Goal: Task Accomplishment & Management: Use online tool/utility

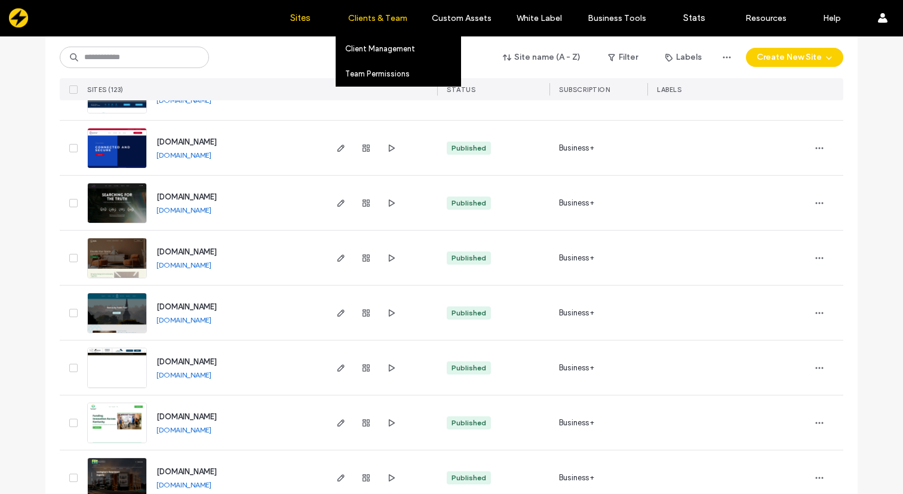
scroll to position [2265, 0]
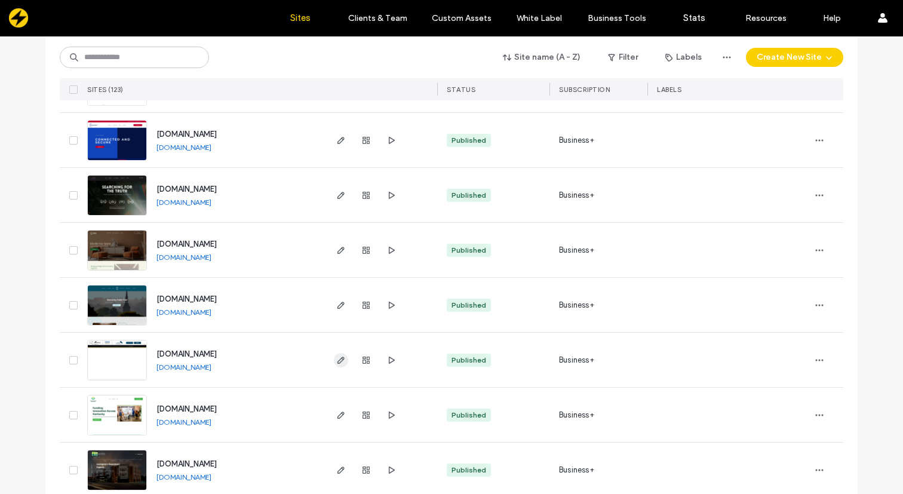
click at [337, 361] on use "button" at bounding box center [340, 360] width 7 height 7
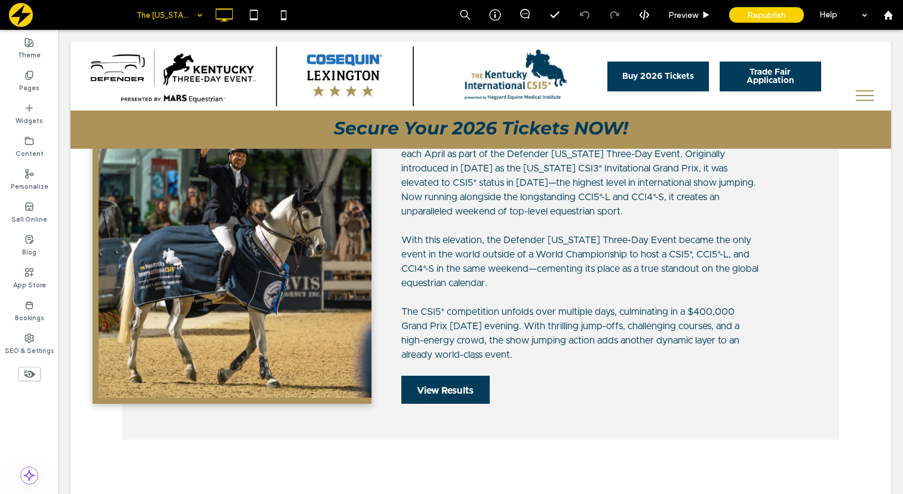
scroll to position [396, 0]
click at [27, 371] on icon at bounding box center [29, 373] width 13 height 13
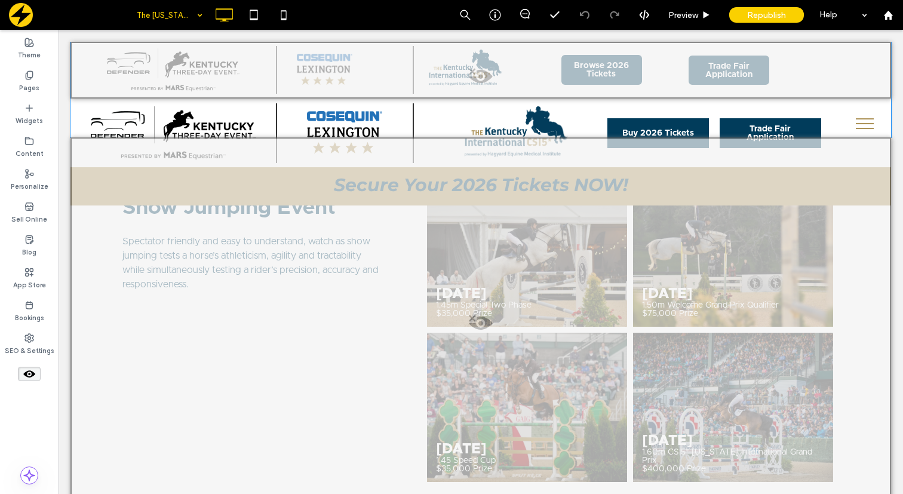
scroll to position [718, 0]
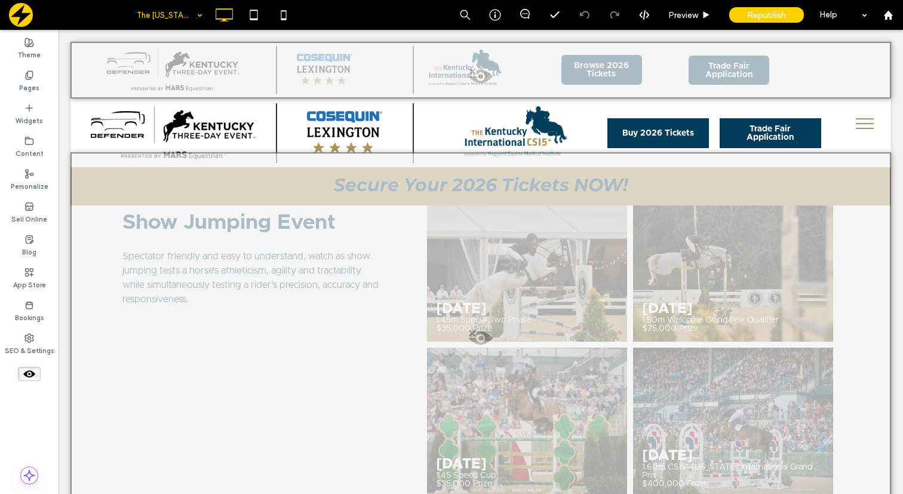
click at [474, 334] on span at bounding box center [481, 341] width 818 height 24
click at [488, 346] on button "Yes" at bounding box center [491, 349] width 37 height 15
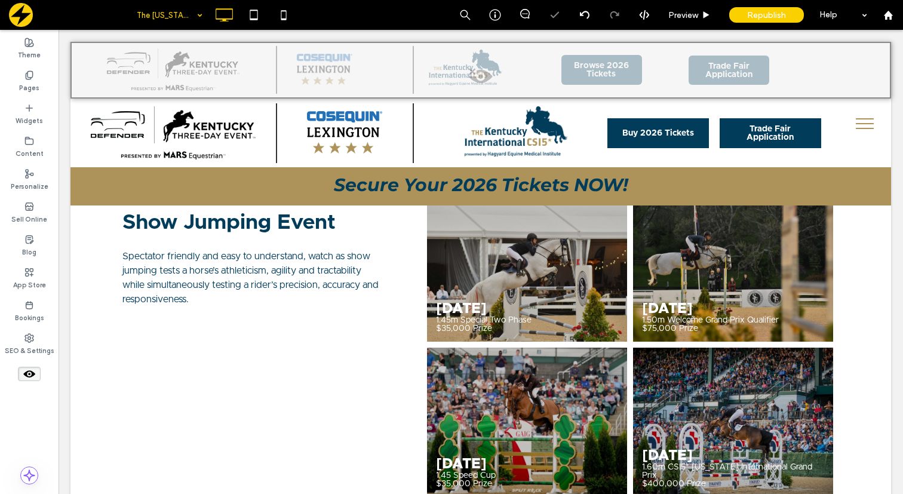
click at [31, 373] on icon at bounding box center [29, 373] width 13 height 13
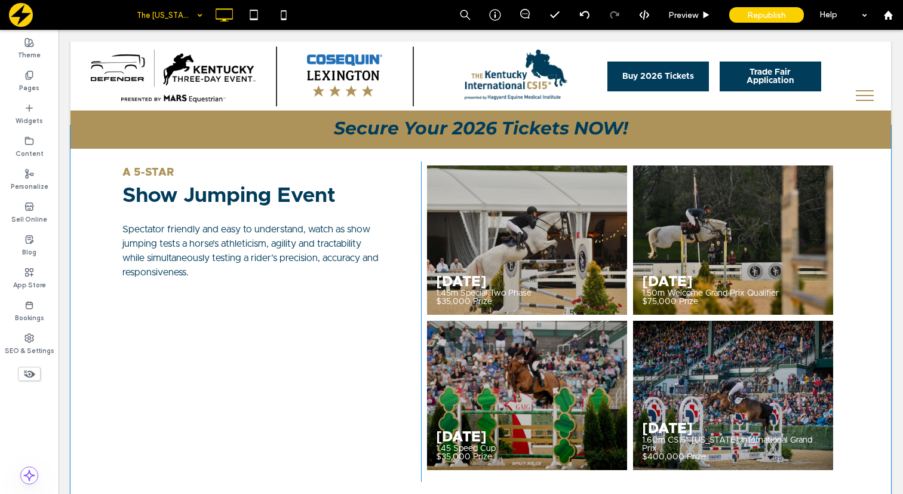
scroll to position [746, 0]
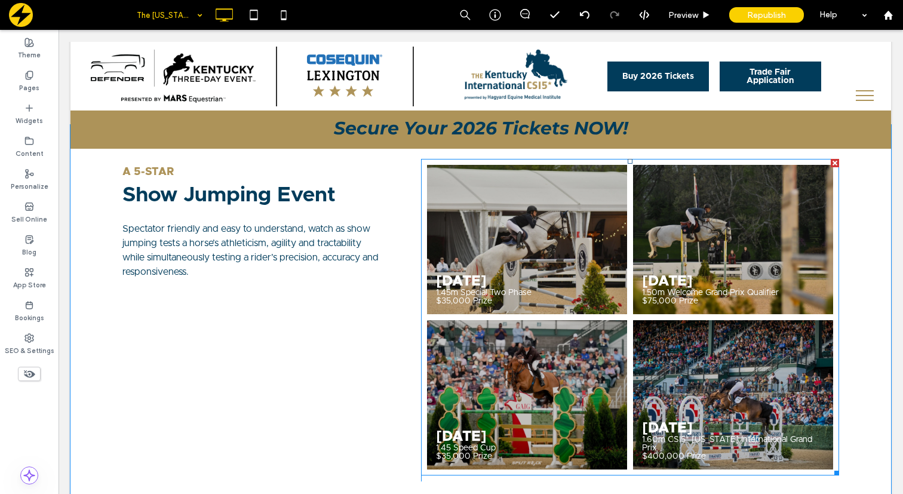
click at [512, 367] on link at bounding box center [527, 394] width 200 height 149
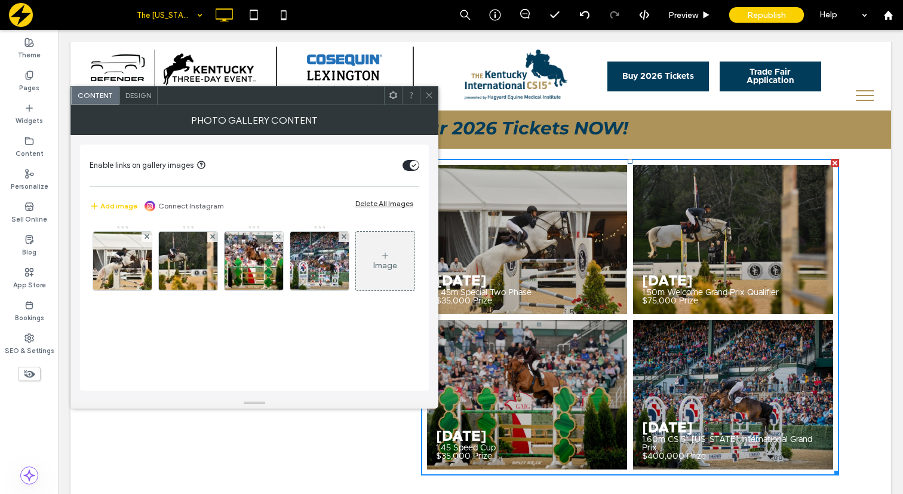
click at [397, 95] on icon at bounding box center [393, 95] width 9 height 9
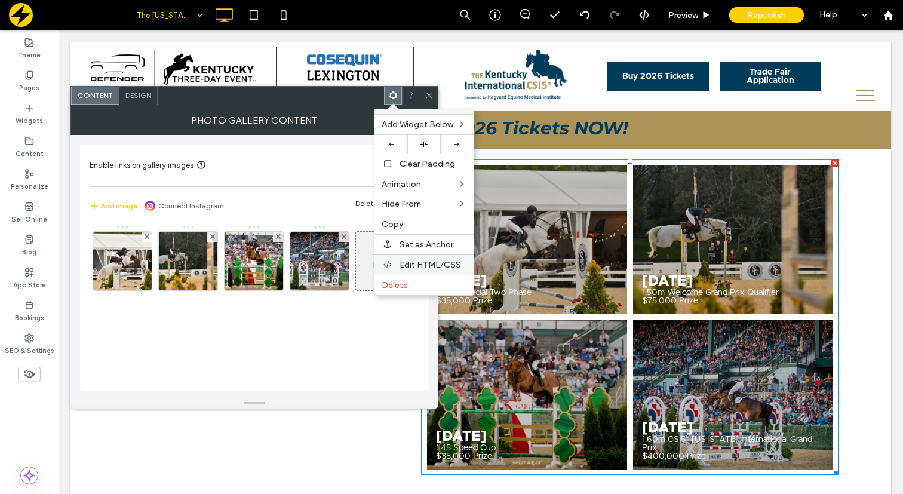
click at [425, 260] on span "Edit HTML/CSS" at bounding box center [431, 265] width 62 height 10
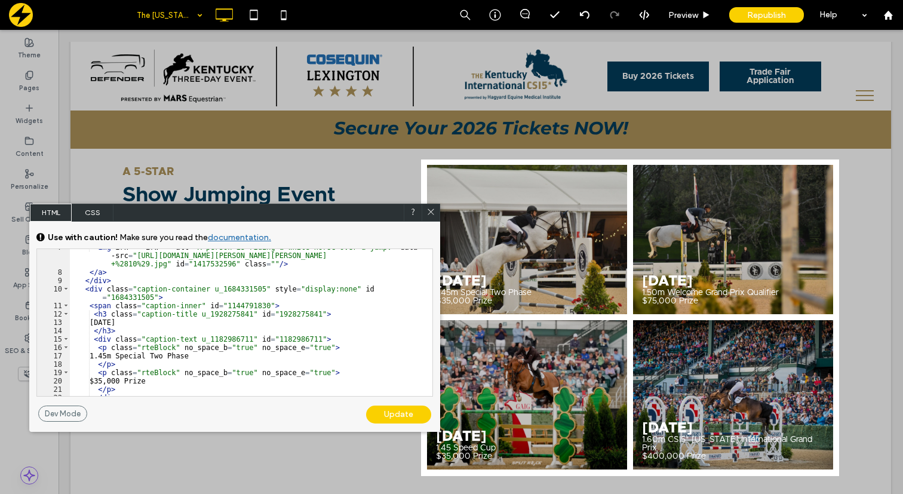
scroll to position [165, 0]
click at [260, 315] on div "< img irh = "" irw = "" alt = "A person is riding a white horse over a jump." d…" at bounding box center [251, 333] width 362 height 180
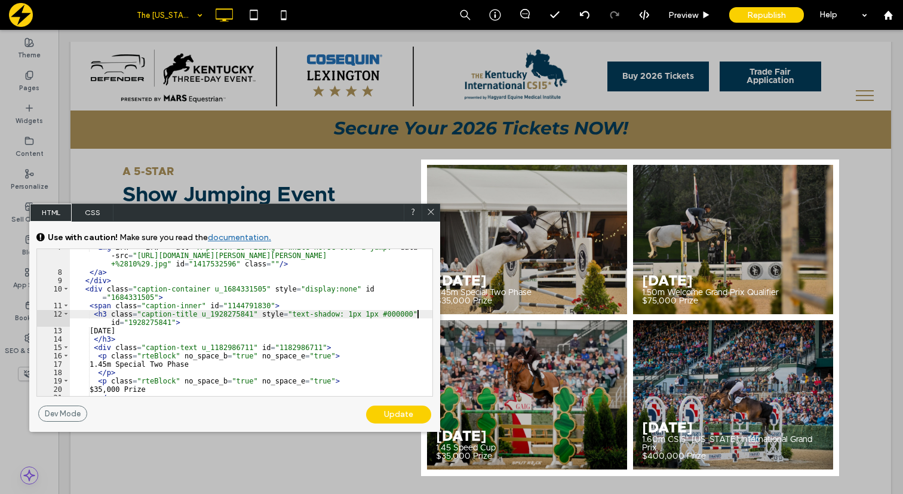
click at [335, 357] on div "< img irh = "" irw = "" alt = "A person is riding a white horse over a jump." d…" at bounding box center [251, 333] width 362 height 180
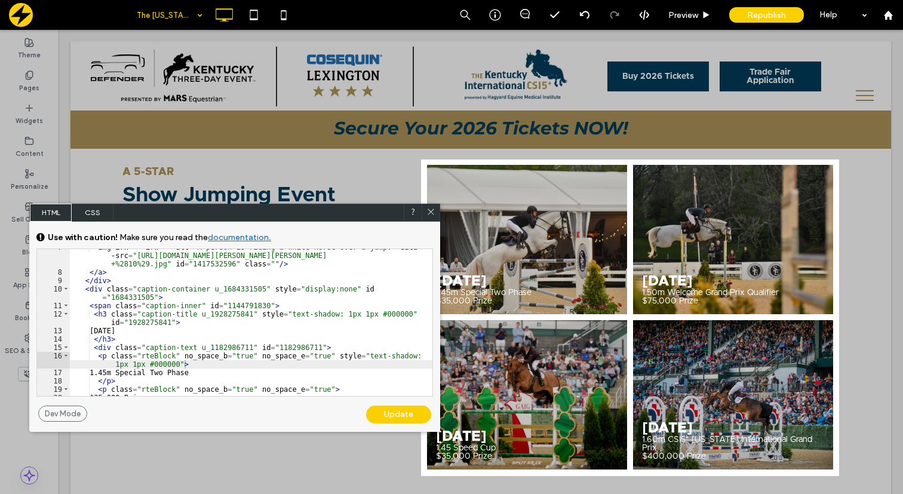
click at [401, 415] on div "Update" at bounding box center [398, 414] width 65 height 18
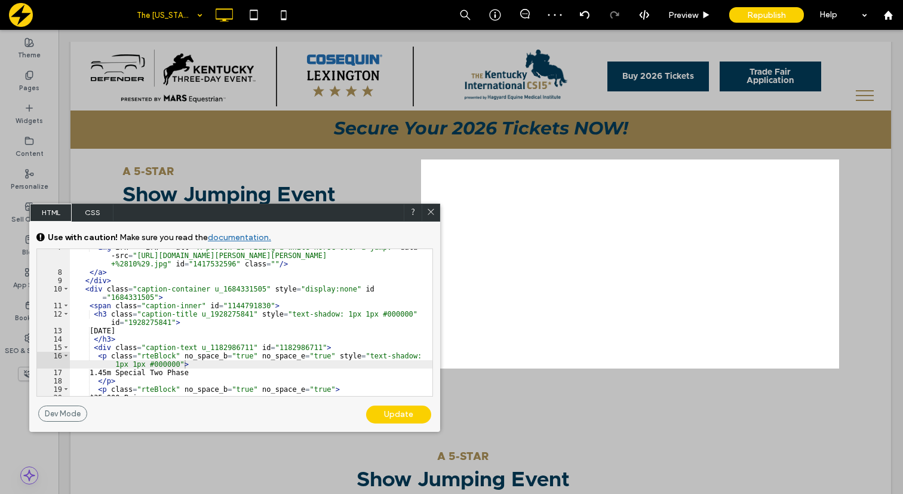
click at [431, 212] on icon at bounding box center [430, 211] width 9 height 9
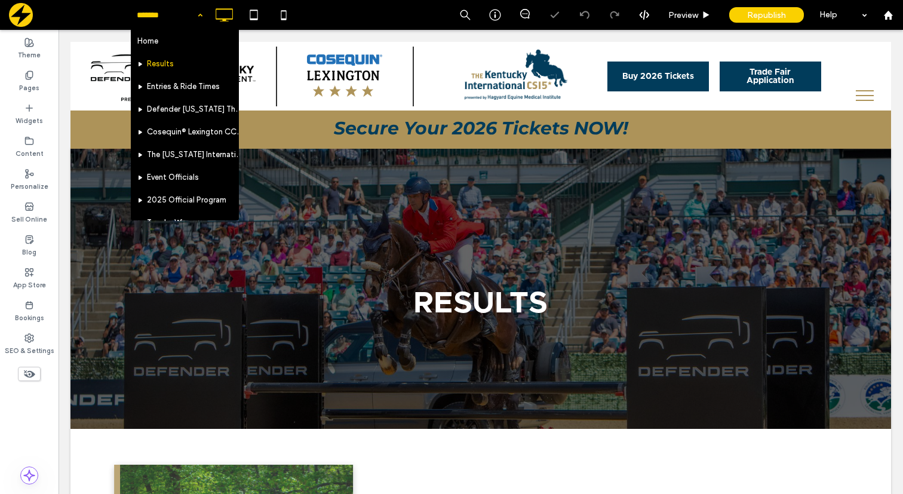
click at [190, 13] on input at bounding box center [167, 15] width 60 height 30
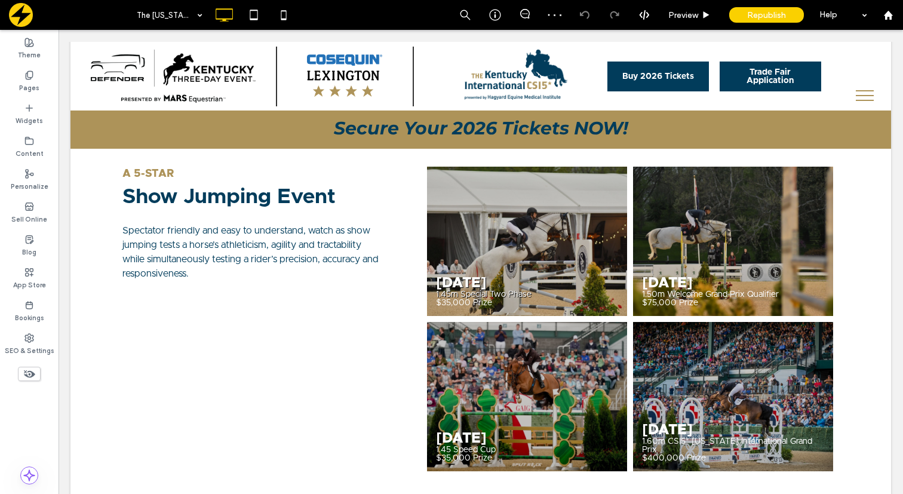
scroll to position [752, 0]
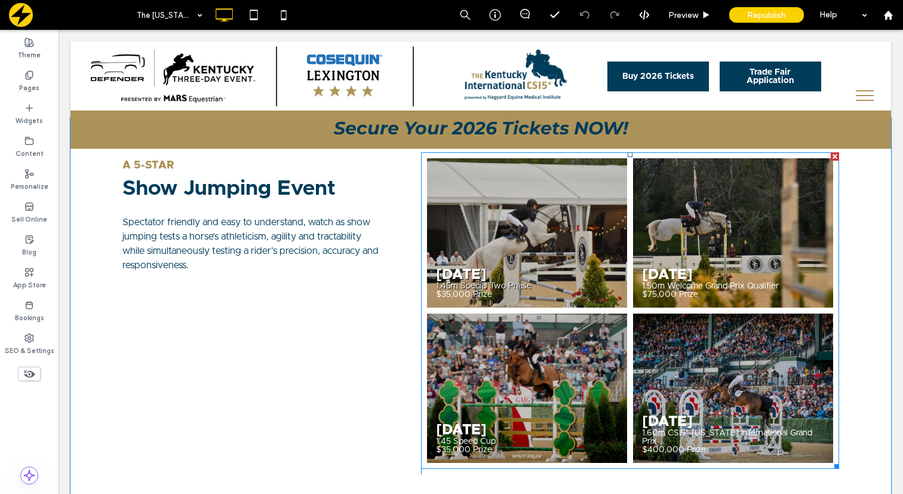
click at [466, 271] on div "April 23, 2025 1.45m Special Two Phase $35,000 Prize Button" at bounding box center [527, 232] width 206 height 155
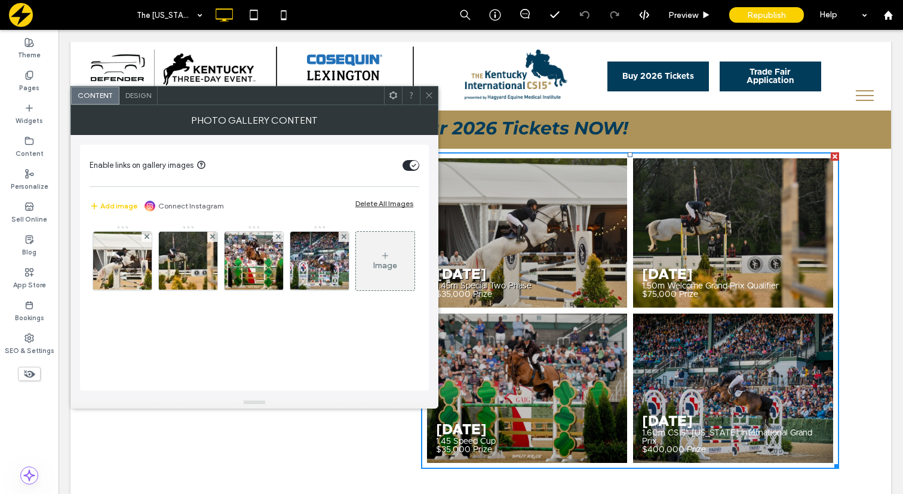
click at [392, 94] on icon at bounding box center [393, 95] width 9 height 9
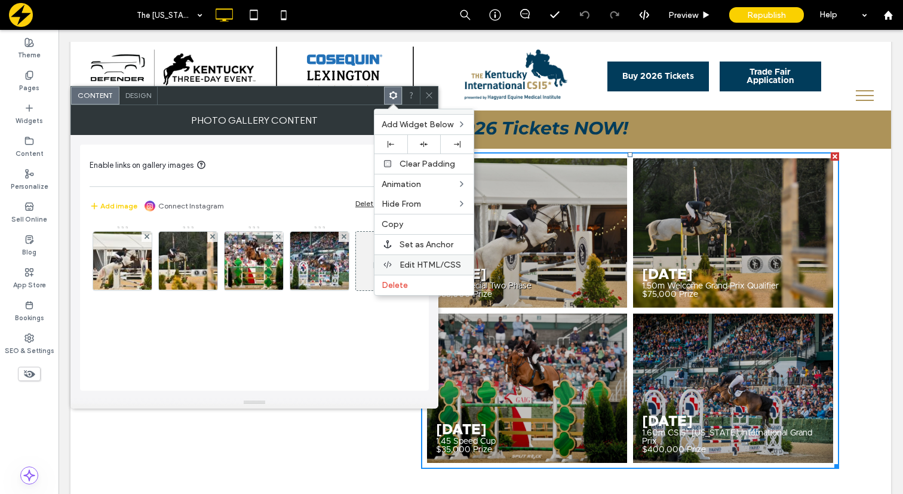
click at [405, 266] on span "Edit HTML/CSS" at bounding box center [431, 265] width 62 height 10
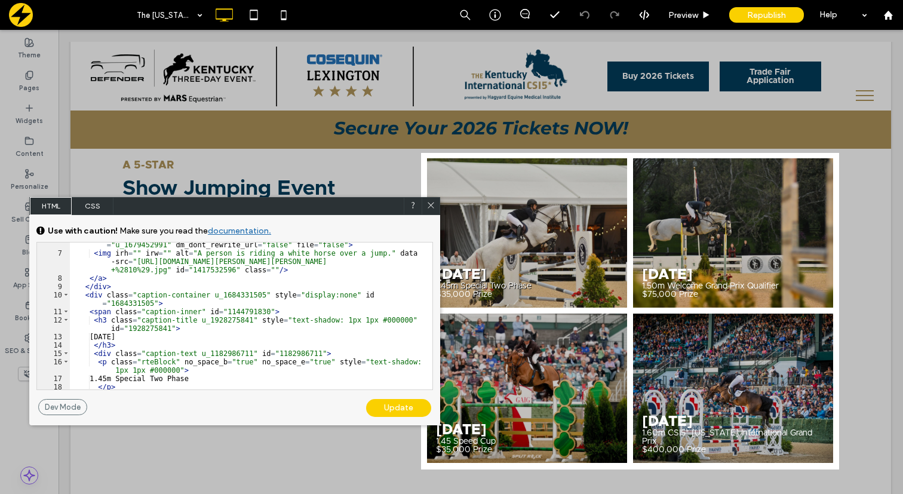
scroll to position [159, 0]
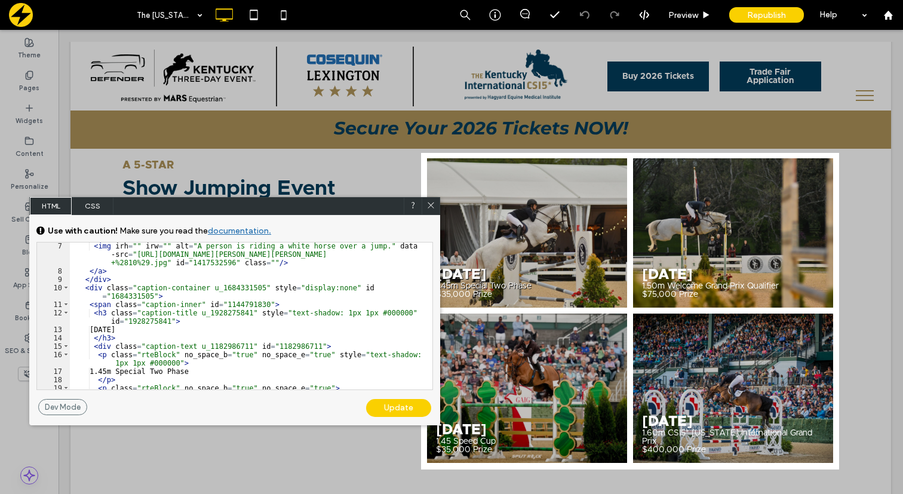
click at [353, 312] on div "< img irh = "" irw = "" alt = "A person is riding a white horse over a jump." d…" at bounding box center [251, 332] width 362 height 180
drag, startPoint x: 141, startPoint y: 321, endPoint x: 257, endPoint y: 312, distance: 116.8
click at [257, 312] on div "< img irh = "" irw = "" alt = "A person is riding a white horse over a jump." d…" at bounding box center [251, 332] width 362 height 180
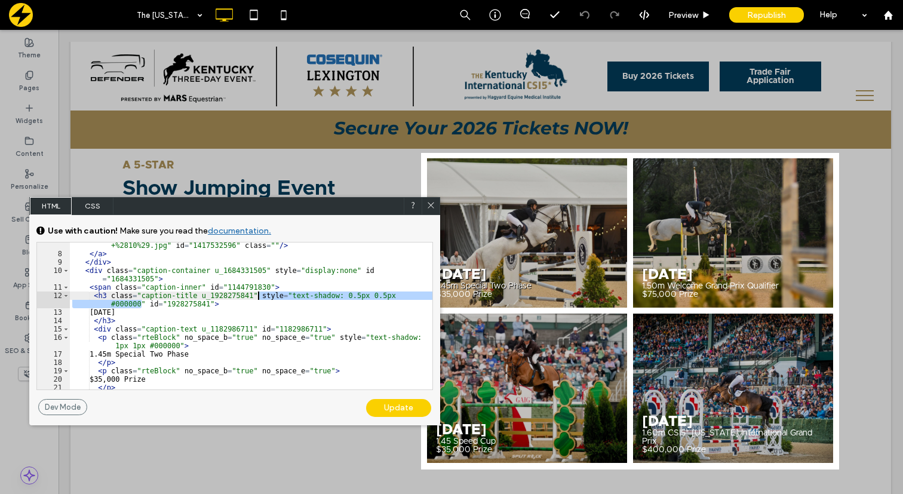
scroll to position [179, 0]
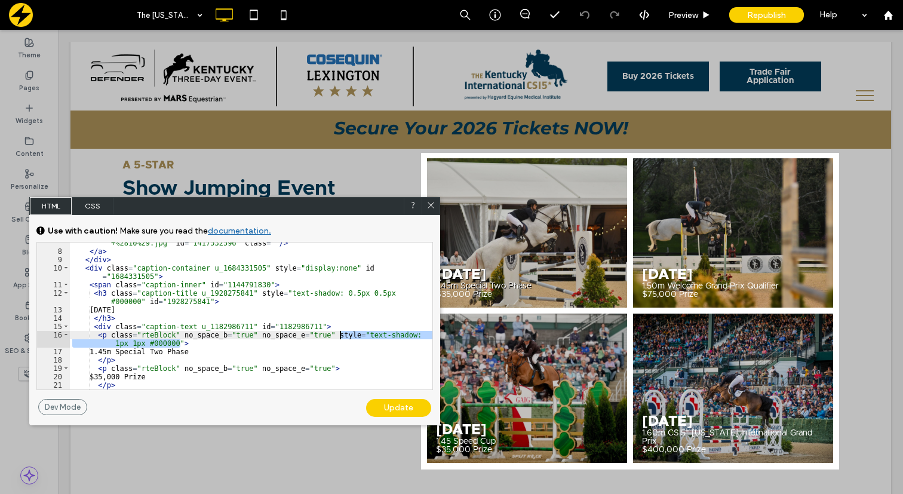
drag, startPoint x: 181, startPoint y: 343, endPoint x: 340, endPoint y: 338, distance: 158.9
click at [340, 338] on div "< img irh = "" irw = "" alt = "A person is riding a white horse over a jump." d…" at bounding box center [251, 312] width 362 height 180
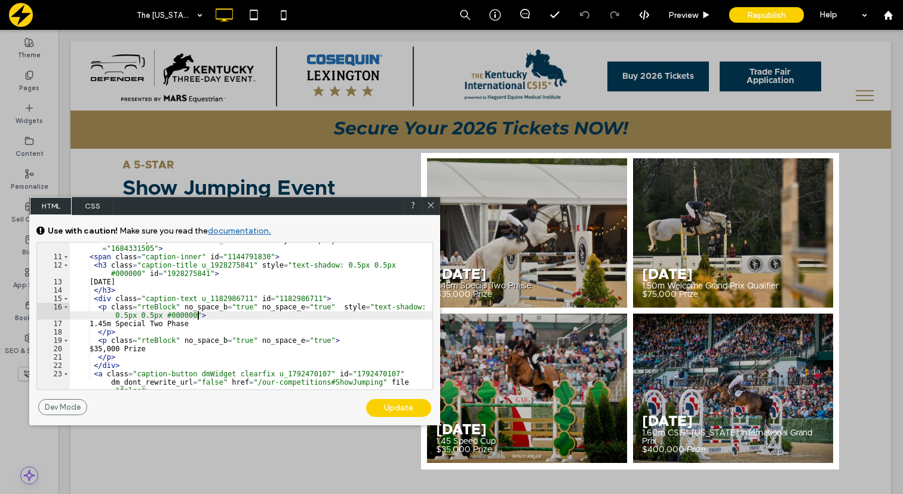
scroll to position [208, 0]
click at [336, 340] on div "< div class = "caption-container u_1684331505" style = "display:none" id = "168…" at bounding box center [251, 329] width 362 height 189
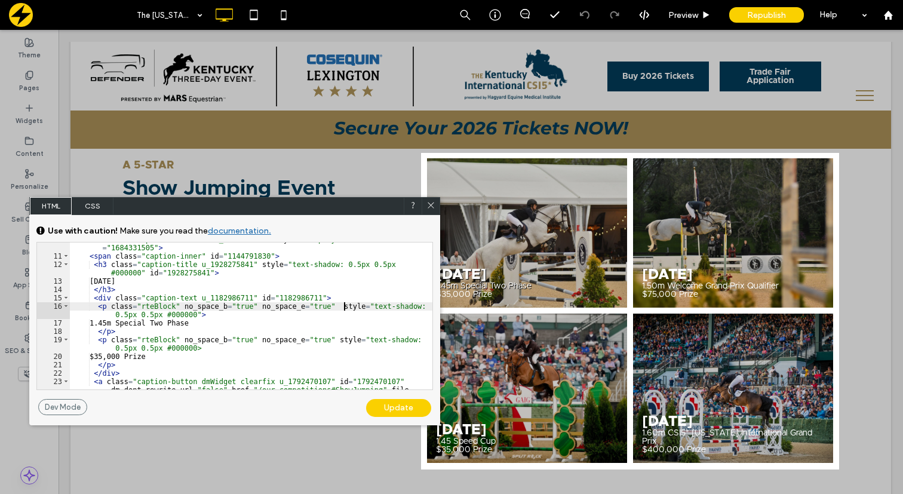
click at [346, 305] on div "< div class = "caption-container u_1684331505" style = "display:none" id = "168…" at bounding box center [251, 329] width 362 height 189
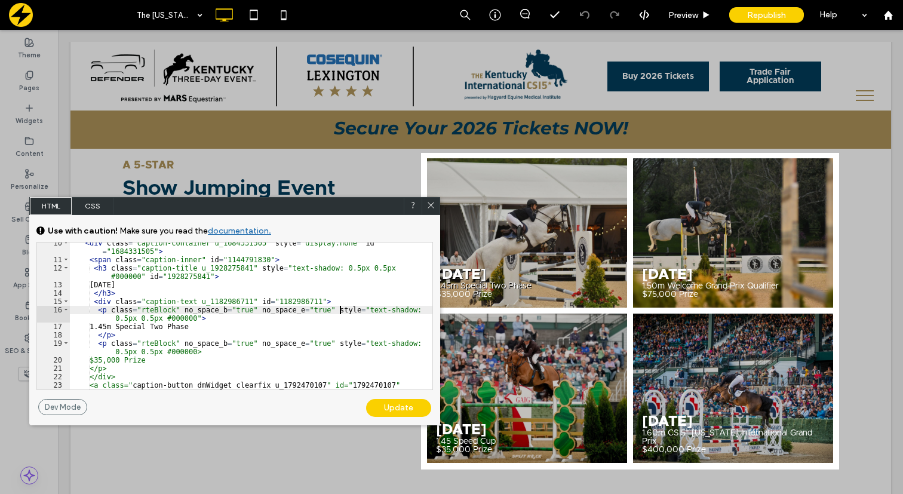
scroll to position [205, 0]
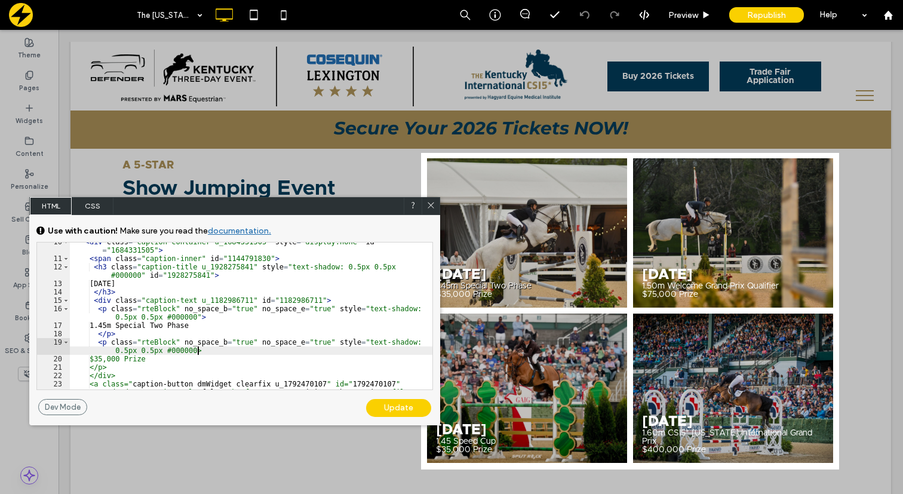
click at [198, 351] on div "< div class = "caption-container u_1684331505" style = "display:none" id = "168…" at bounding box center [251, 332] width 362 height 189
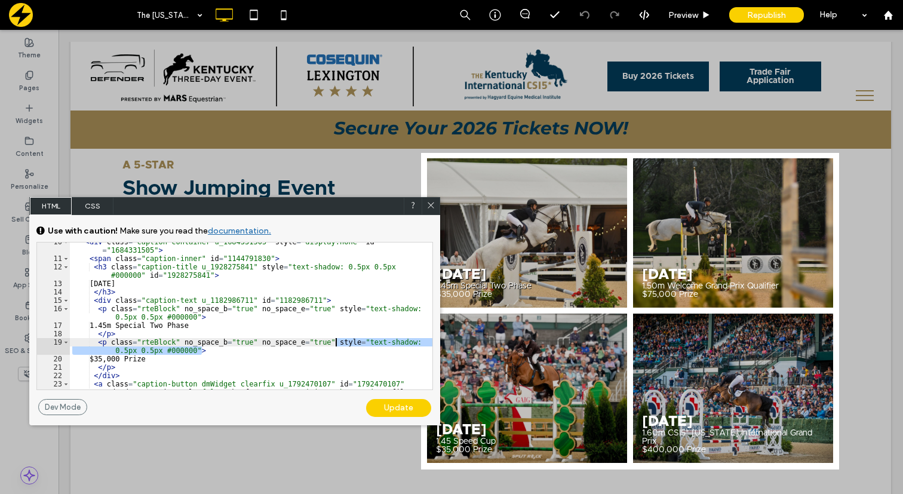
drag, startPoint x: 201, startPoint y: 350, endPoint x: 336, endPoint y: 339, distance: 134.8
click at [336, 339] on div "< div class = "caption-container u_1684331505" style = "display:none" id = "168…" at bounding box center [251, 332] width 362 height 189
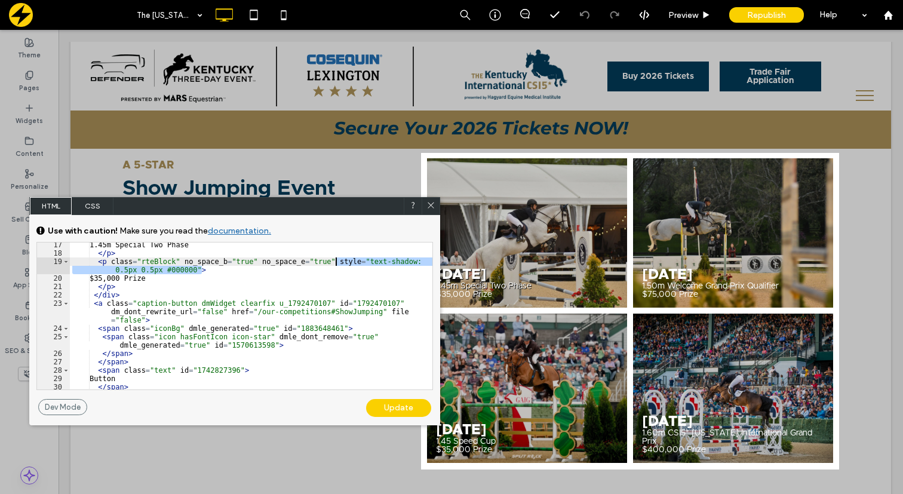
scroll to position [262, 0]
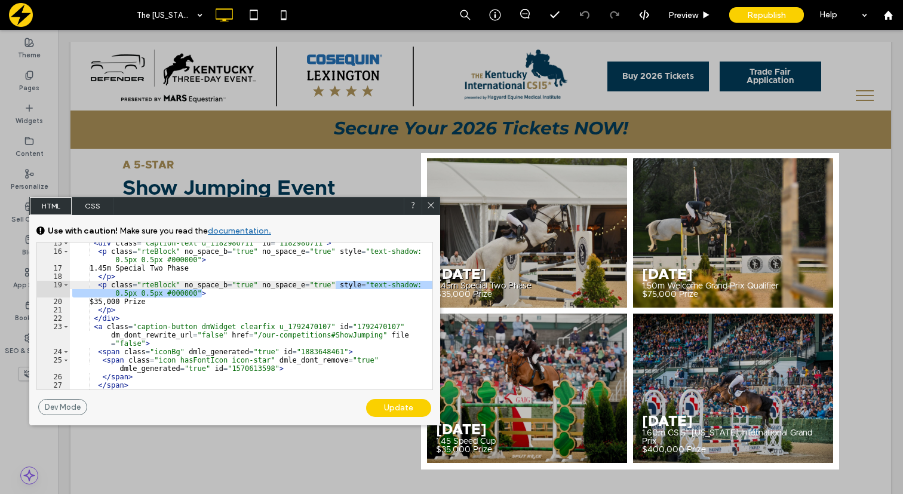
click at [388, 404] on div "Update" at bounding box center [398, 408] width 65 height 18
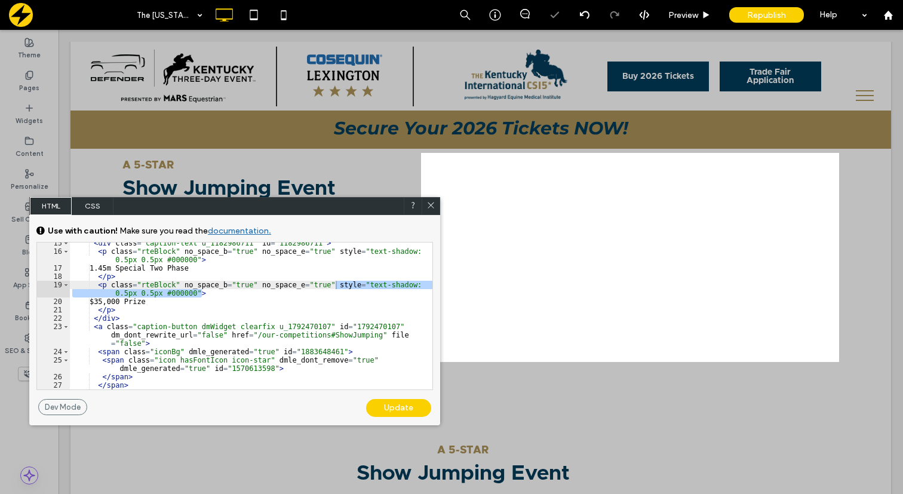
click at [429, 205] on icon at bounding box center [430, 205] width 9 height 9
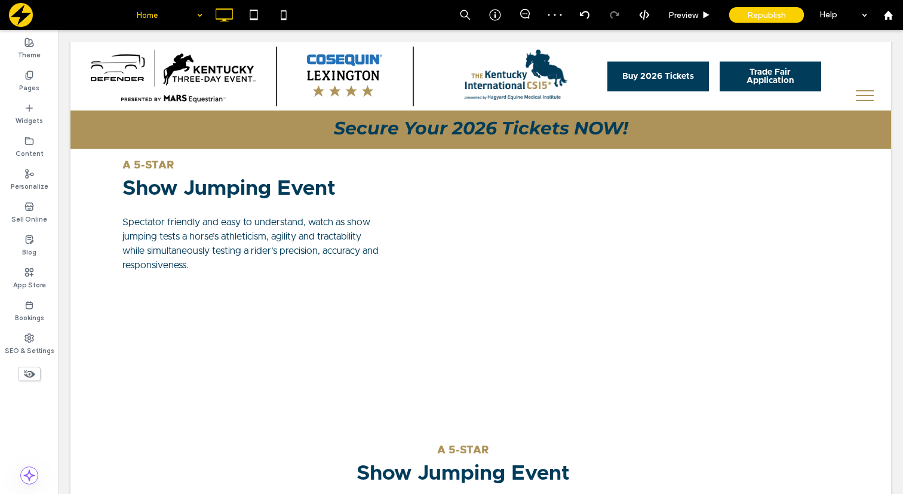
click at [189, 14] on input at bounding box center [167, 15] width 60 height 30
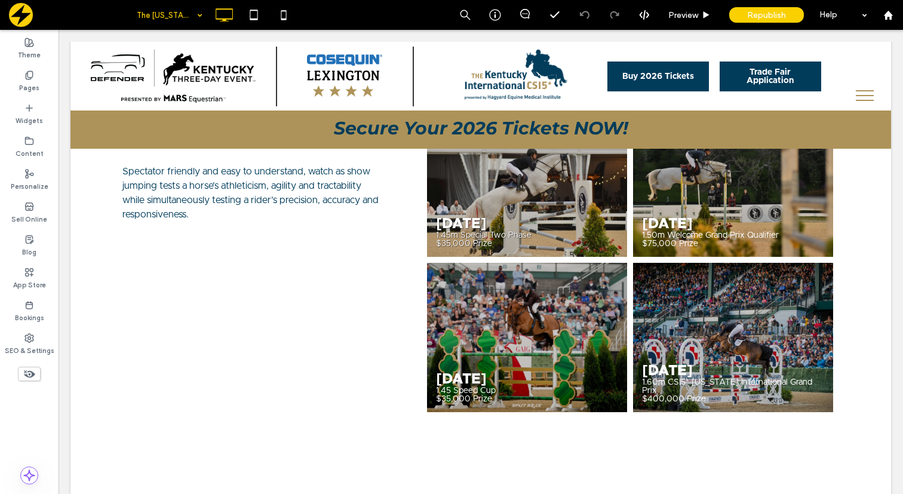
scroll to position [797, 0]
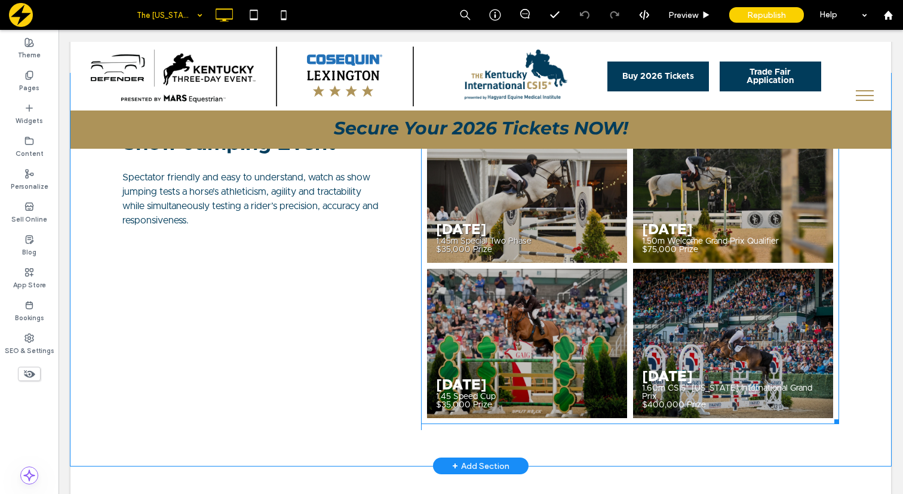
click at [461, 257] on link at bounding box center [527, 187] width 200 height 149
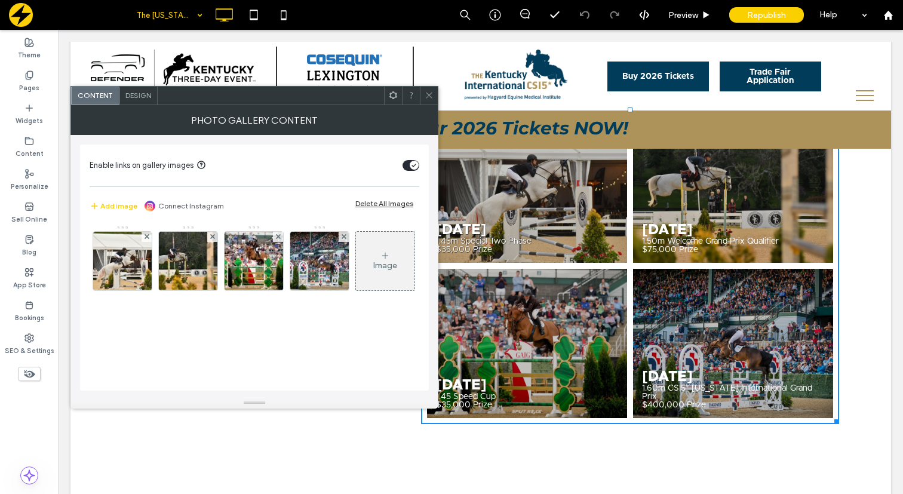
click at [388, 98] on div at bounding box center [393, 96] width 18 height 18
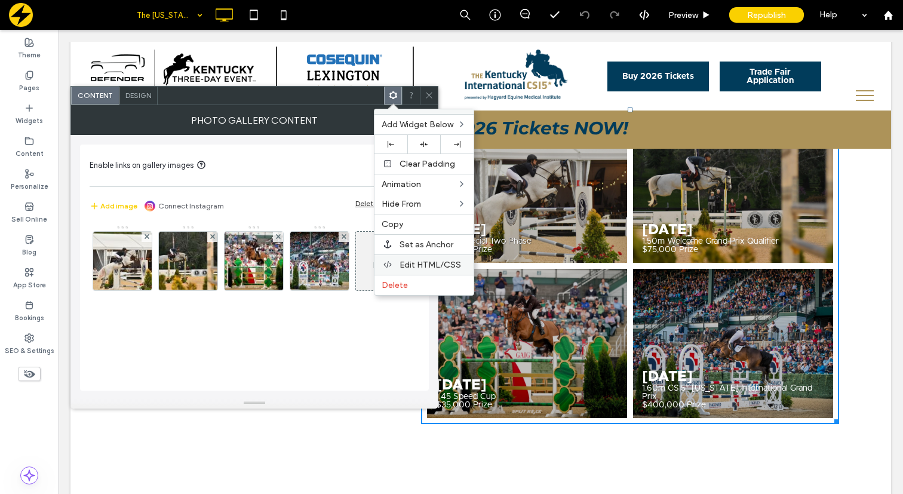
click at [404, 269] on span "Edit HTML/CSS" at bounding box center [431, 265] width 62 height 10
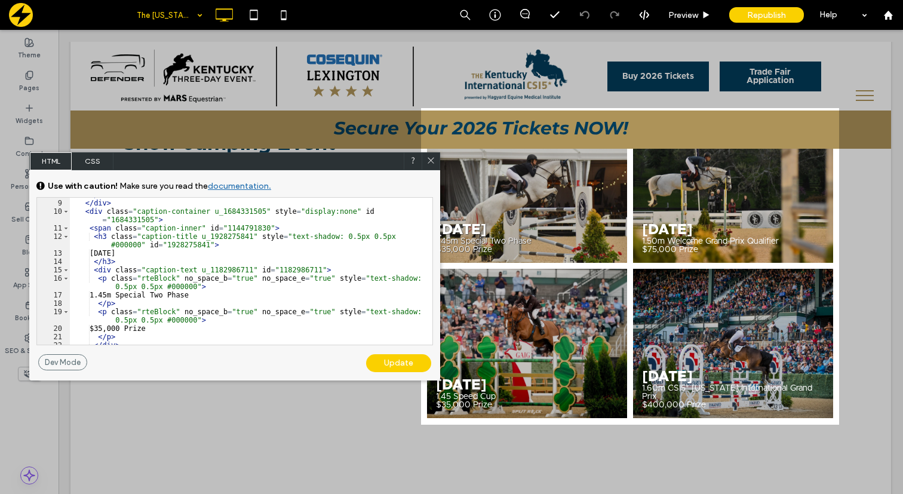
scroll to position [171, 0]
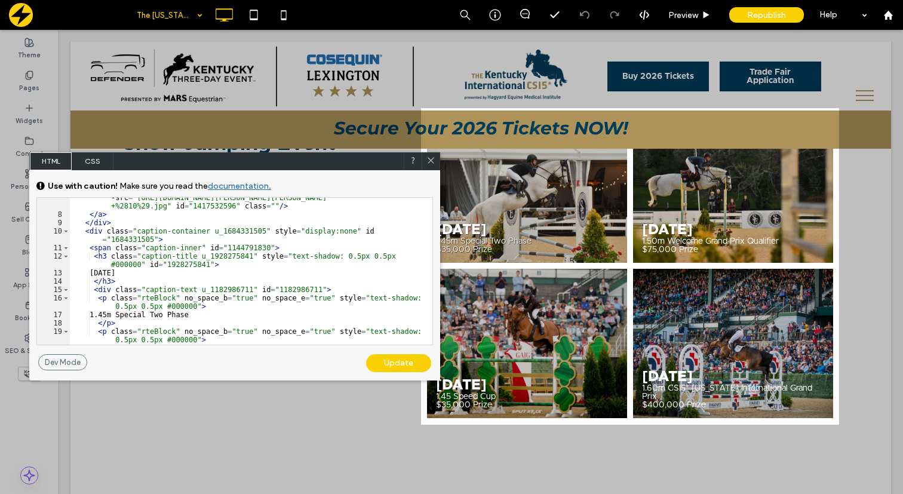
click at [361, 256] on div "< img irh = "" irw = "" alt = "A person is riding a white horse over a jump." d…" at bounding box center [251, 275] width 362 height 180
type textarea "**"
drag, startPoint x: 417, startPoint y: 256, endPoint x: 259, endPoint y: 258, distance: 158.3
click at [259, 258] on div "< img irh = "" irw = "" alt = "A person is riding a white horse over a jump." d…" at bounding box center [251, 275] width 362 height 180
drag, startPoint x: 201, startPoint y: 305, endPoint x: 334, endPoint y: 299, distance: 132.7
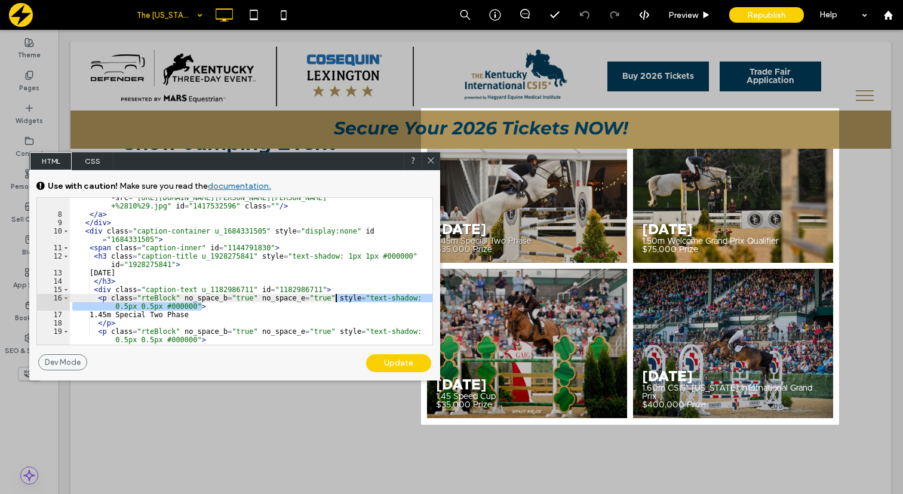
click at [334, 299] on div "< img irh = "" irw = "" alt = "A person is riding a white horse over a jump." d…" at bounding box center [251, 275] width 362 height 180
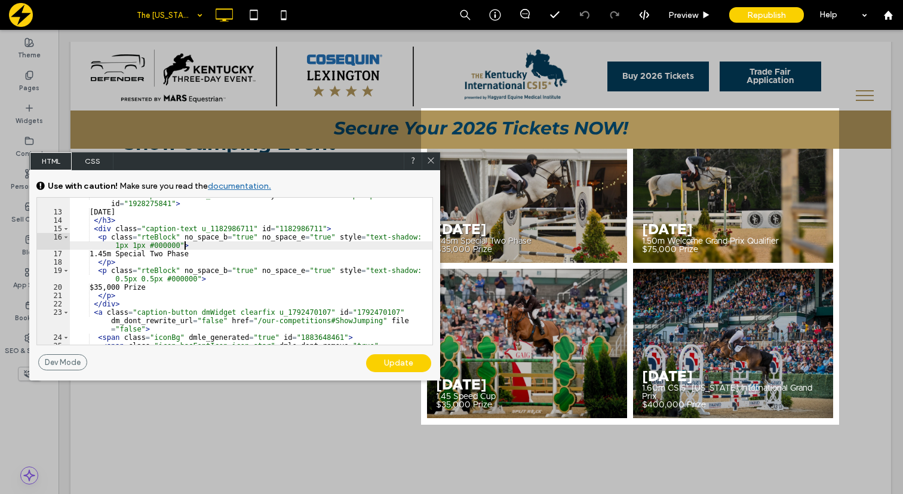
scroll to position [238, 0]
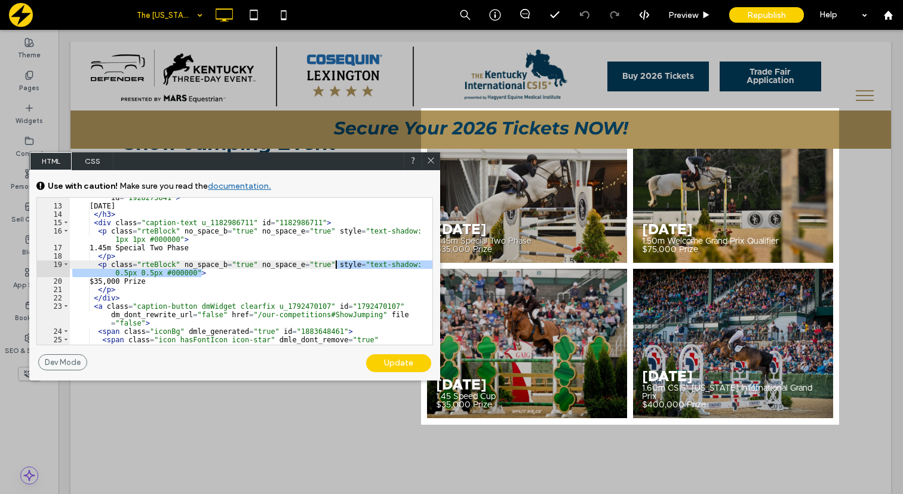
drag, startPoint x: 201, startPoint y: 271, endPoint x: 335, endPoint y: 263, distance: 134.0
click at [335, 263] on div "< h3 class = "caption-title u_1928275841" style = "text-shadow: 1px 1px #000000…" at bounding box center [251, 275] width 362 height 180
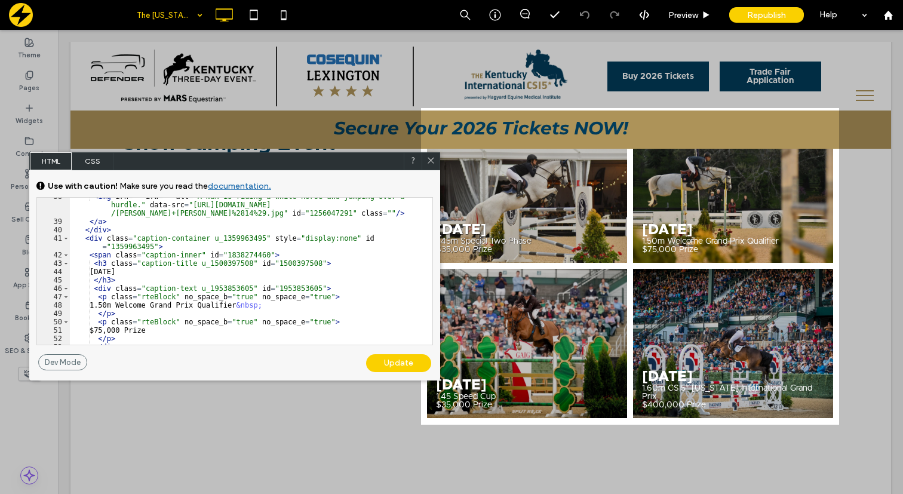
scroll to position [520, 0]
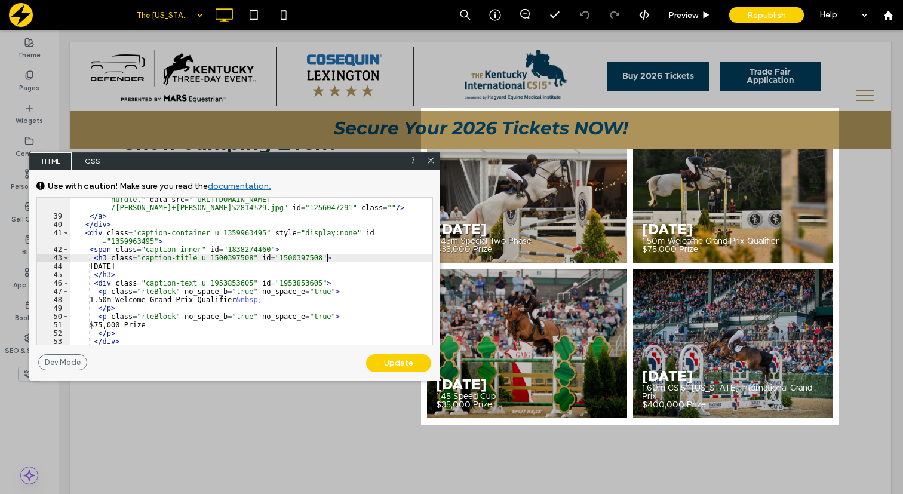
click at [327, 258] on div "< img irh = "" irw = "" alt = "A man is riding a white horse and jumping over a…" at bounding box center [251, 285] width 362 height 197
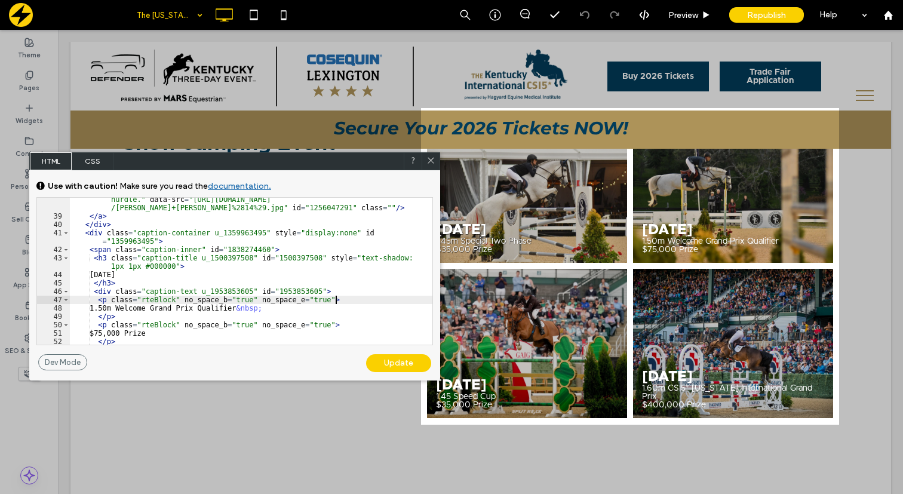
click at [337, 299] on div "< img irh = "" irw = "" alt = "A man is riding a white horse and jumping over a…" at bounding box center [251, 277] width 362 height 180
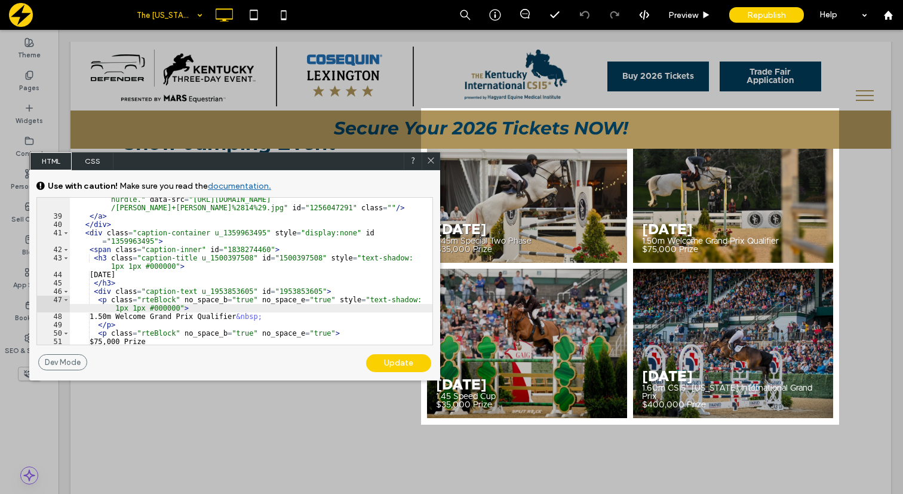
click at [339, 333] on div "< img irh = "" irw = "" alt = "A man is riding a white horse and jumping over a…" at bounding box center [251, 277] width 362 height 180
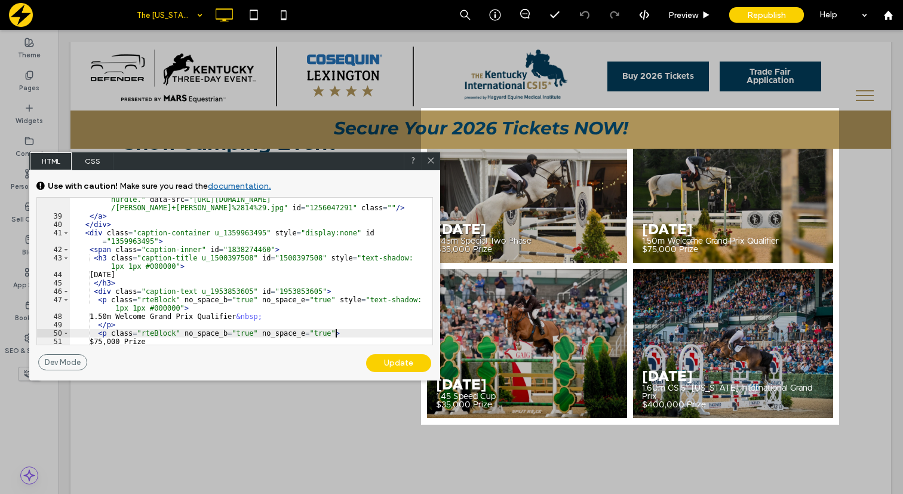
click at [336, 333] on div "< img irh = "" irw = "" alt = "A man is riding a white horse and jumping over a…" at bounding box center [251, 277] width 362 height 180
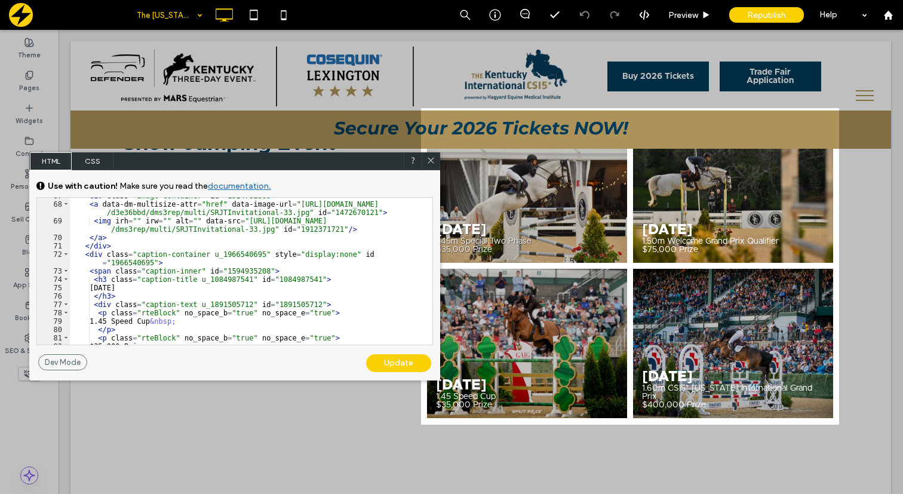
scroll to position [840, 0]
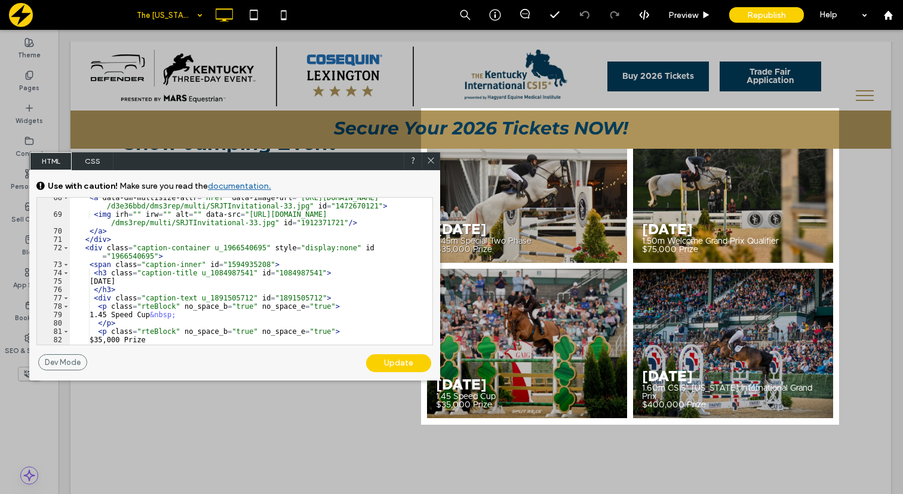
click at [328, 273] on div "< a data-dm-multisize-attr = "href" data-image-url = "https://irp.cdn-website.c…" at bounding box center [251, 279] width 362 height 172
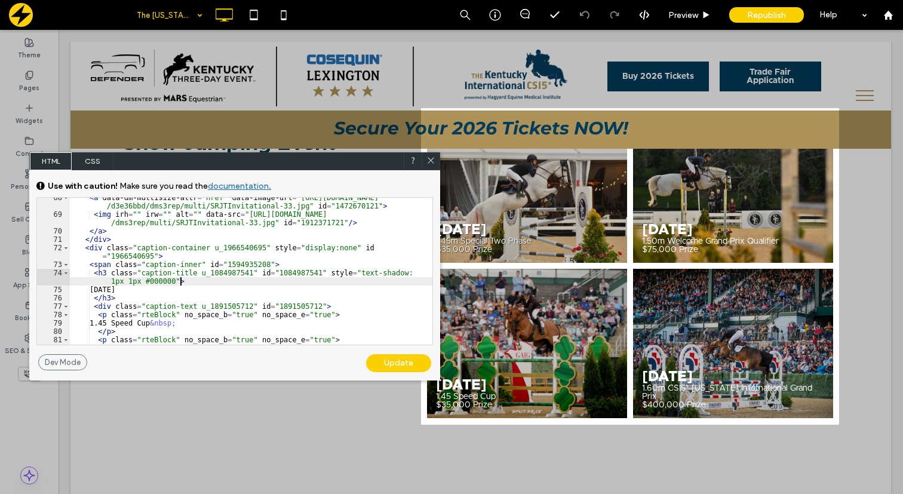
click at [336, 314] on div "< a data-dm-multisize-attr = "href" data-image-url = "https://irp.cdn-website.c…" at bounding box center [251, 279] width 362 height 172
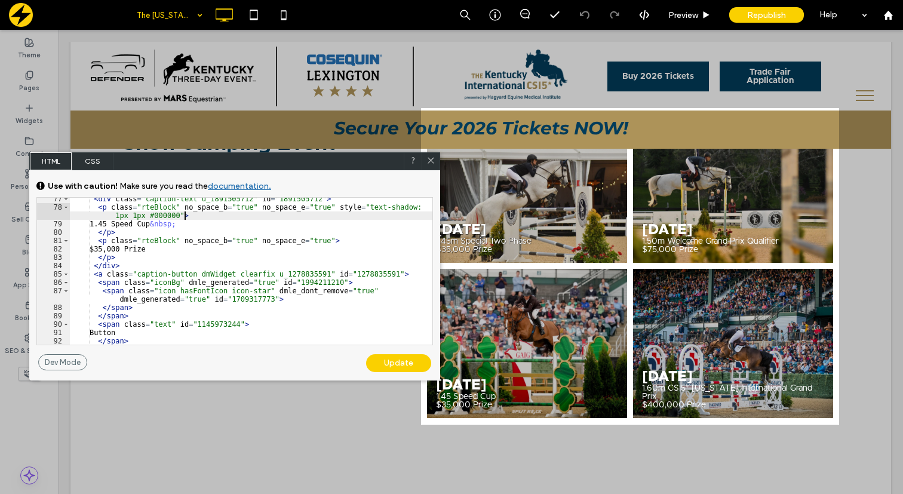
scroll to position [947, 0]
click at [335, 240] on div "< div class = "caption-text u_1891505712" id = "1891505712" > < p class = "rteB…" at bounding box center [251, 277] width 362 height 164
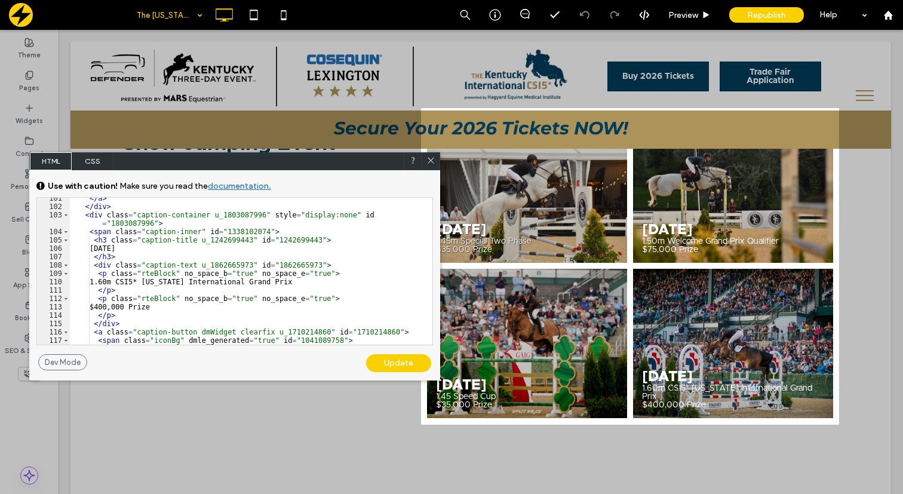
scroll to position [1217, 0]
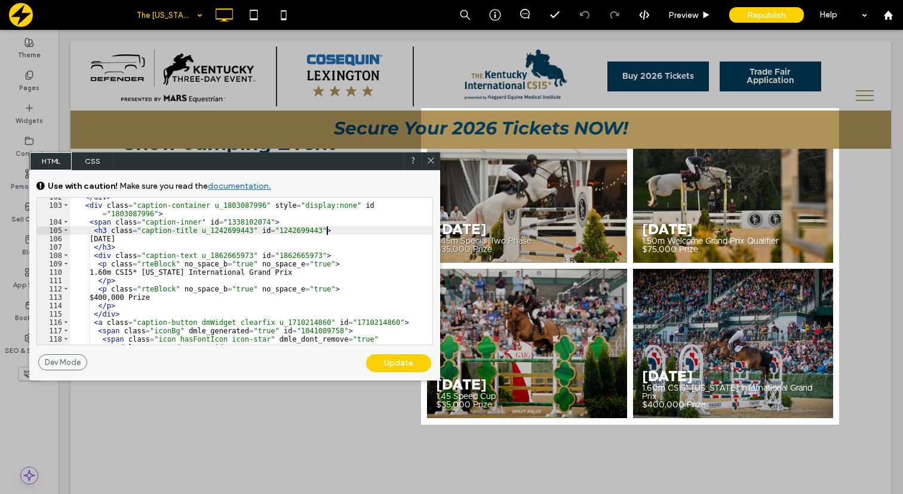
click at [328, 232] on div "</ div > < div class = "caption-container u_1803087996" style = "display:none" …" at bounding box center [251, 279] width 362 height 172
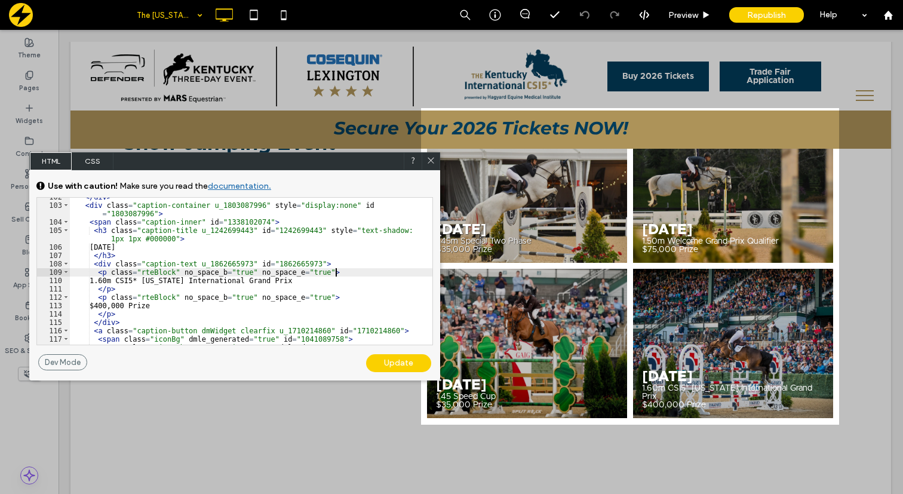
click at [336, 271] on div "</ div > < div class = "caption-container u_1803087996" style = "display:none" …" at bounding box center [251, 279] width 362 height 172
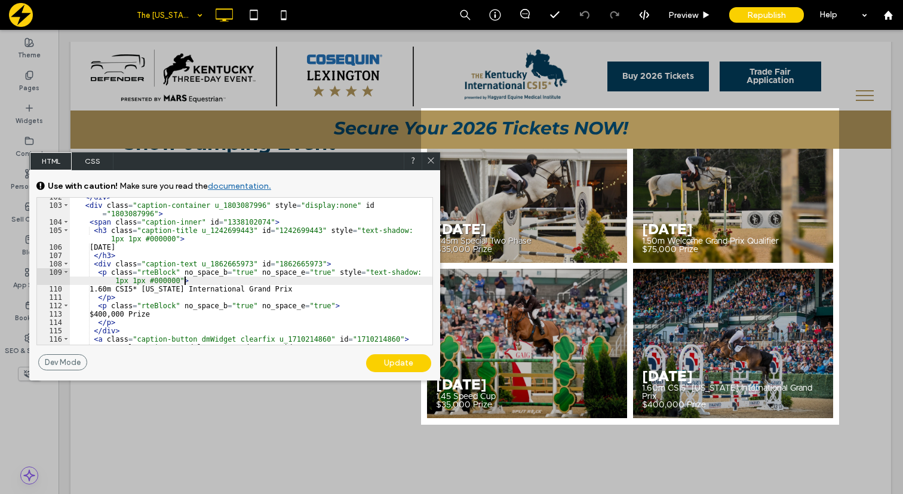
click at [336, 307] on div "</ div > < div class = "caption-container u_1803087996" style = "display:none" …" at bounding box center [251, 275] width 362 height 164
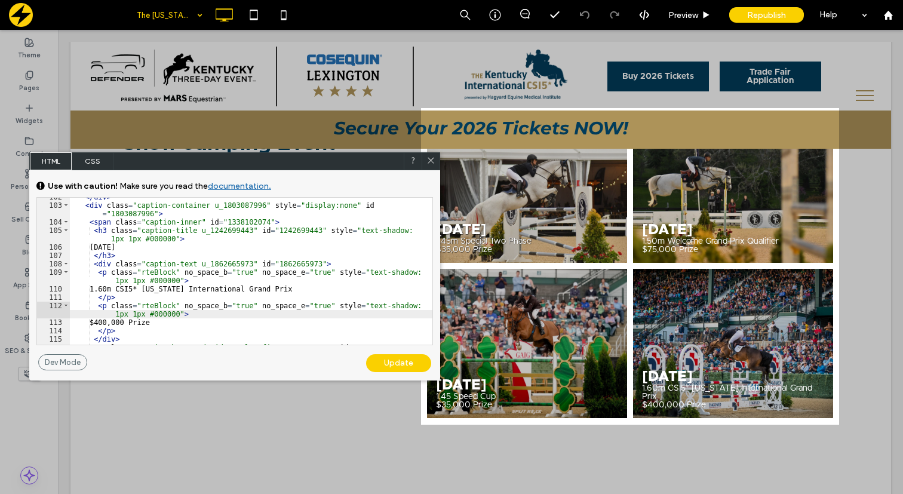
click at [398, 364] on div "Update" at bounding box center [398, 363] width 65 height 18
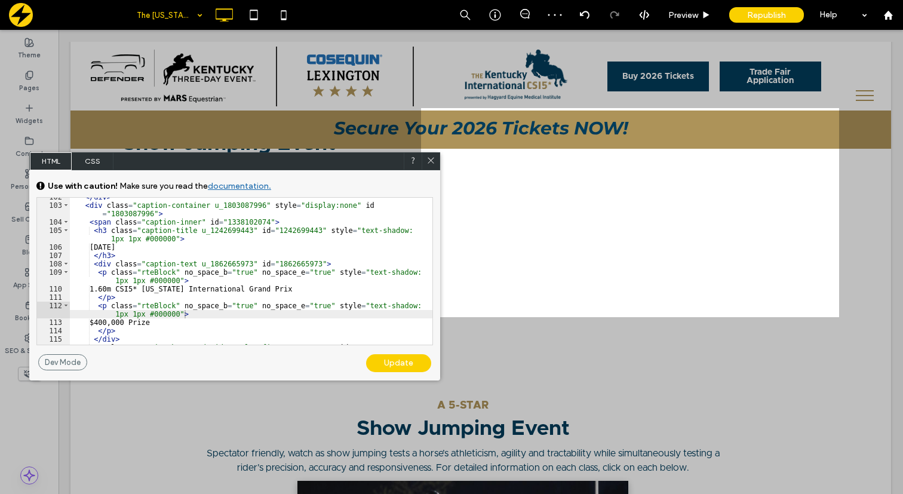
click at [431, 162] on icon at bounding box center [430, 160] width 9 height 9
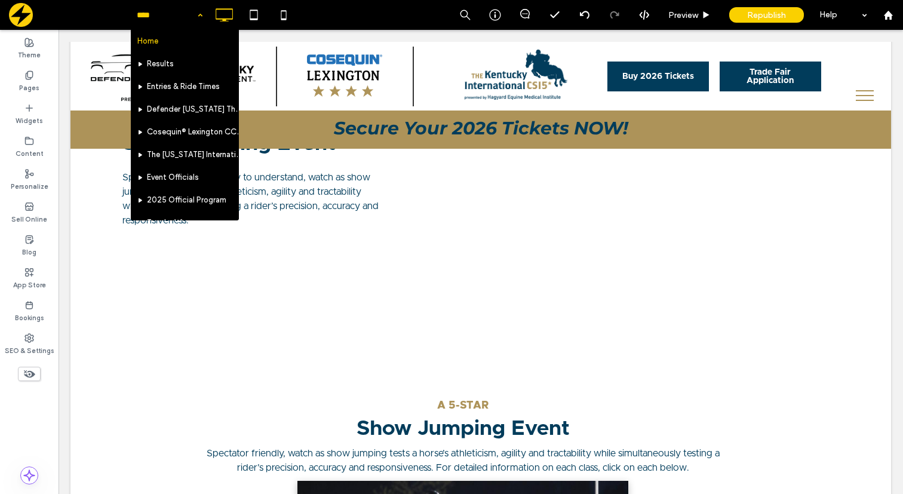
click at [187, 15] on input at bounding box center [167, 15] width 60 height 30
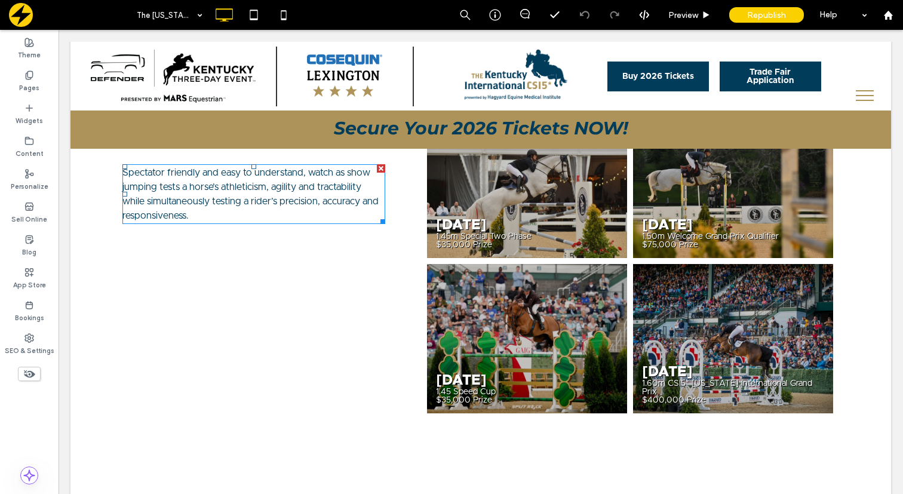
scroll to position [792, 0]
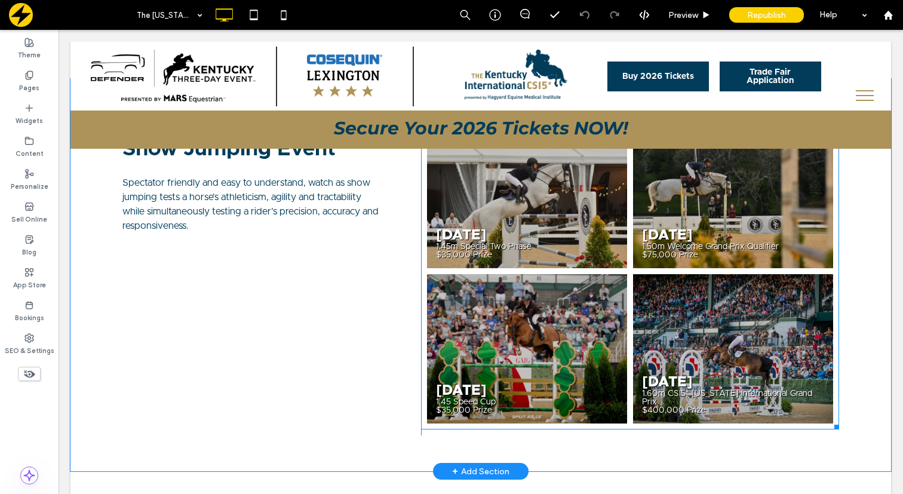
click at [473, 268] on div "April 23, 2025 1.45m Special Two Phase $35,000 Prize Button" at bounding box center [527, 193] width 206 height 155
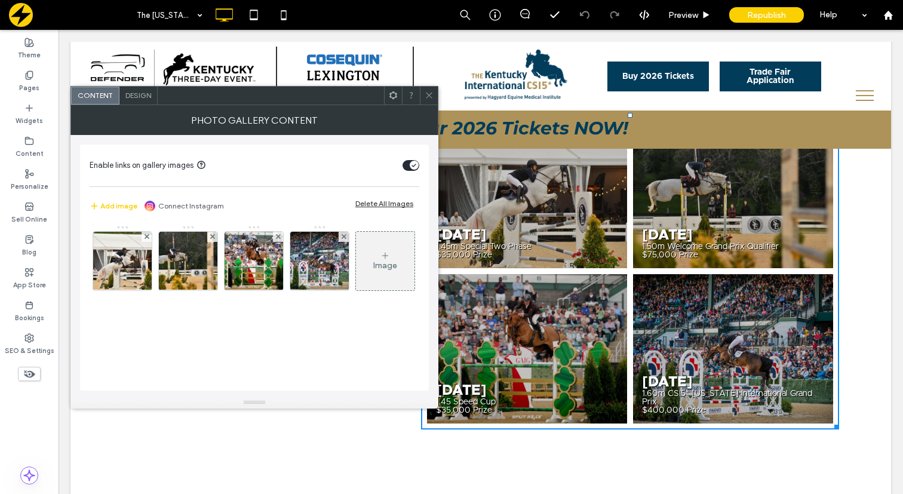
click at [127, 91] on span "Design" at bounding box center [138, 95] width 26 height 9
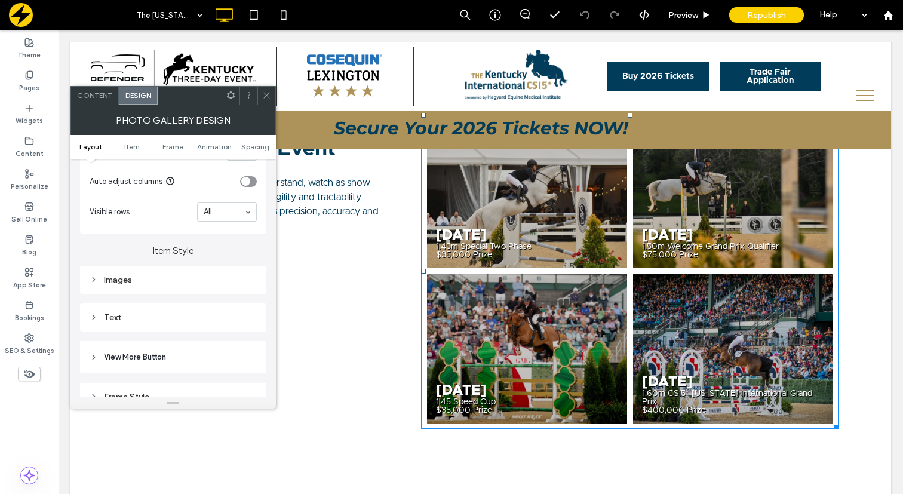
scroll to position [394, 0]
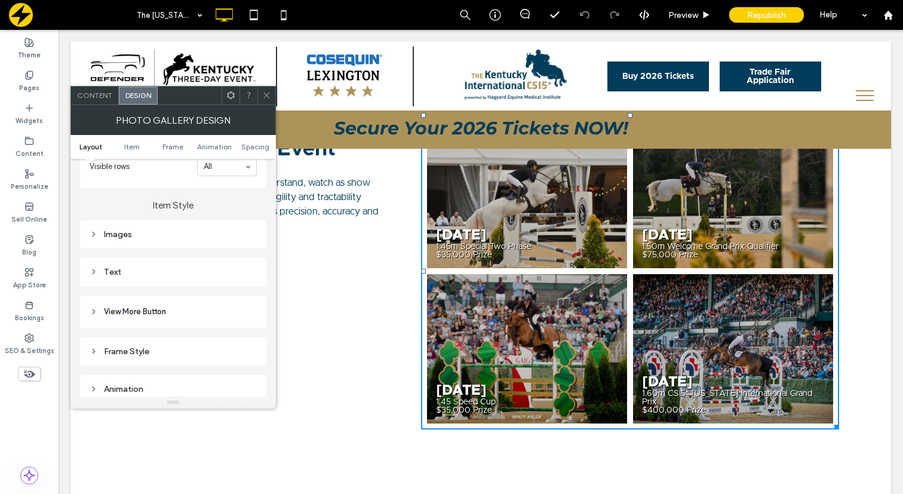
click at [99, 233] on div "Images" at bounding box center [173, 234] width 167 height 10
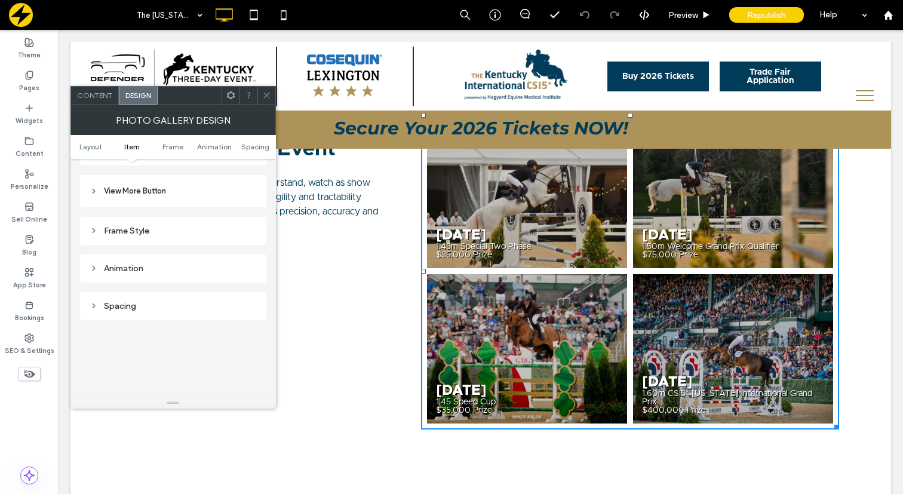
scroll to position [813, 0]
click at [265, 94] on icon at bounding box center [266, 95] width 9 height 9
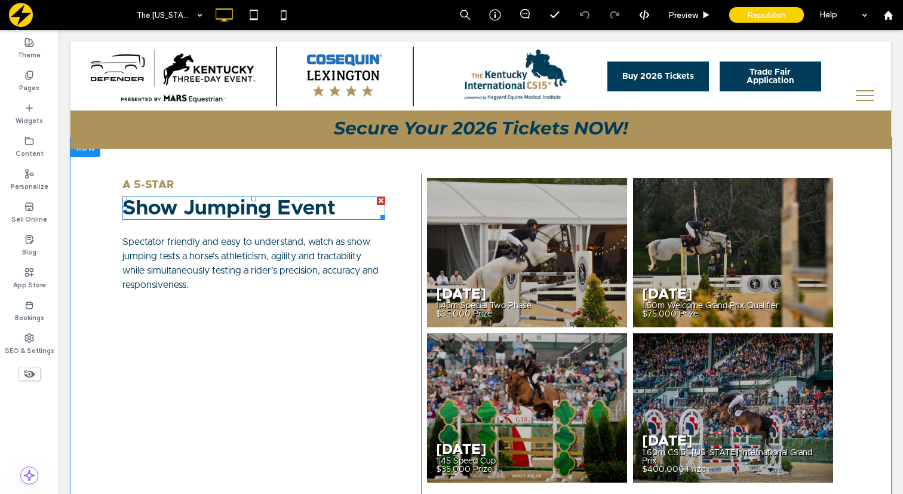
scroll to position [736, 0]
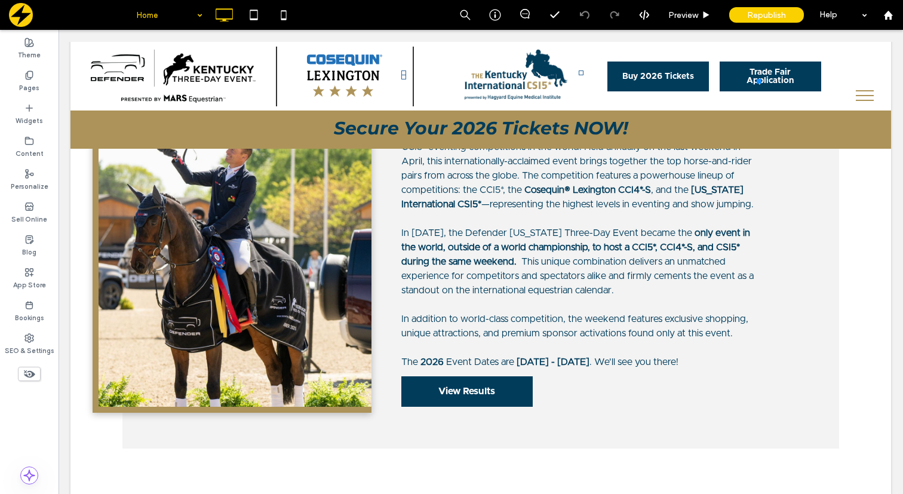
scroll to position [726, 0]
click at [177, 11] on input at bounding box center [167, 15] width 60 height 30
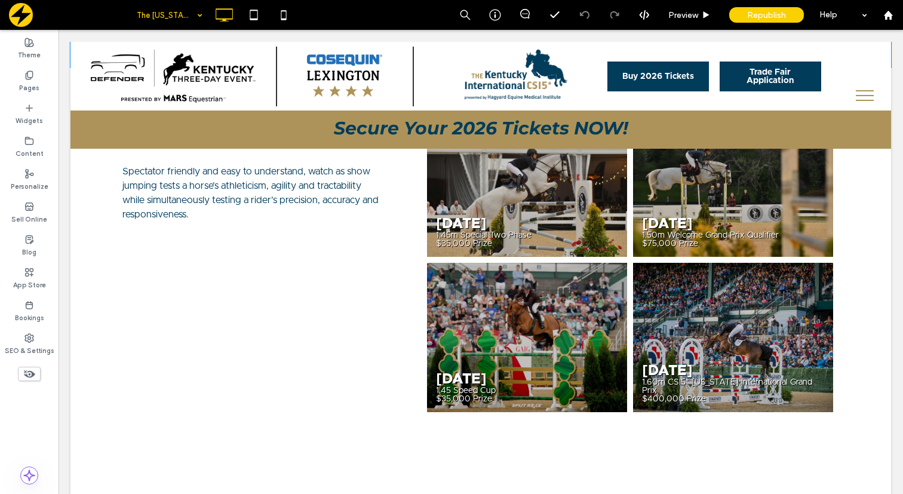
scroll to position [802, 0]
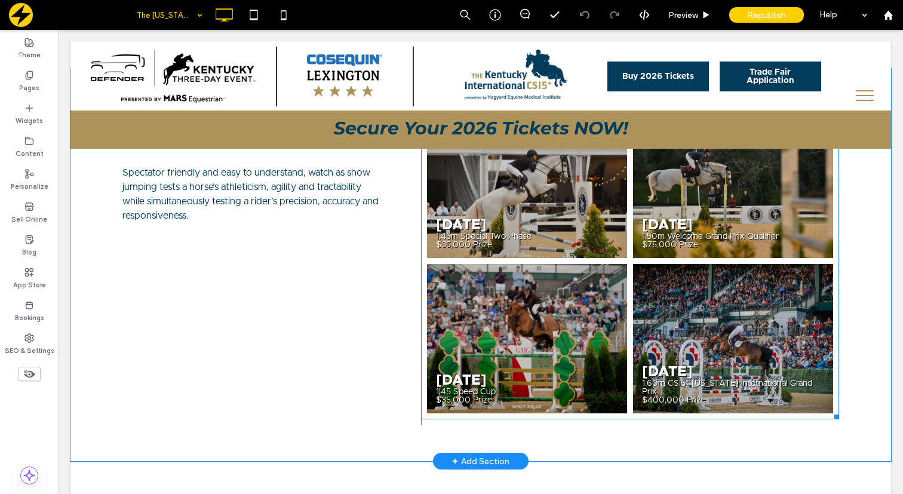
click at [493, 227] on link at bounding box center [527, 183] width 200 height 149
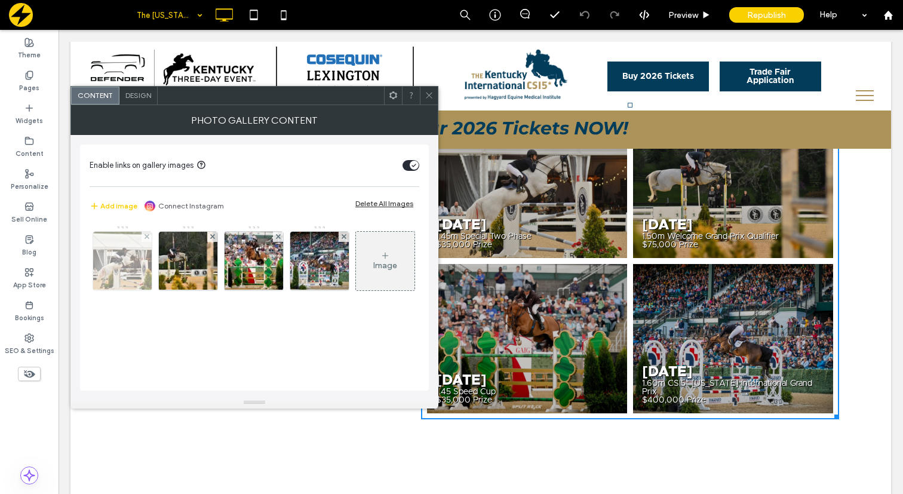
click at [133, 273] on img at bounding box center [123, 261] width 88 height 59
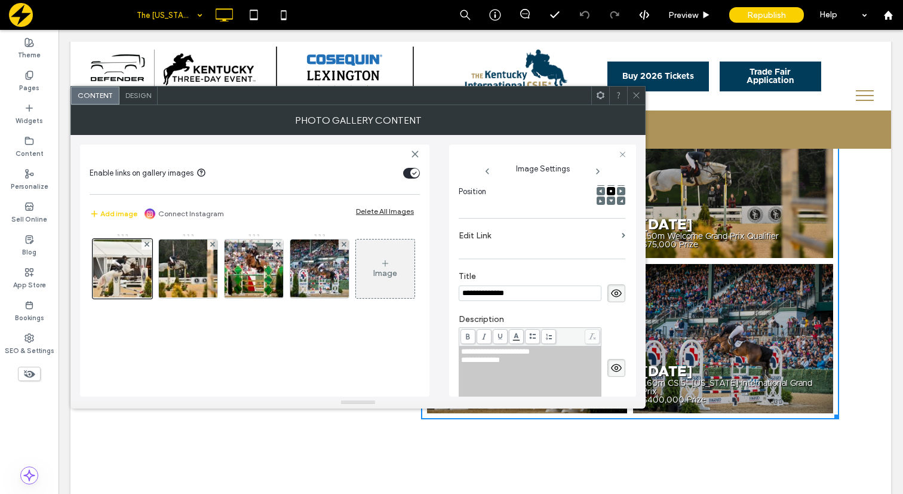
scroll to position [0, 0]
click at [487, 297] on input "**********" at bounding box center [530, 293] width 143 height 16
click at [525, 293] on input "**********" at bounding box center [530, 293] width 143 height 16
type input "**********"
click at [195, 271] on img at bounding box center [189, 268] width 88 height 59
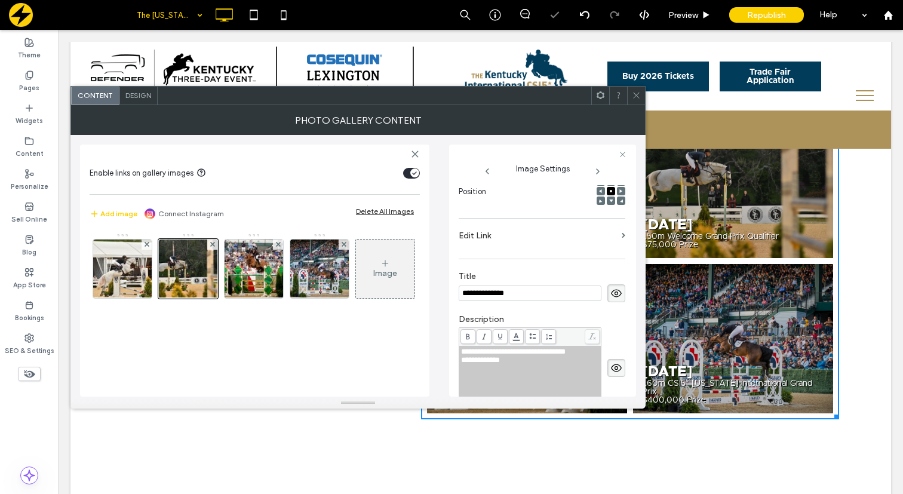
click at [489, 294] on input "**********" at bounding box center [530, 293] width 143 height 16
click at [518, 297] on input "**********" at bounding box center [530, 293] width 143 height 16
type input "**********"
click at [253, 271] on img at bounding box center [254, 268] width 88 height 59
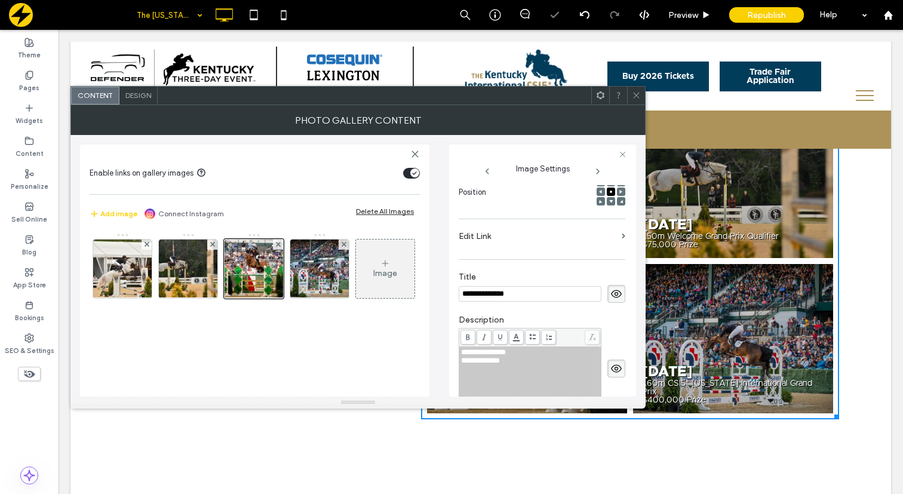
click at [487, 296] on input "**********" at bounding box center [530, 294] width 143 height 16
click at [524, 294] on input "**********" at bounding box center [530, 294] width 143 height 16
type input "**********"
click at [322, 274] on img at bounding box center [320, 268] width 88 height 59
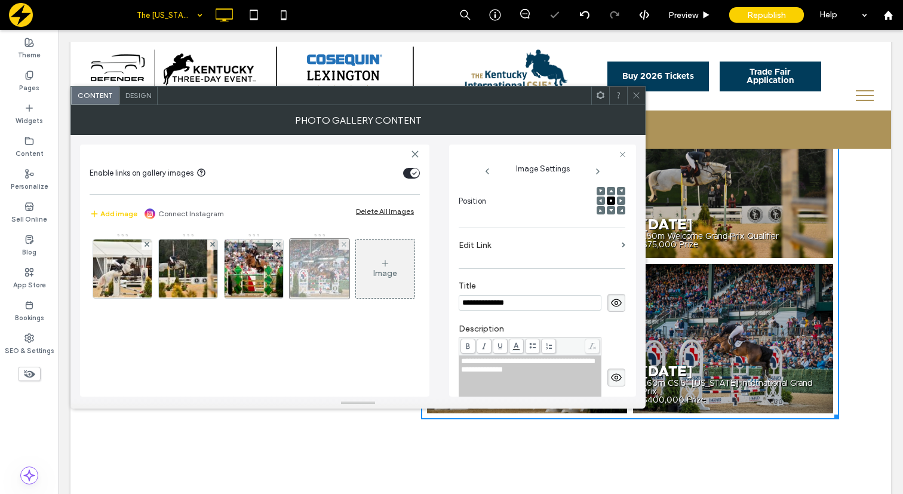
scroll to position [186, 0]
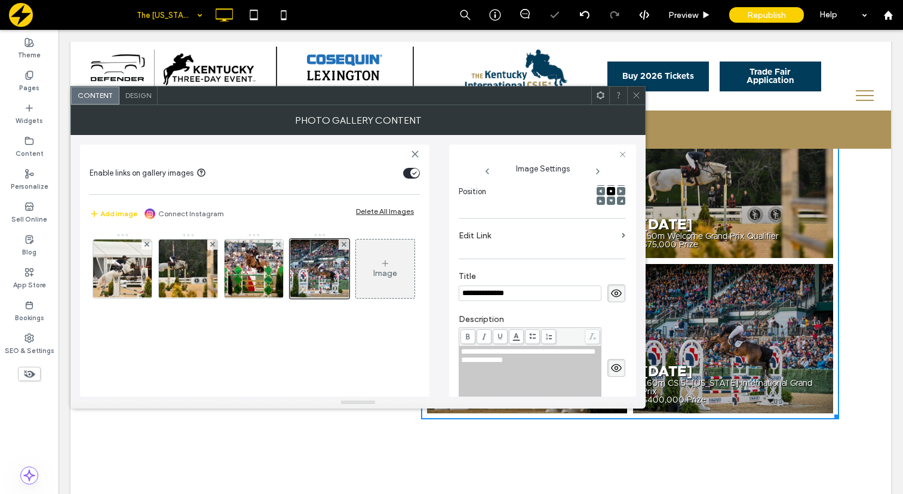
click at [488, 294] on input "**********" at bounding box center [530, 293] width 143 height 16
click at [521, 295] on input "**********" at bounding box center [530, 293] width 143 height 16
type input "**********"
click at [546, 315] on div "**********" at bounding box center [542, 361] width 167 height 107
click at [638, 98] on icon at bounding box center [636, 95] width 9 height 9
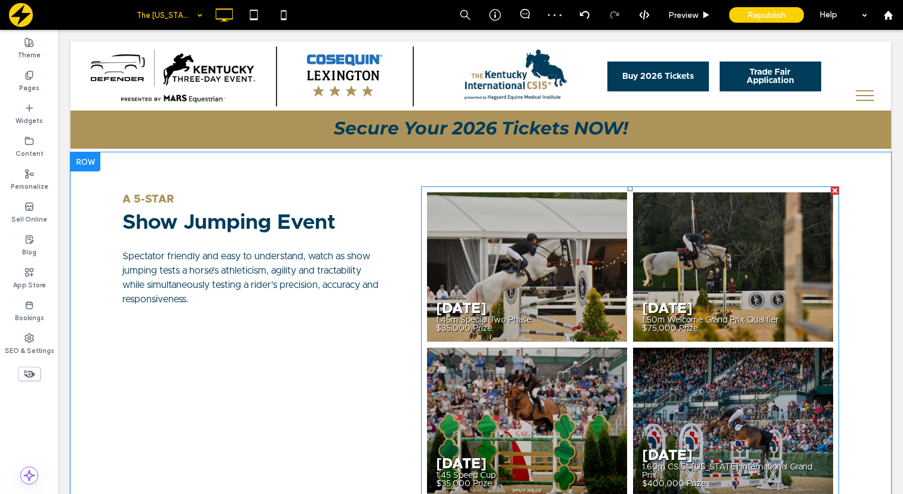
scroll to position [716, 0]
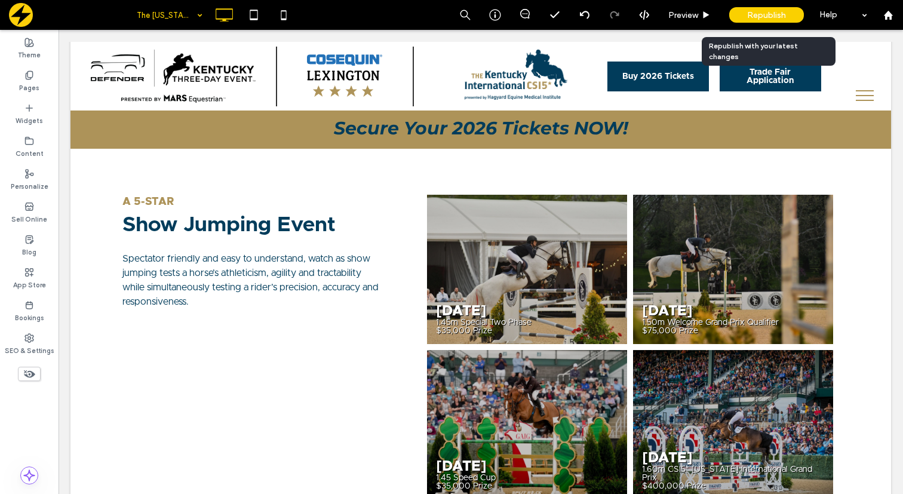
click at [775, 14] on span "Republish" at bounding box center [766, 15] width 39 height 10
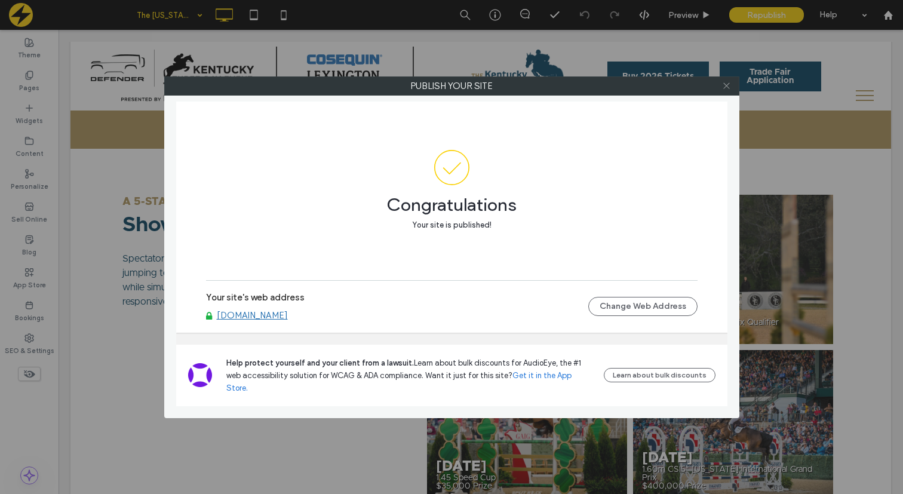
click at [725, 88] on icon at bounding box center [726, 85] width 9 height 9
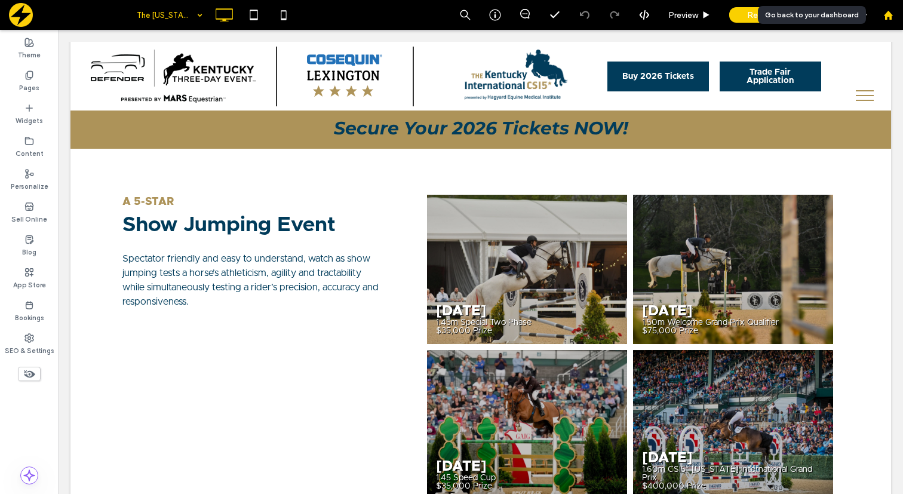
click at [880, 14] on div at bounding box center [888, 15] width 29 height 10
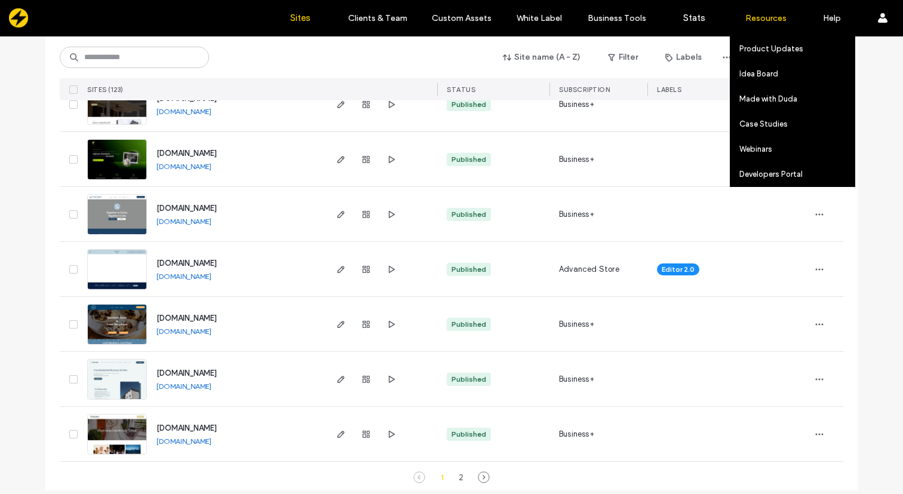
scroll to position [3905, 0]
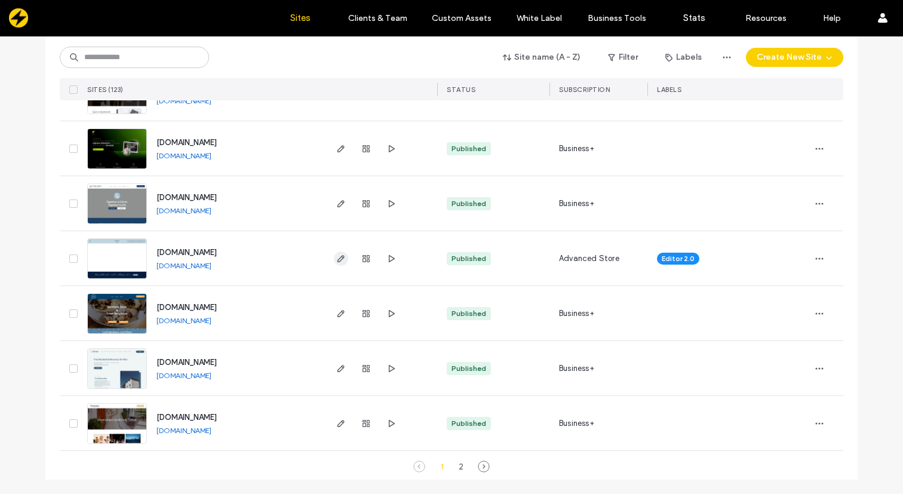
click at [336, 258] on icon "button" at bounding box center [341, 259] width 10 height 10
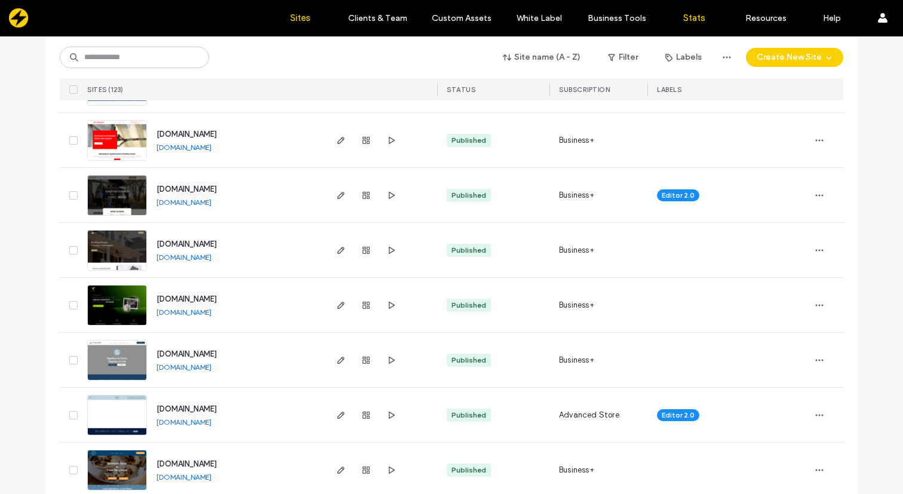
scroll to position [3748, 0]
click at [338, 195] on use "button" at bounding box center [340, 195] width 7 height 7
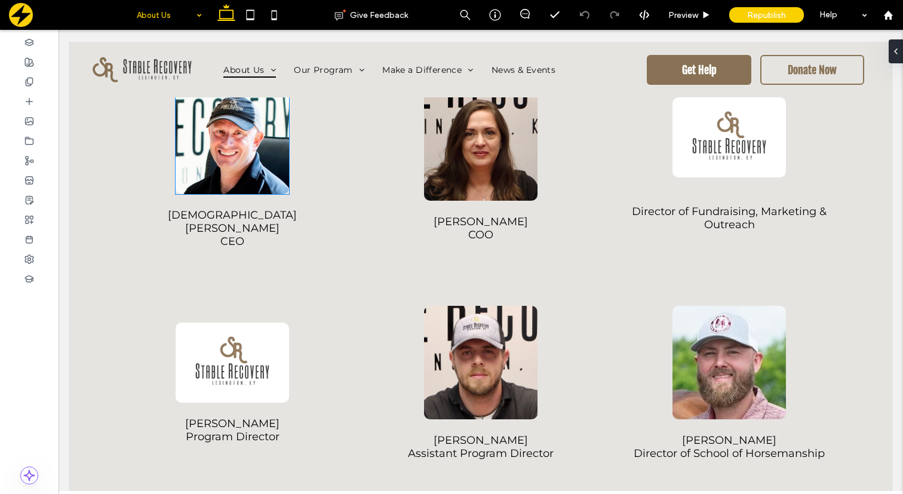
scroll to position [1162, 0]
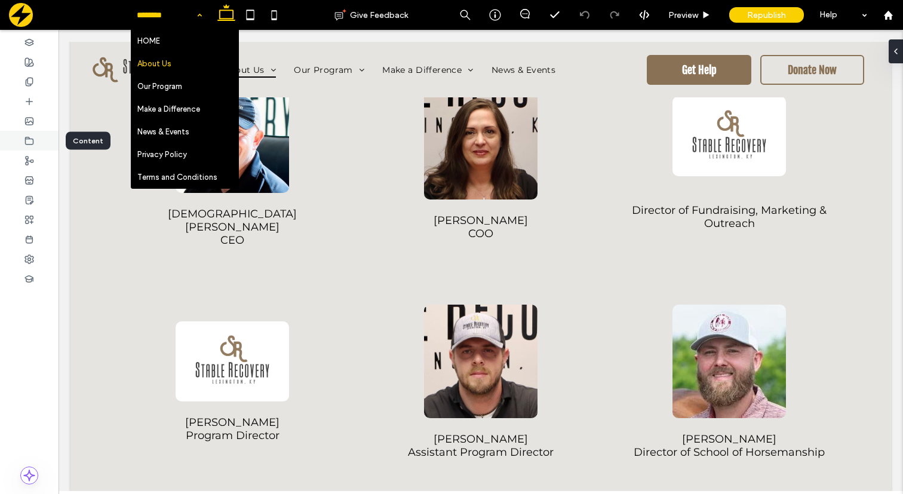
click at [27, 140] on icon at bounding box center [29, 141] width 10 height 10
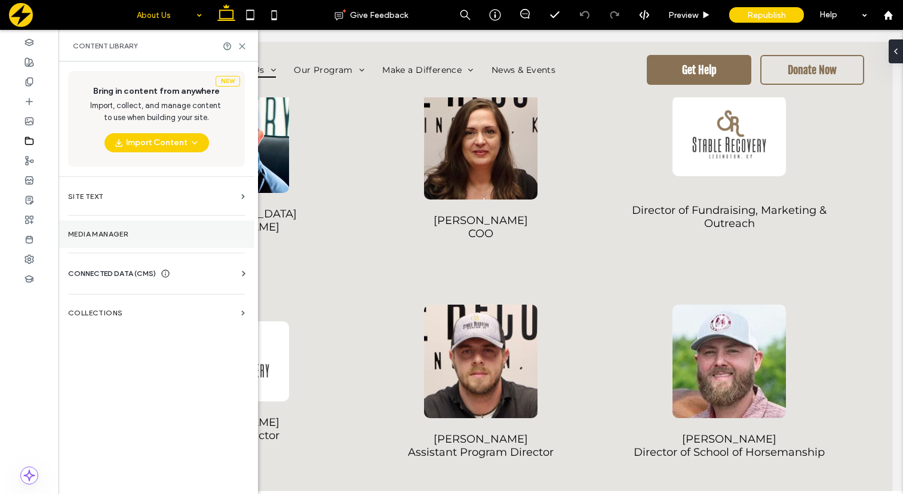
click at [189, 242] on section "Media Manager" at bounding box center [157, 233] width 196 height 27
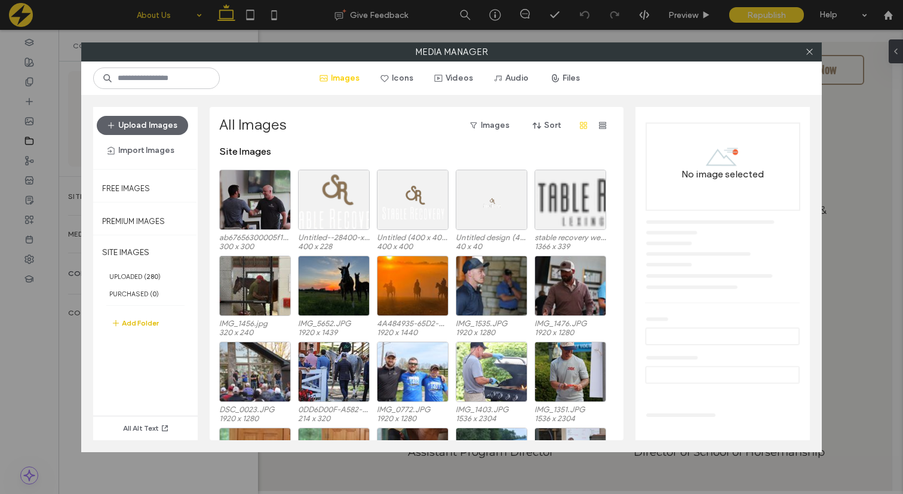
click at [136, 316] on button "Add Folder" at bounding box center [135, 323] width 48 height 14
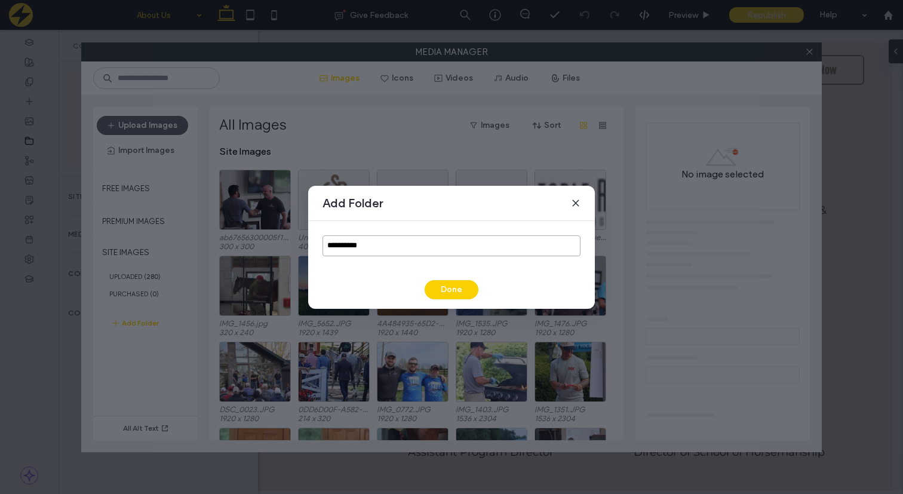
click at [349, 248] on input "**********" at bounding box center [451, 245] width 258 height 21
type input "*********"
click at [460, 291] on button "Done" at bounding box center [452, 289] width 54 height 19
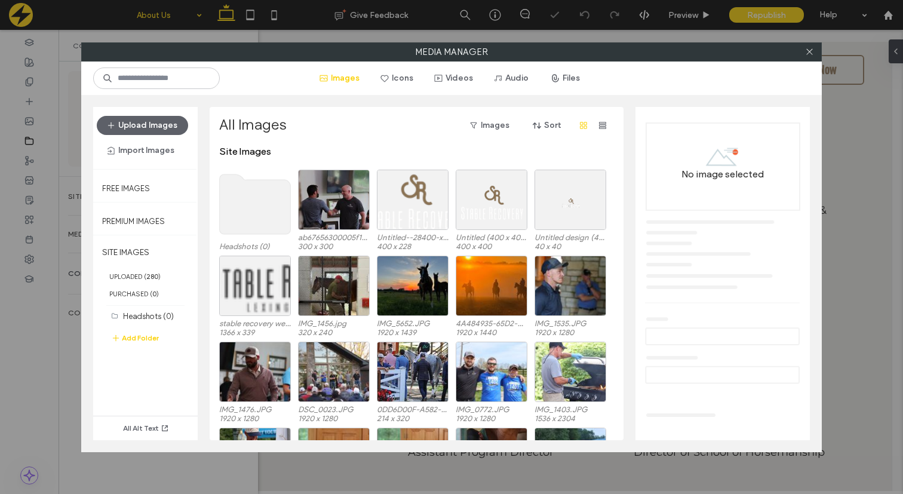
click at [265, 207] on use at bounding box center [255, 204] width 71 height 60
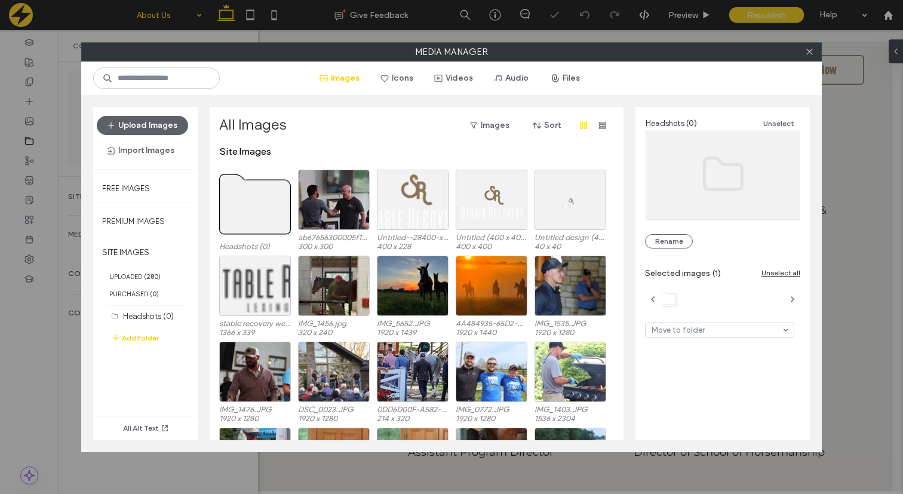
click at [265, 207] on use at bounding box center [255, 204] width 71 height 60
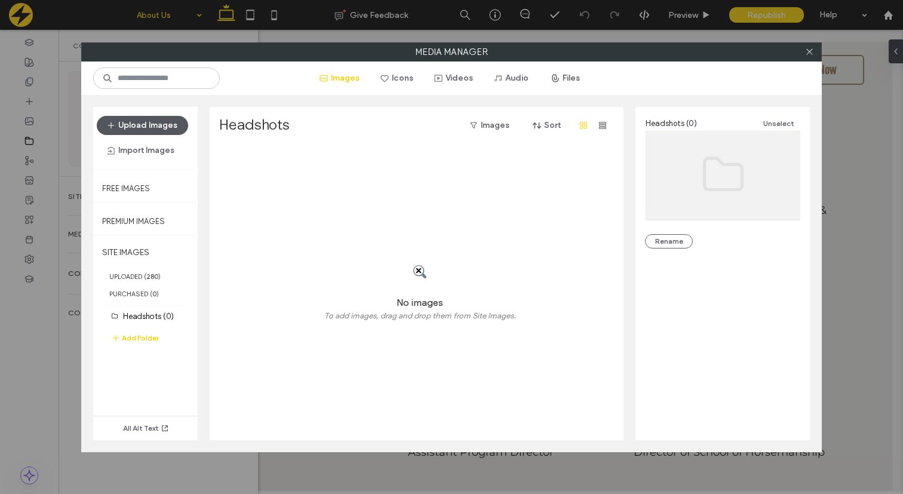
click at [147, 129] on button "Upload Images" at bounding box center [142, 125] width 91 height 19
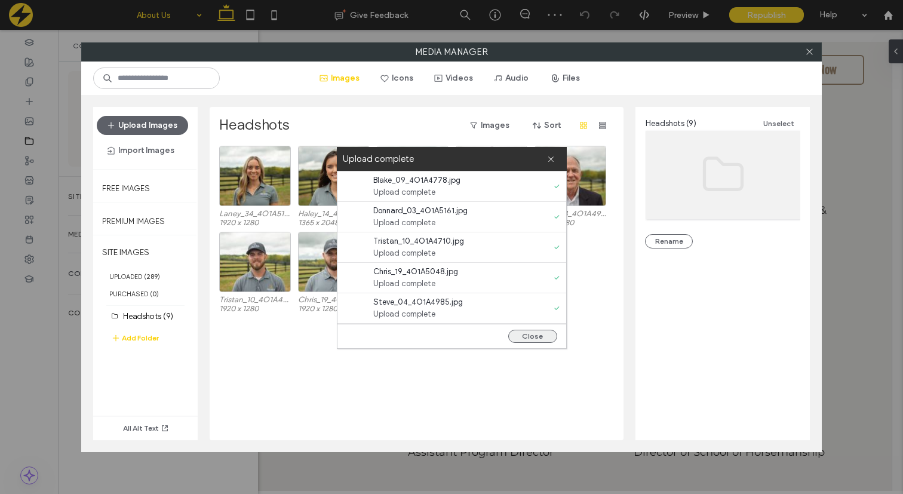
click at [536, 339] on button "Close" at bounding box center [532, 336] width 49 height 13
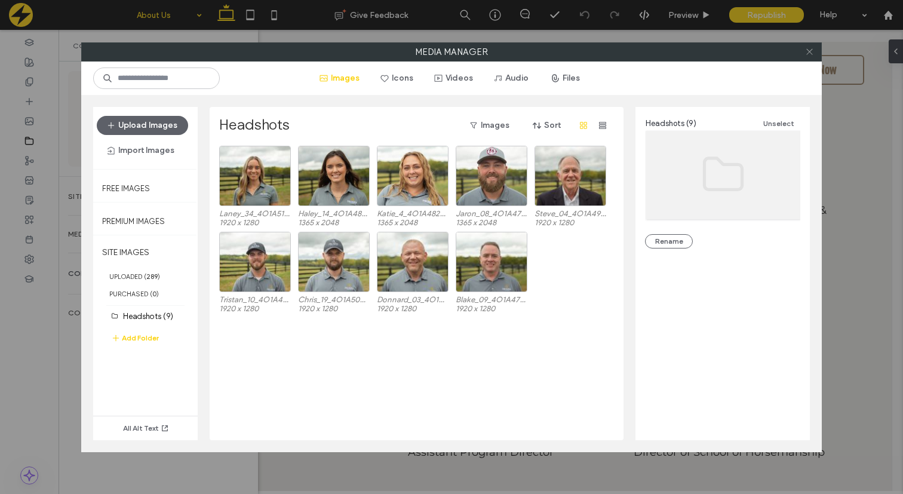
click at [809, 50] on icon at bounding box center [809, 51] width 9 height 9
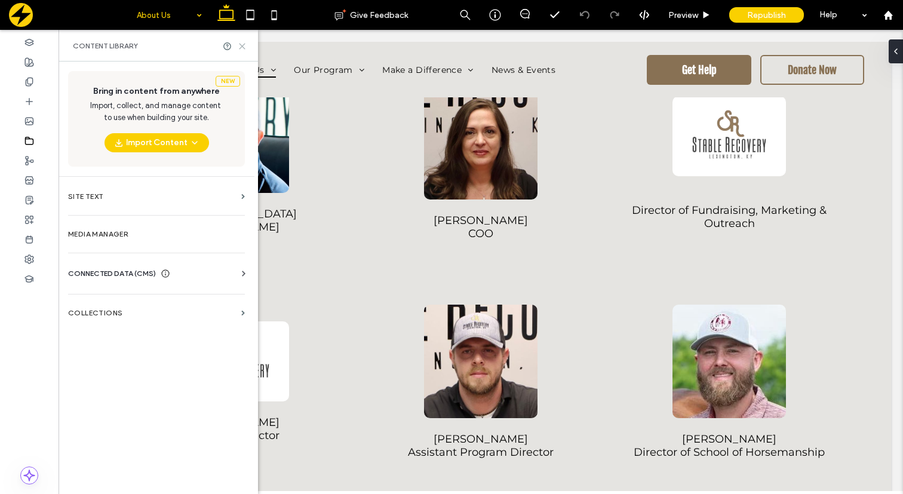
click at [243, 48] on icon at bounding box center [242, 46] width 9 height 9
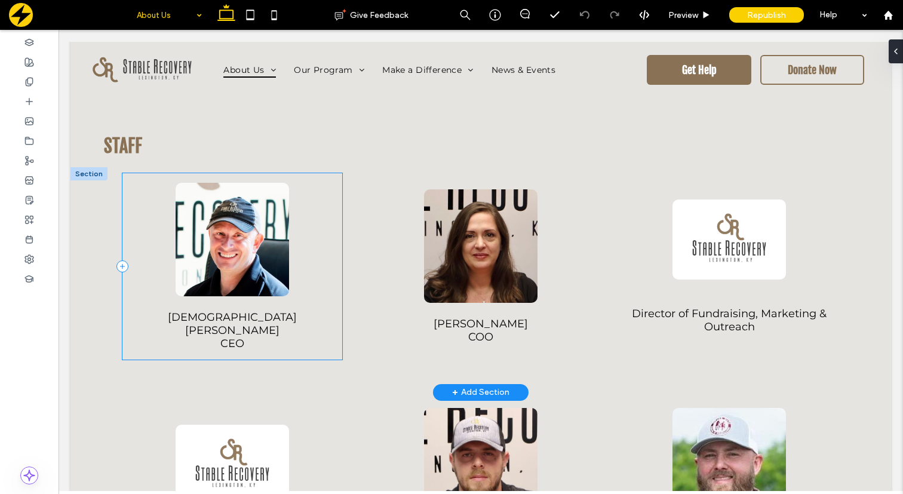
scroll to position [1056, 0]
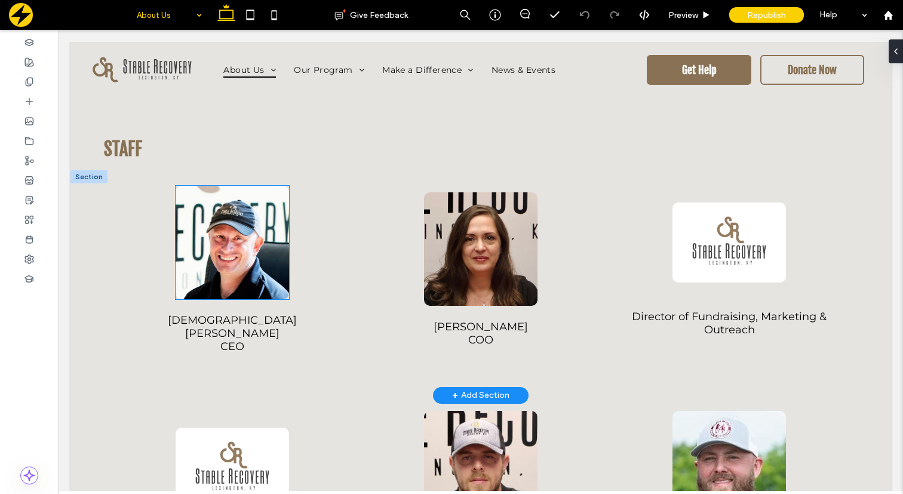
click at [252, 238] on img at bounding box center [232, 242] width 113 height 113
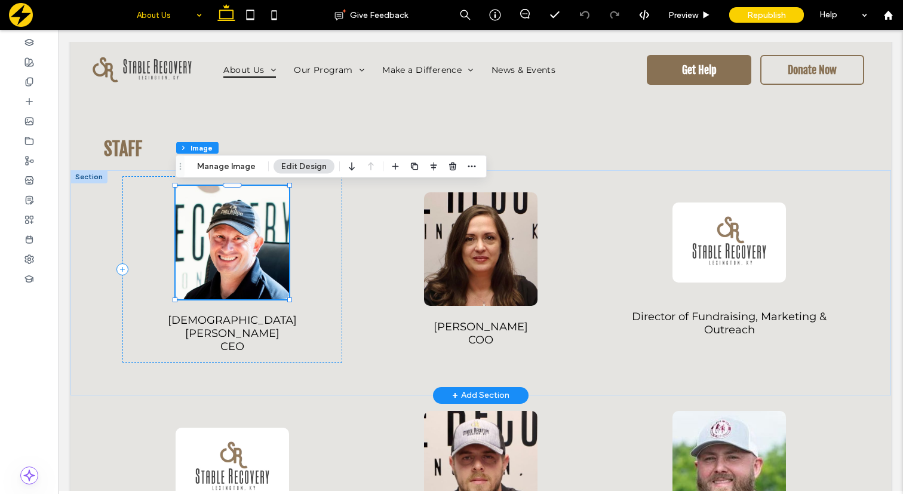
type input "**"
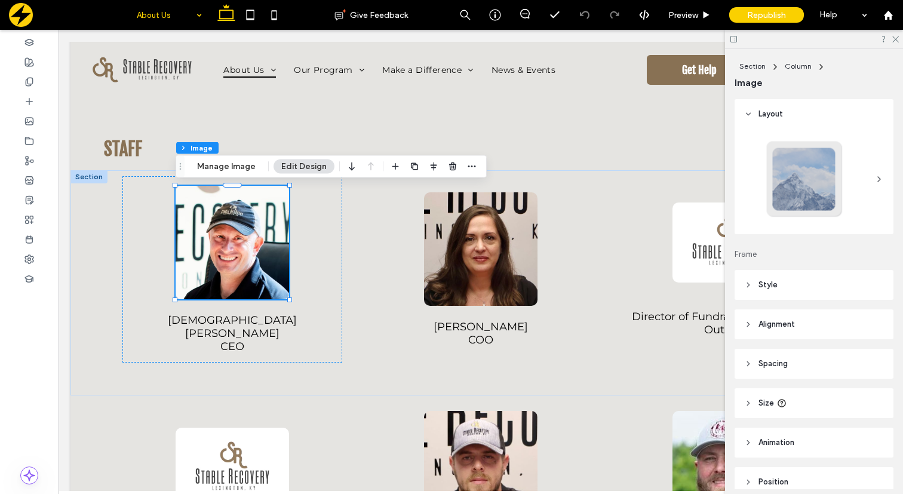
click at [753, 406] on header "Size" at bounding box center [814, 403] width 159 height 30
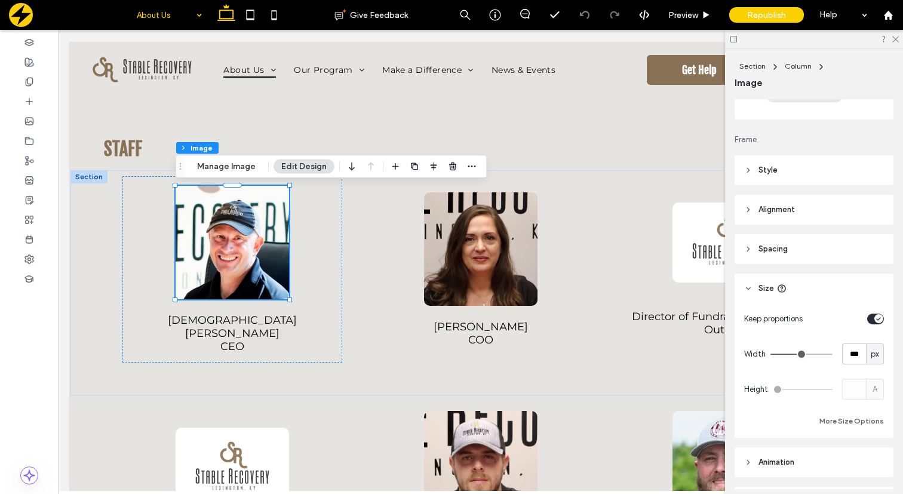
scroll to position [127, 0]
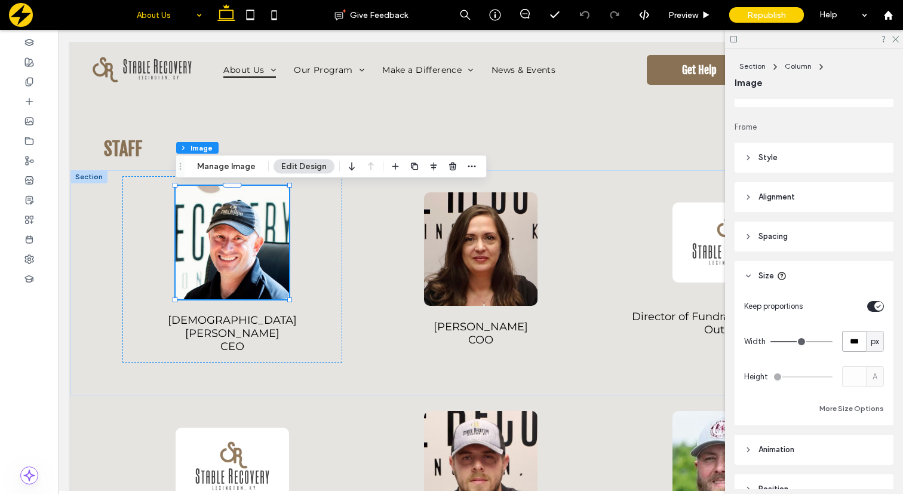
click at [855, 336] on input "***" at bounding box center [854, 341] width 24 height 21
type input "***"
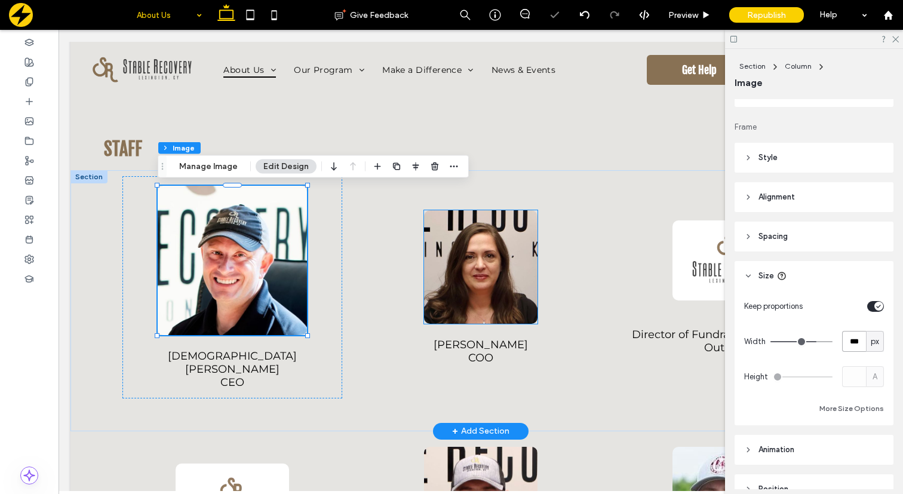
click at [499, 309] on img at bounding box center [480, 266] width 113 height 113
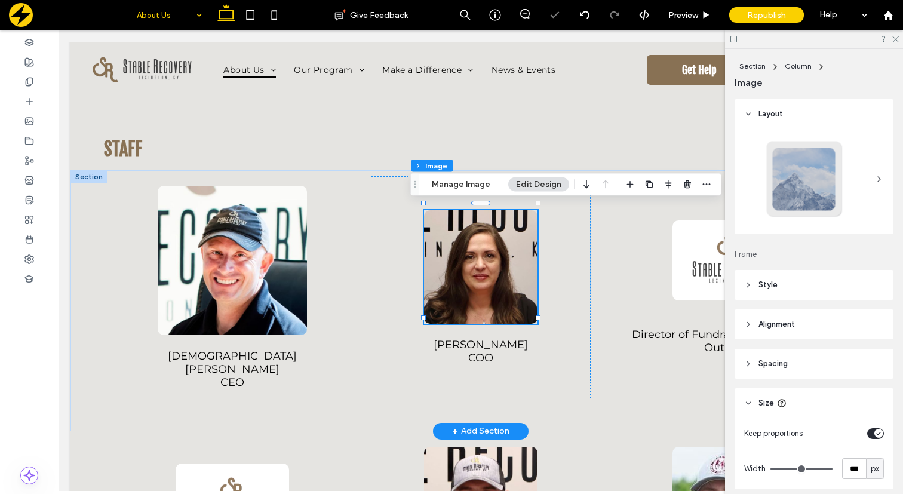
type input "**"
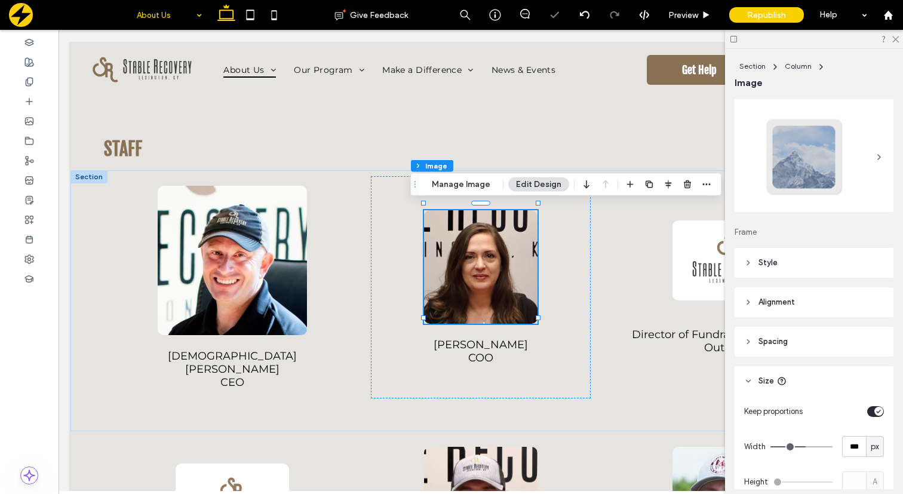
scroll to position [24, 0]
click at [858, 441] on input "***" at bounding box center [854, 444] width 24 height 21
type input "***"
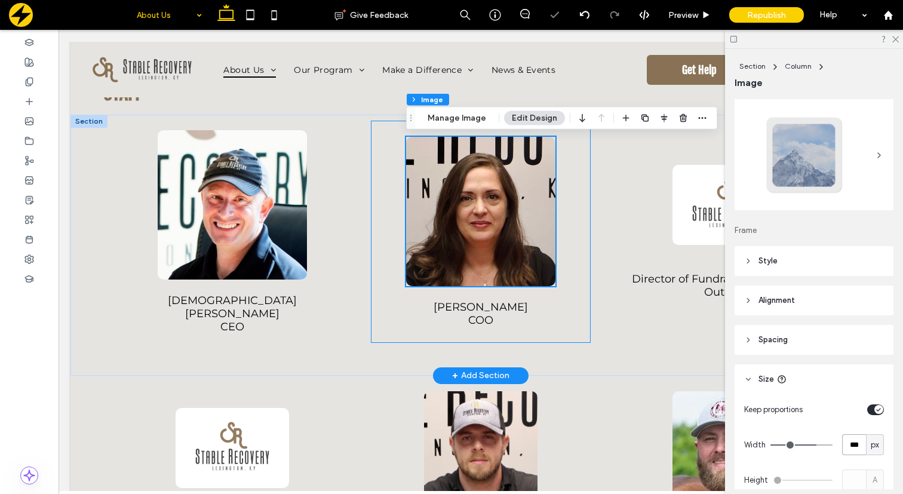
scroll to position [1123, 0]
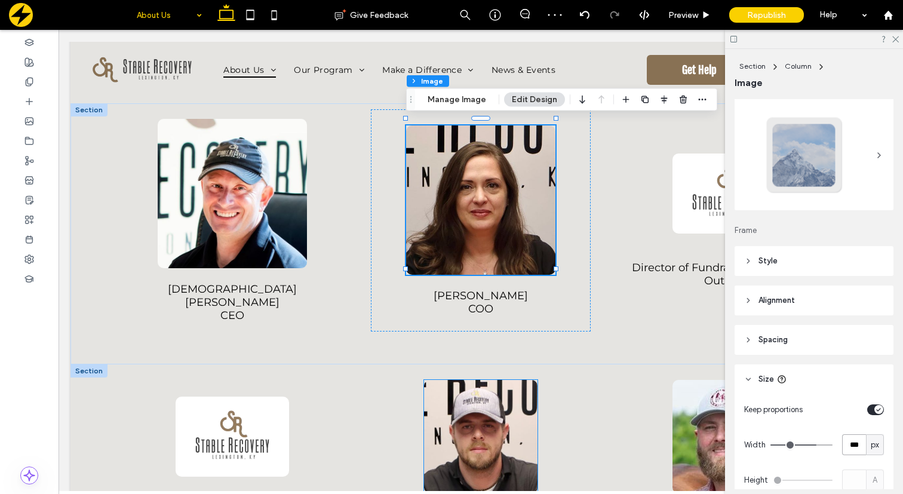
click at [482, 437] on img at bounding box center [480, 436] width 113 height 113
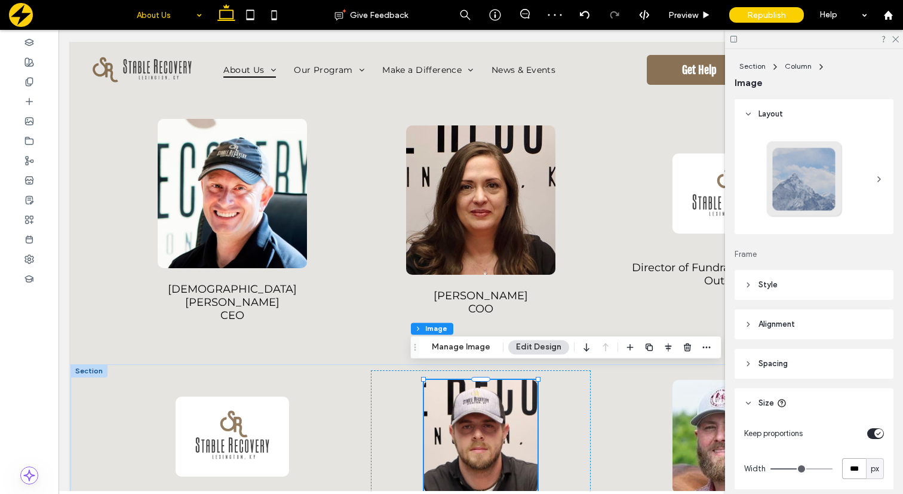
click at [851, 465] on input "***" at bounding box center [854, 468] width 24 height 21
type input "***"
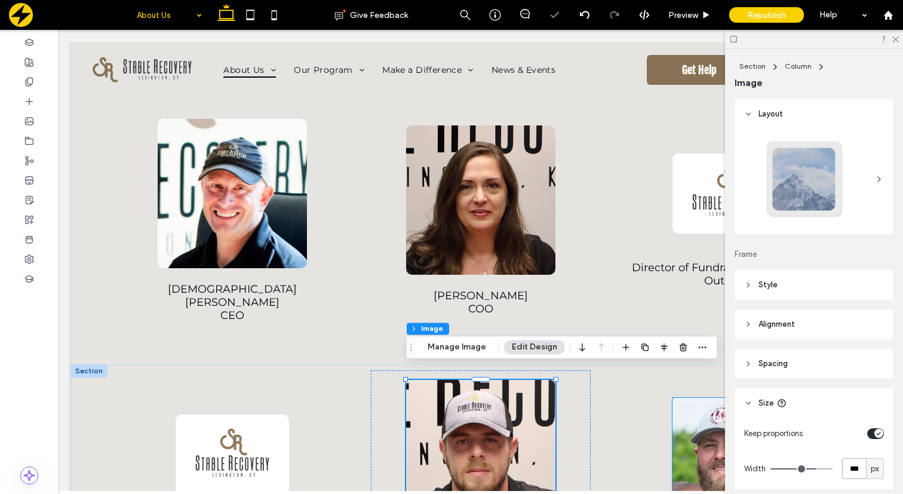
click at [693, 441] on img at bounding box center [728, 454] width 113 height 113
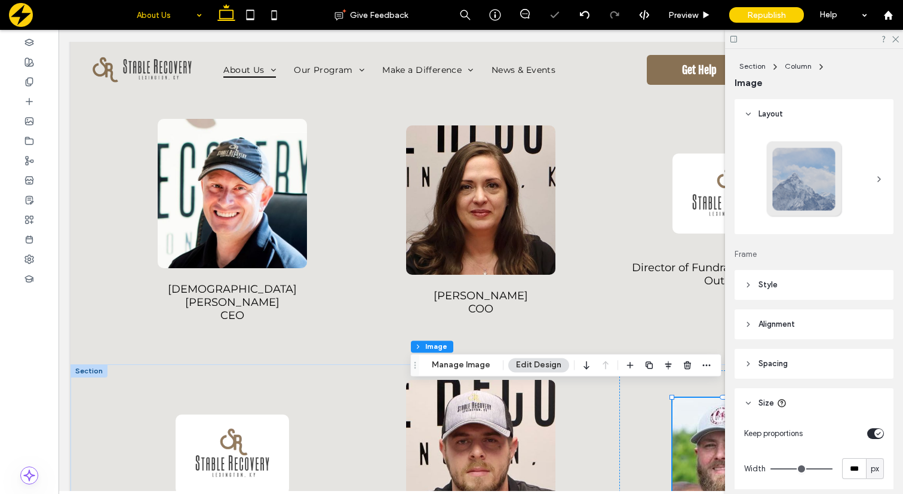
type input "**"
click at [853, 471] on input "***" at bounding box center [854, 468] width 24 height 21
type input "***"
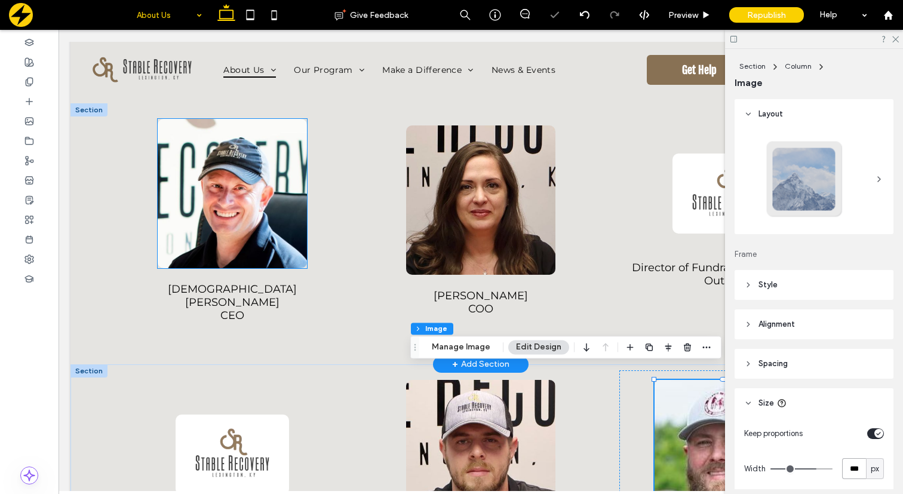
click at [244, 205] on img at bounding box center [232, 193] width 149 height 149
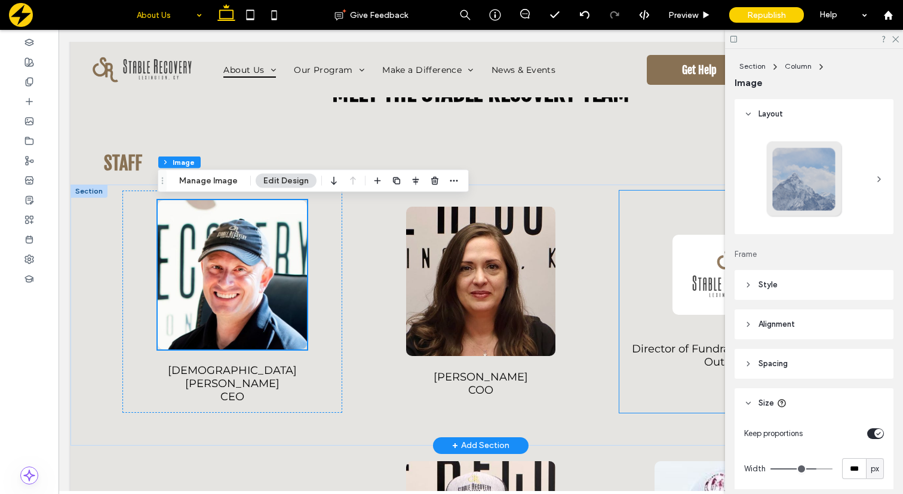
scroll to position [1049, 0]
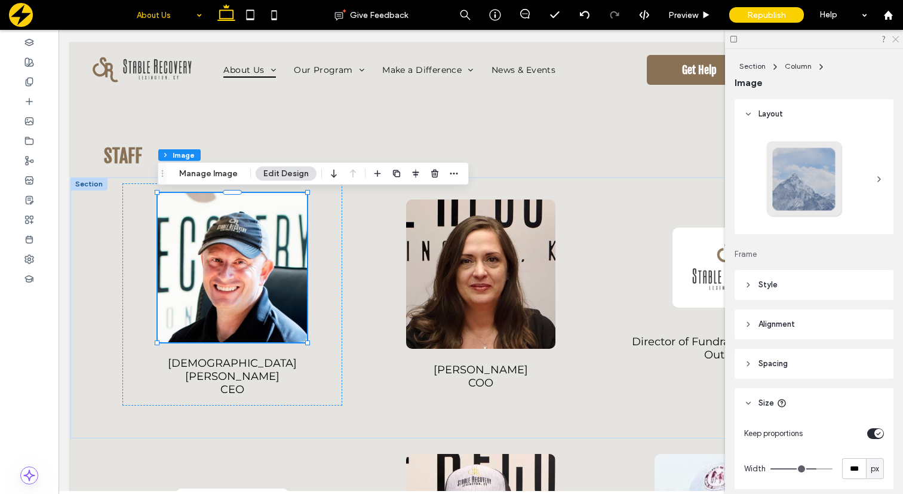
click at [895, 39] on use at bounding box center [895, 39] width 7 height 7
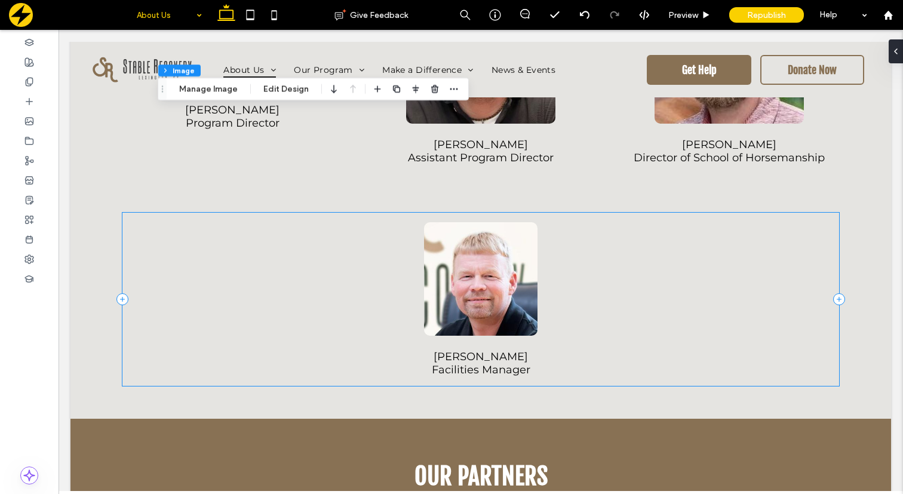
scroll to position [1531, 0]
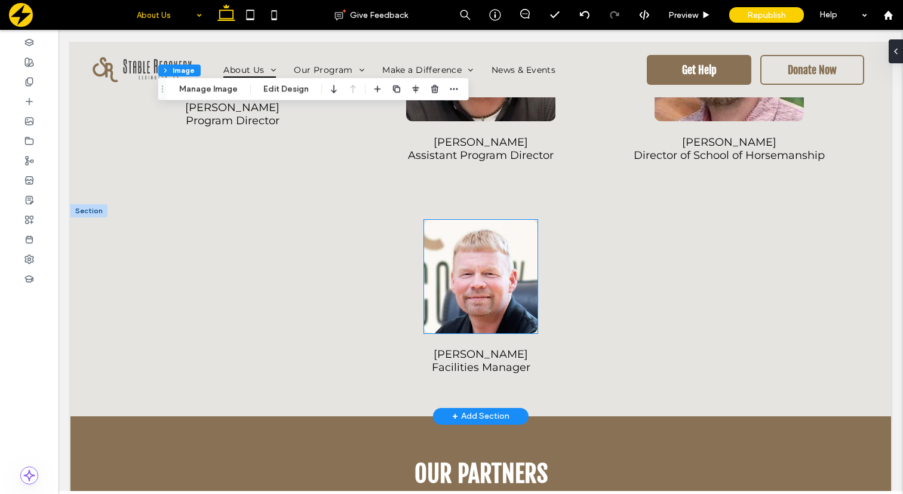
click at [474, 242] on img at bounding box center [480, 276] width 113 height 113
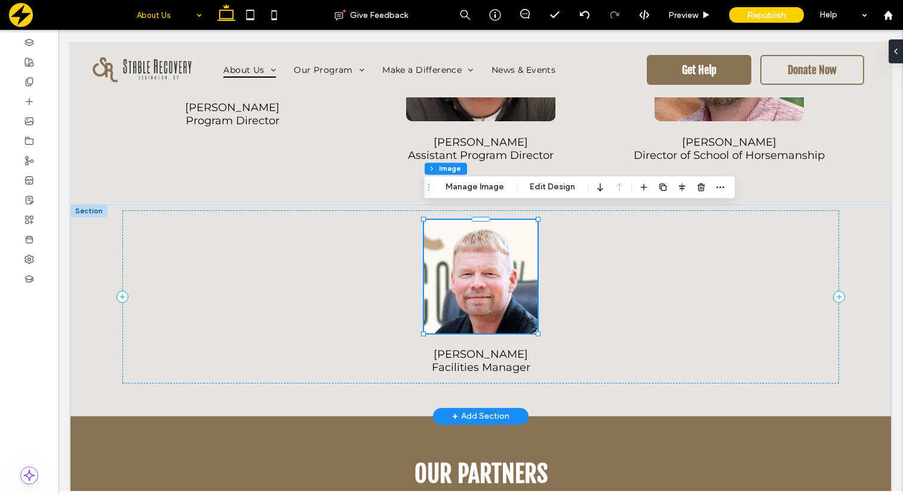
type input "**"
click at [474, 242] on img at bounding box center [480, 276] width 113 height 113
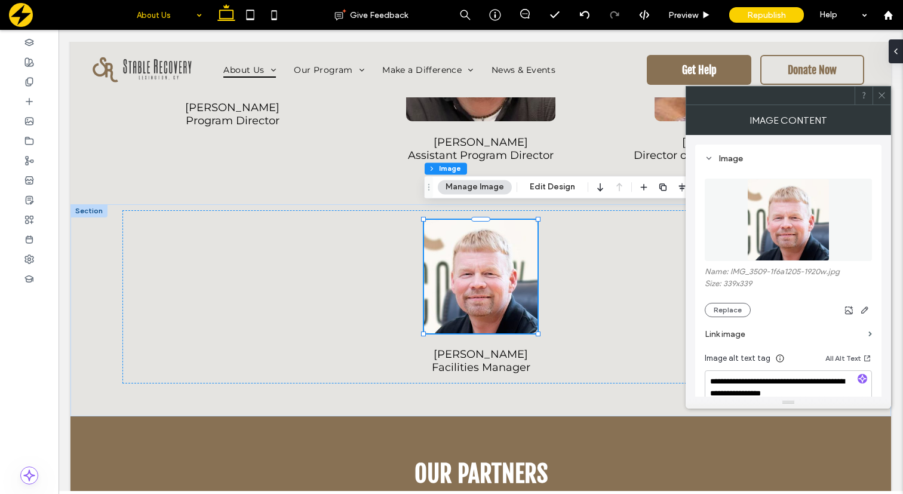
click at [882, 96] on icon at bounding box center [881, 95] width 9 height 9
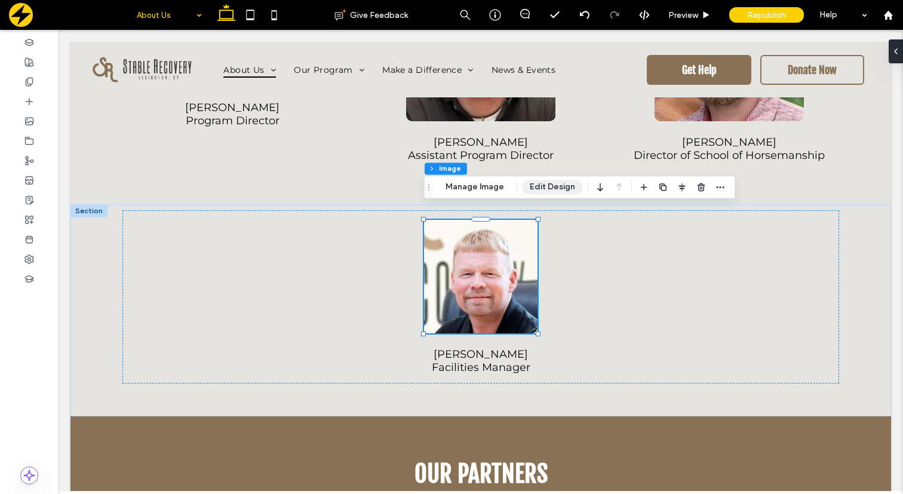
click at [561, 188] on button "Edit Design" at bounding box center [552, 187] width 61 height 14
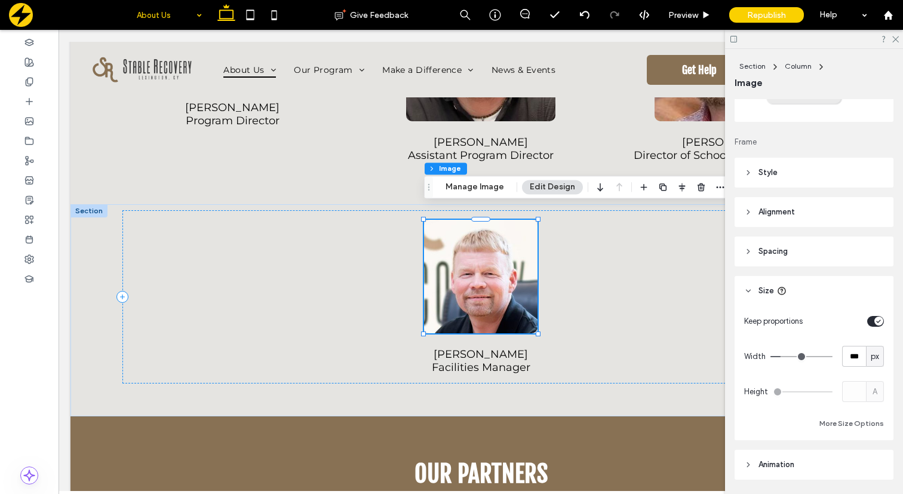
scroll to position [113, 0]
click at [855, 356] on input "***" at bounding box center [854, 355] width 24 height 21
type input "***"
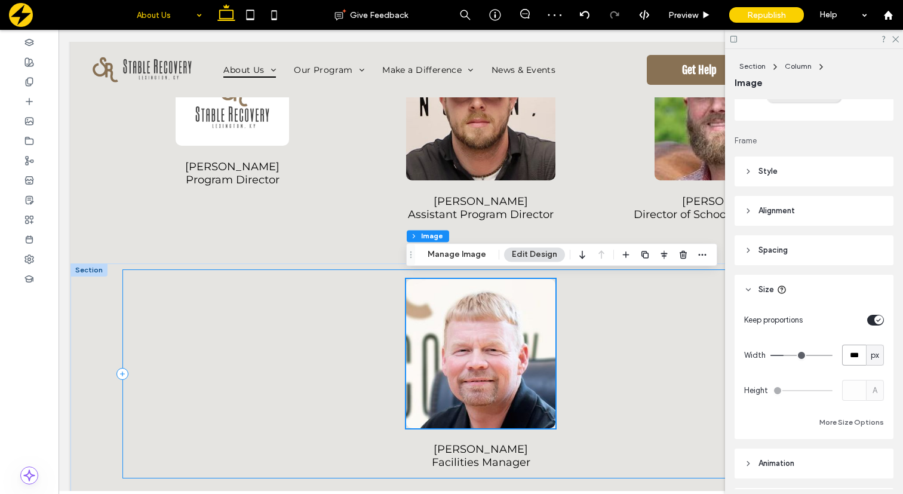
scroll to position [1441, 0]
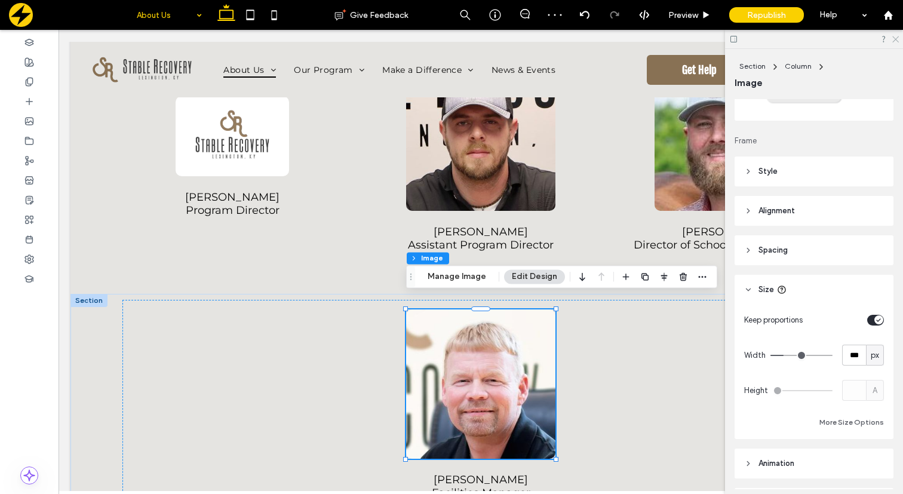
click at [894, 35] on icon at bounding box center [895, 39] width 8 height 8
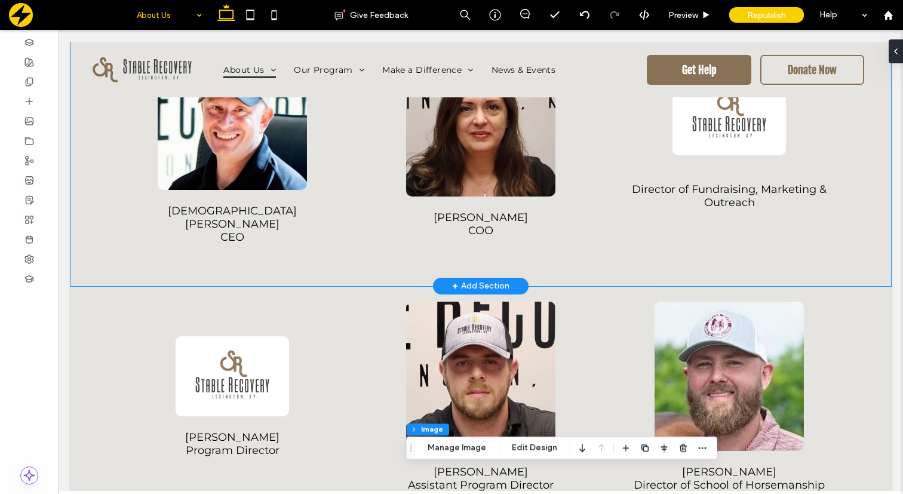
scroll to position [1307, 0]
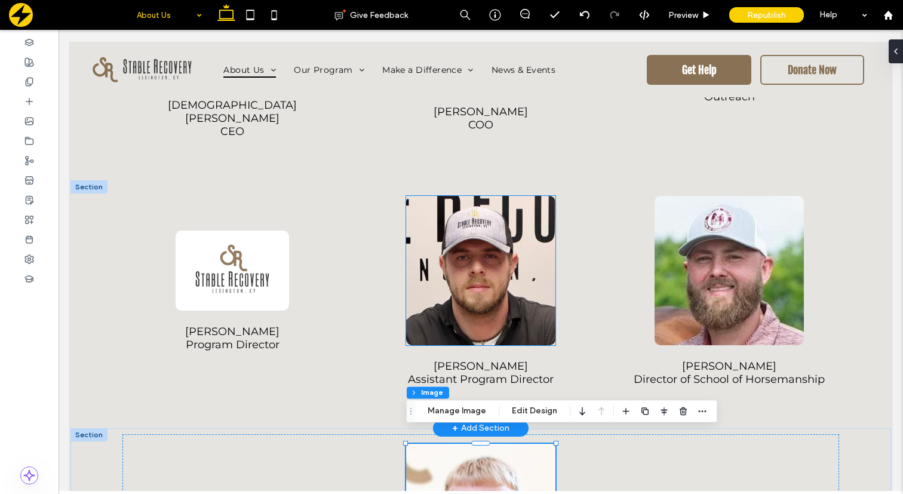
click at [500, 242] on img at bounding box center [480, 270] width 149 height 149
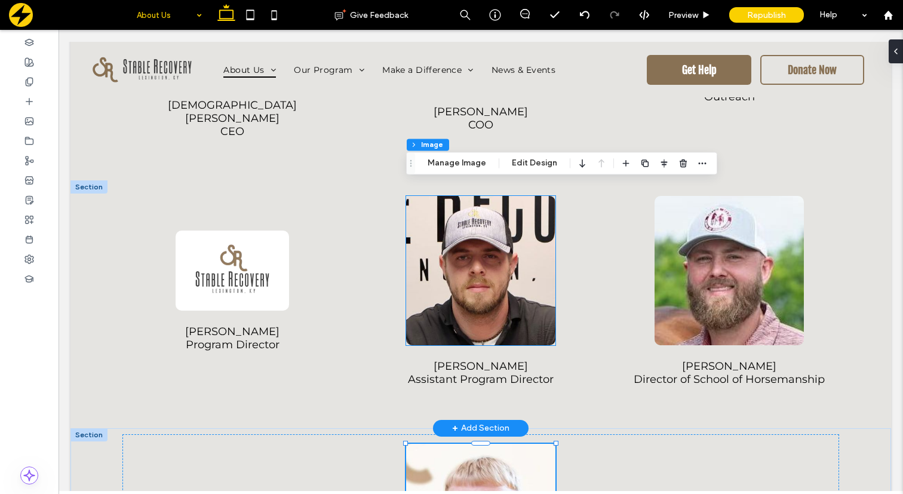
type input "**"
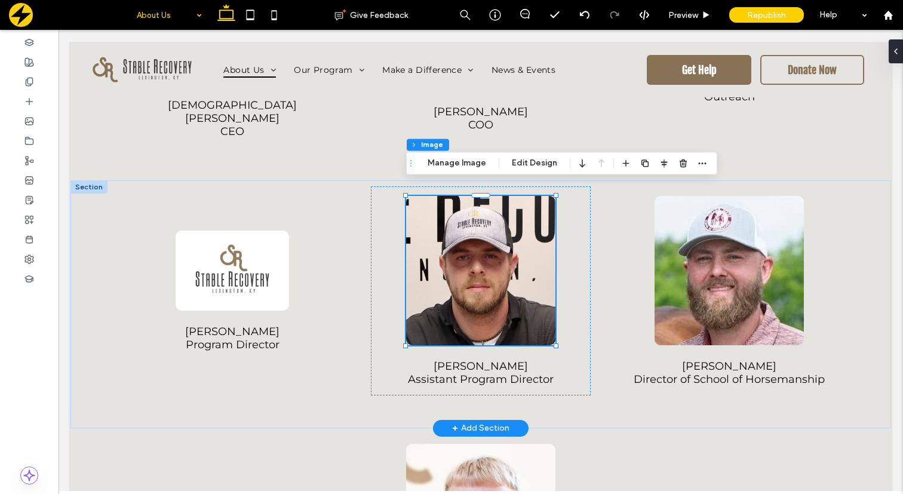
click at [500, 242] on img at bounding box center [480, 270] width 149 height 149
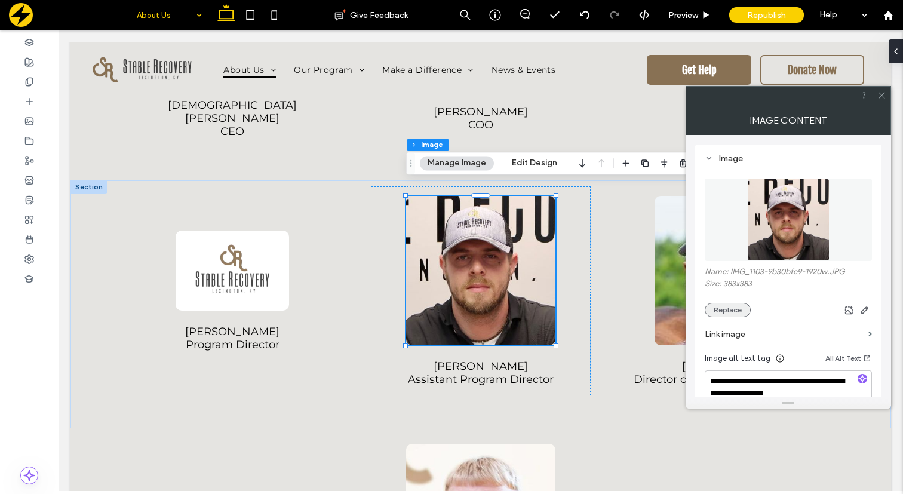
click at [727, 314] on button "Replace" at bounding box center [728, 310] width 46 height 14
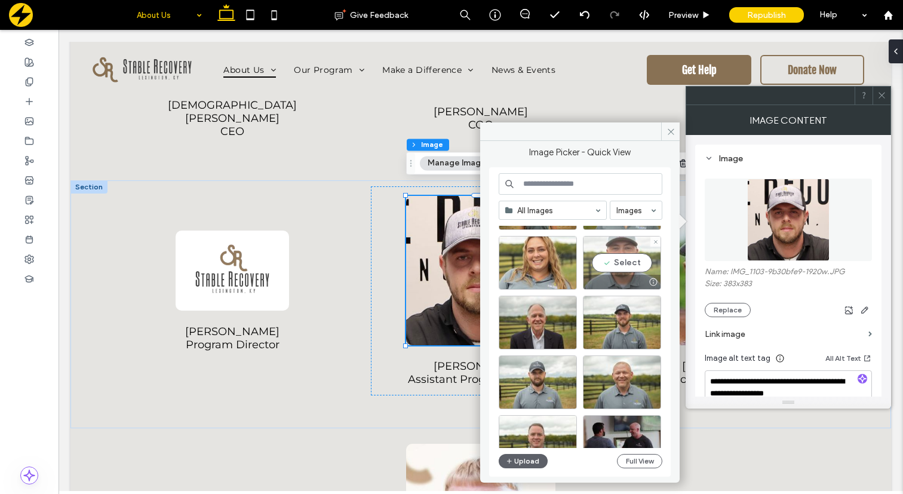
scroll to position [77, 0]
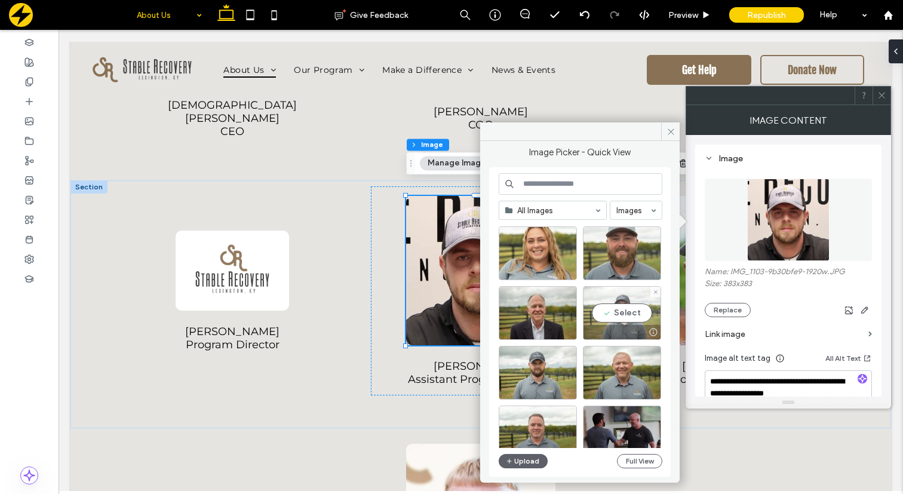
click at [629, 309] on div "Select" at bounding box center [622, 313] width 78 height 54
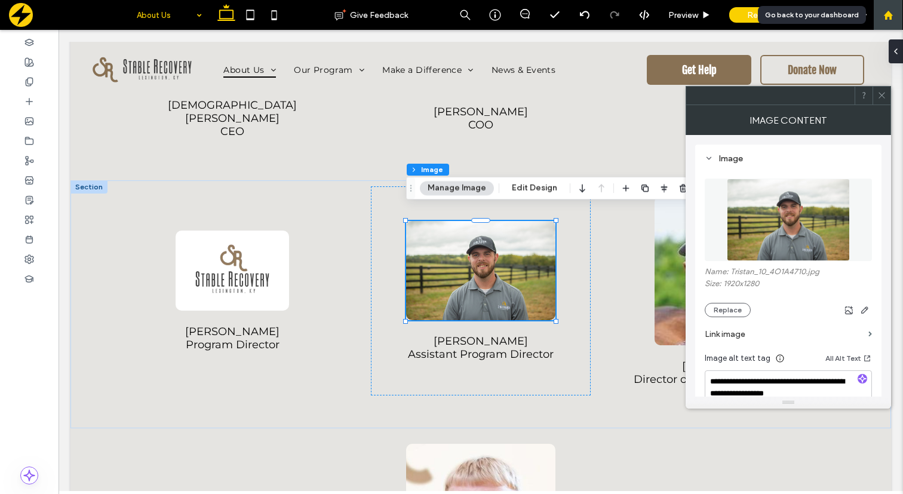
click at [891, 18] on icon at bounding box center [888, 15] width 10 height 10
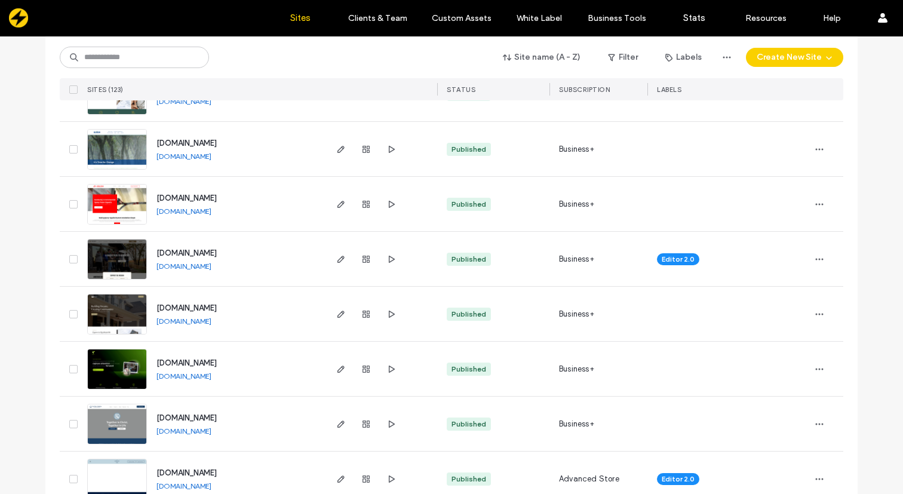
scroll to position [3682, 0]
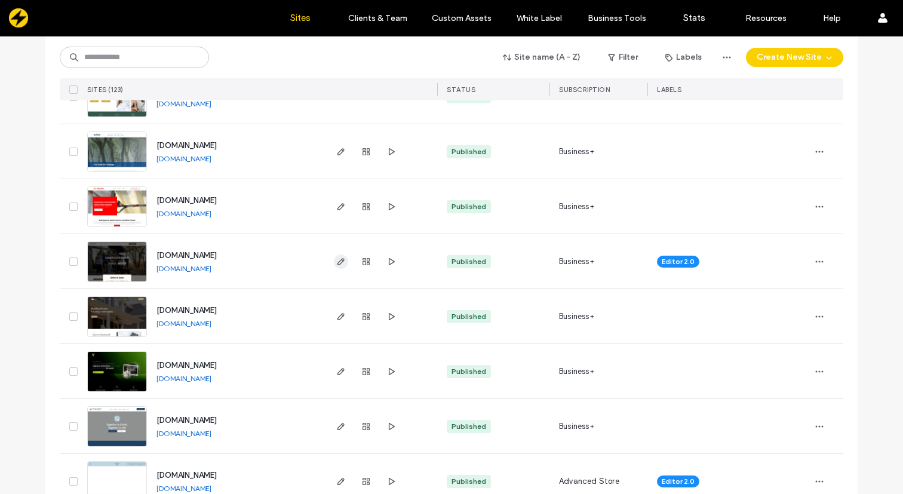
click at [336, 265] on icon "button" at bounding box center [341, 262] width 10 height 10
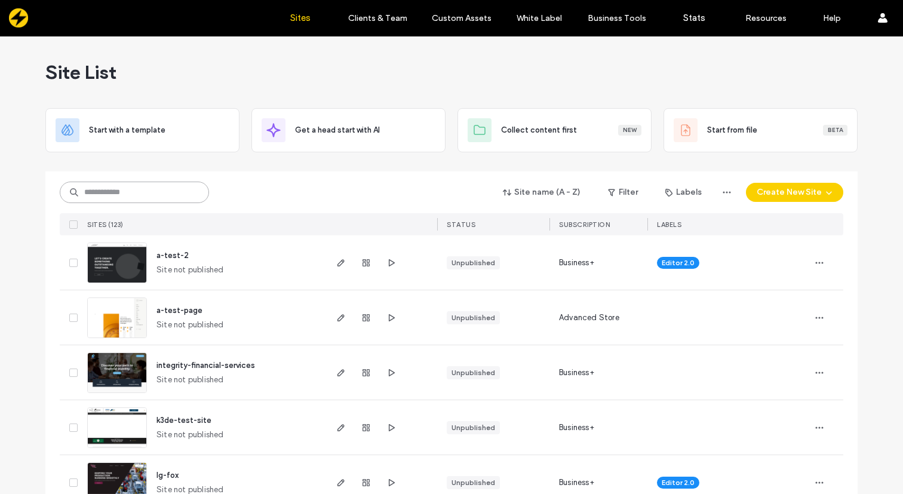
click at [97, 196] on input at bounding box center [134, 192] width 149 height 21
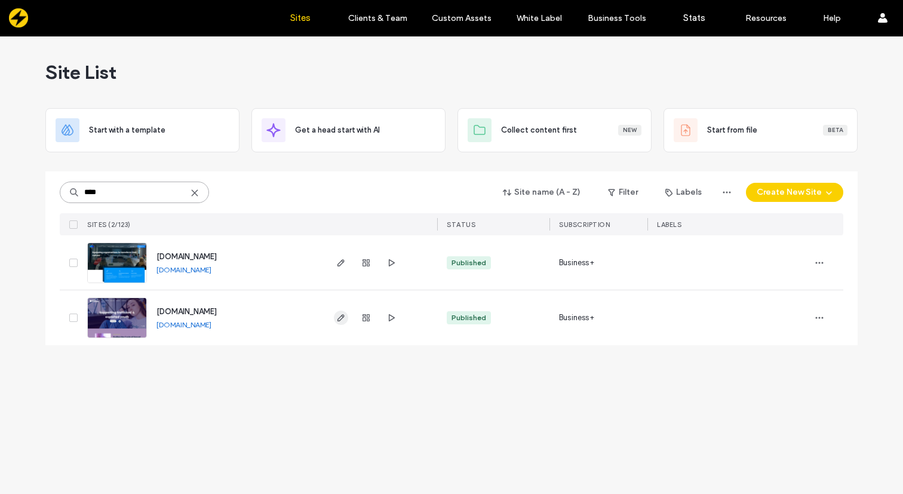
type input "****"
click at [341, 317] on icon "button" at bounding box center [341, 318] width 10 height 10
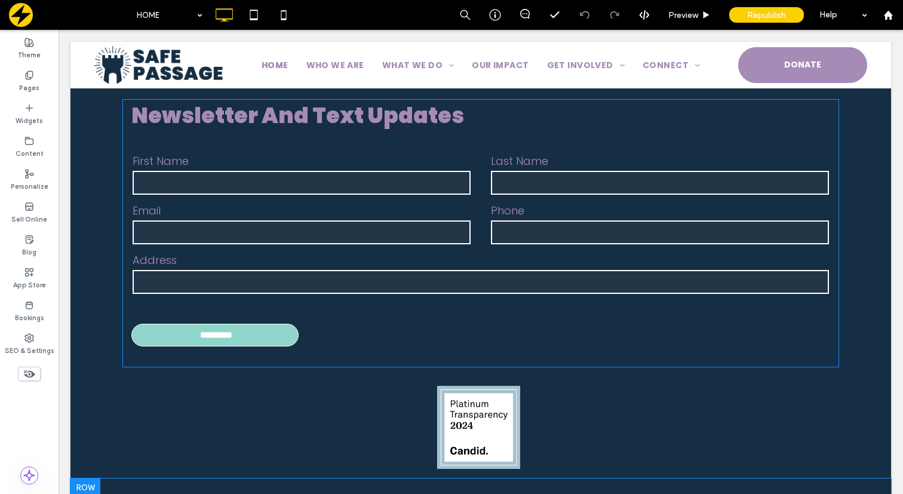
scroll to position [5483, 0]
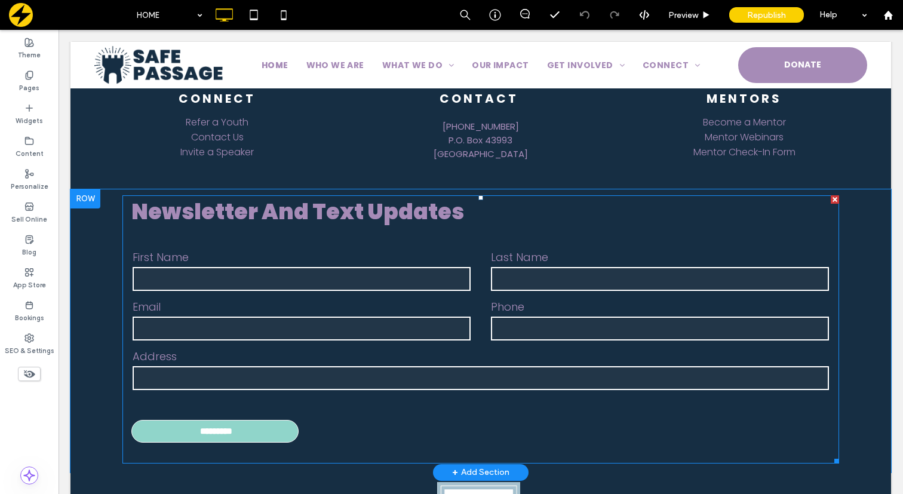
click at [405, 267] on input "text" at bounding box center [302, 279] width 338 height 24
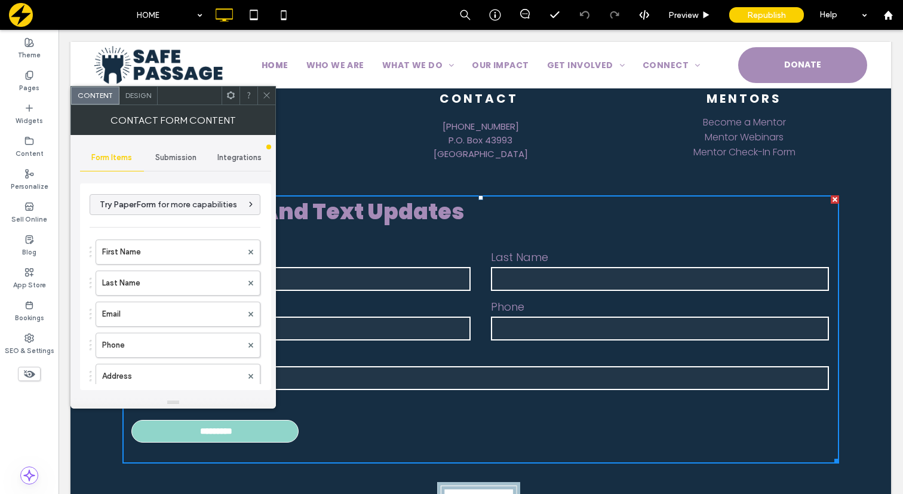
click at [232, 155] on span "Integrations" at bounding box center [239, 158] width 44 height 10
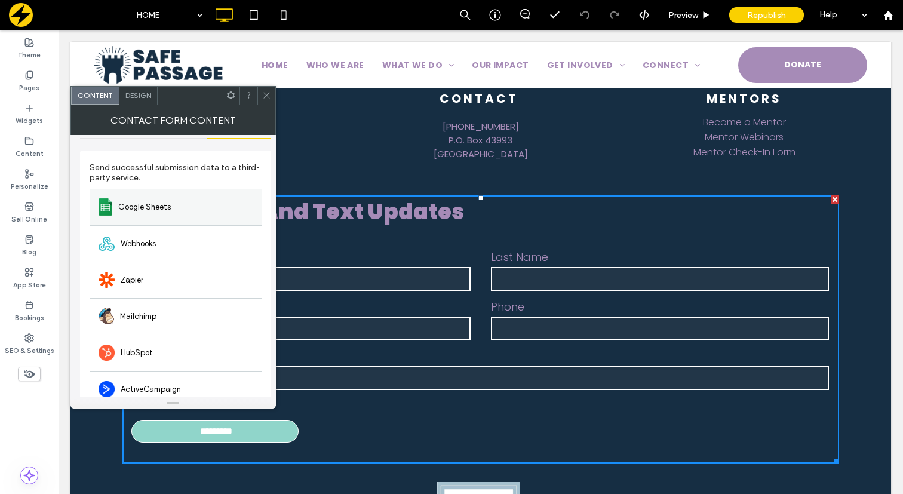
scroll to position [92, 0]
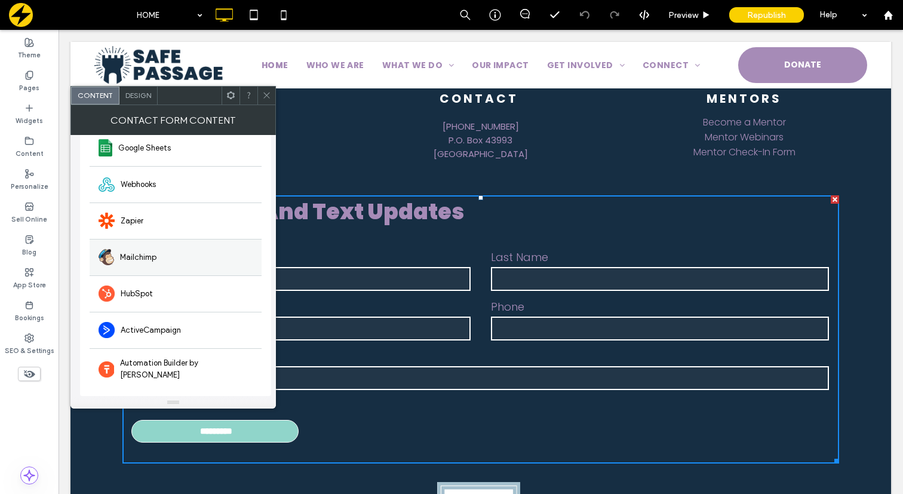
click at [136, 258] on span "Mailchimp" at bounding box center [138, 257] width 36 height 12
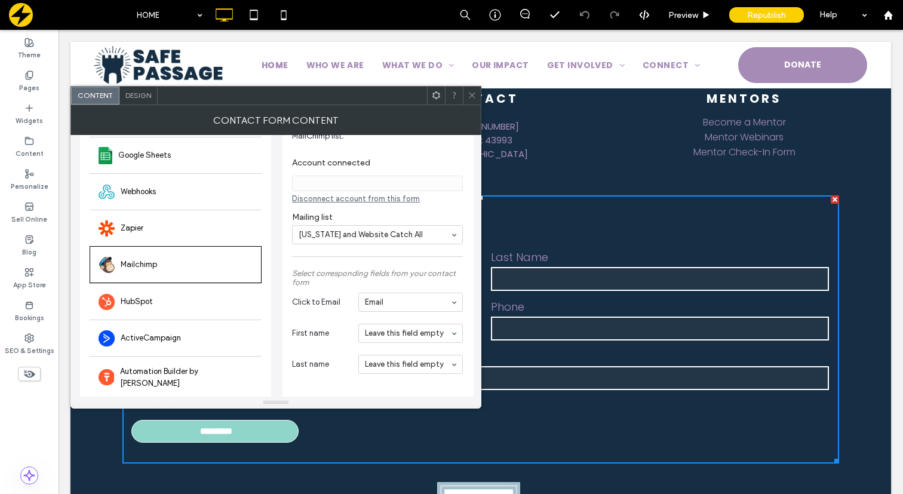
scroll to position [100, 0]
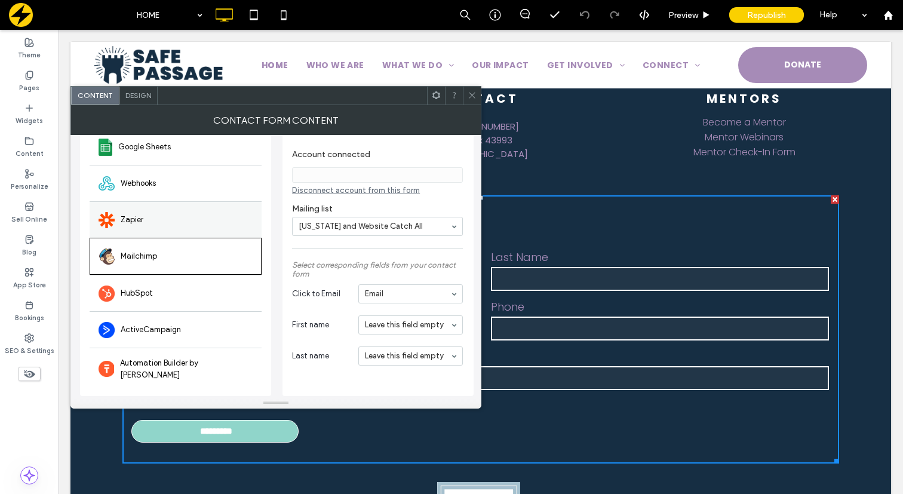
type input "**********"
click at [160, 215] on div "Zapier" at bounding box center [176, 219] width 172 height 36
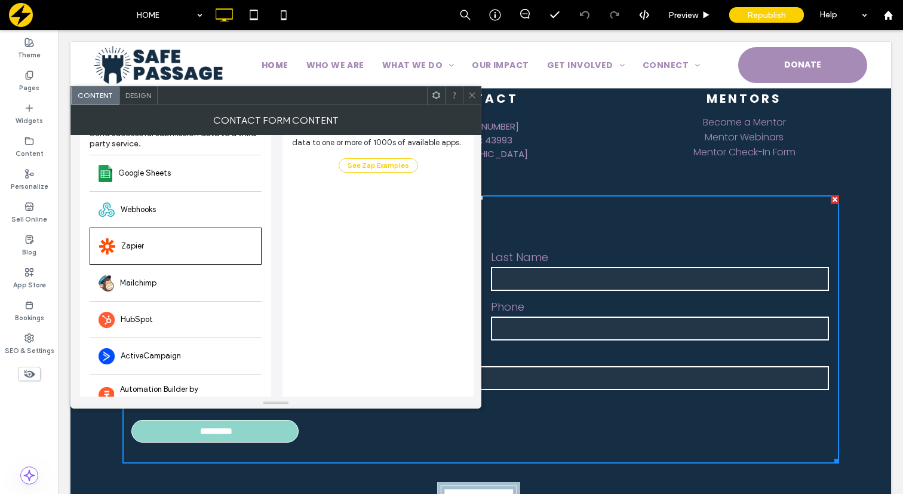
scroll to position [82, 0]
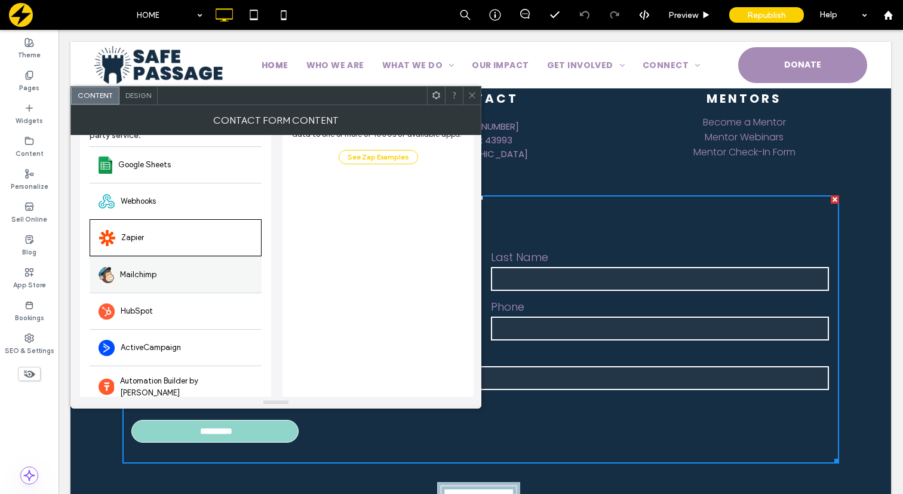
click at [170, 278] on div "Mailchimp" at bounding box center [176, 274] width 172 height 36
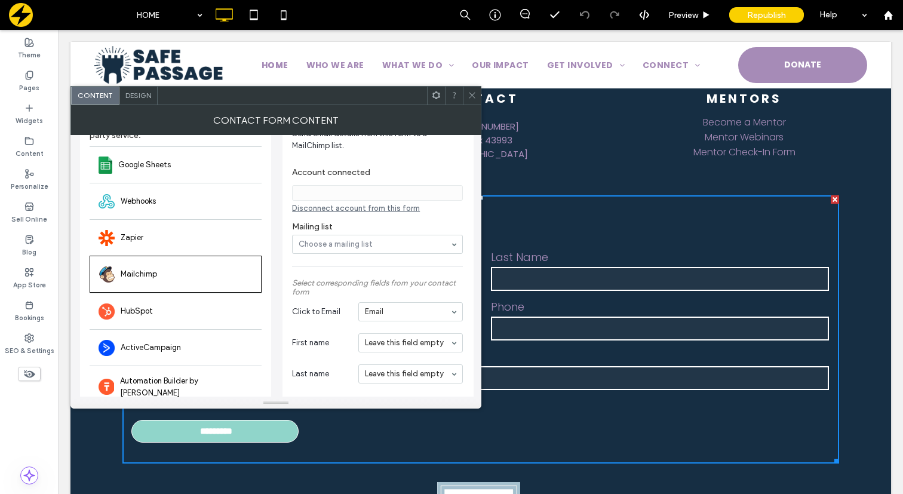
type input "**********"
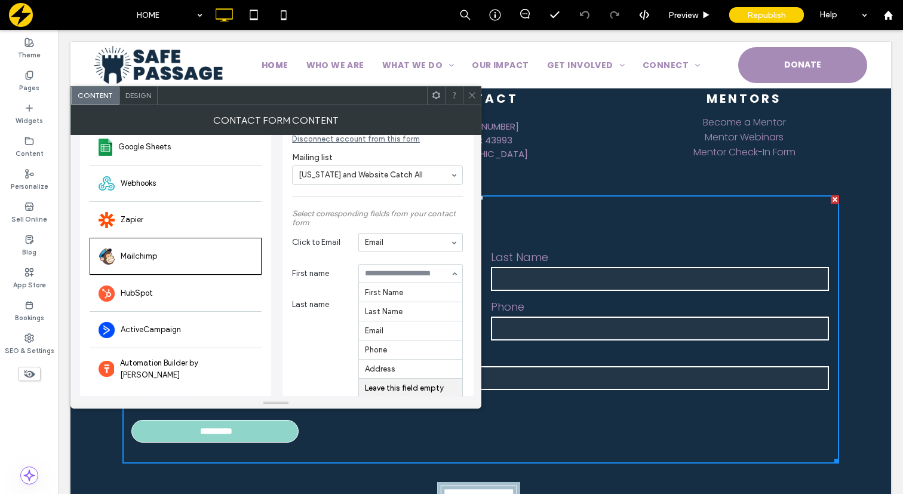
scroll to position [64, 0]
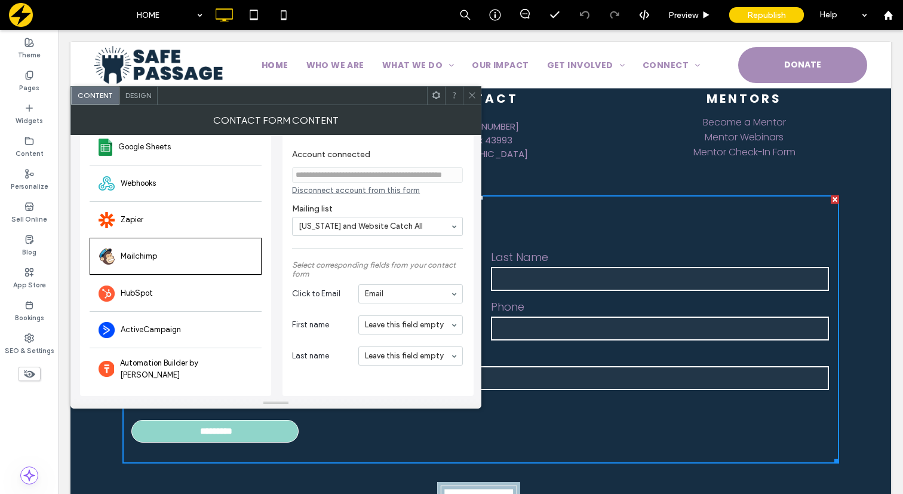
click at [337, 358] on div "**********" at bounding box center [378, 247] width 172 height 301
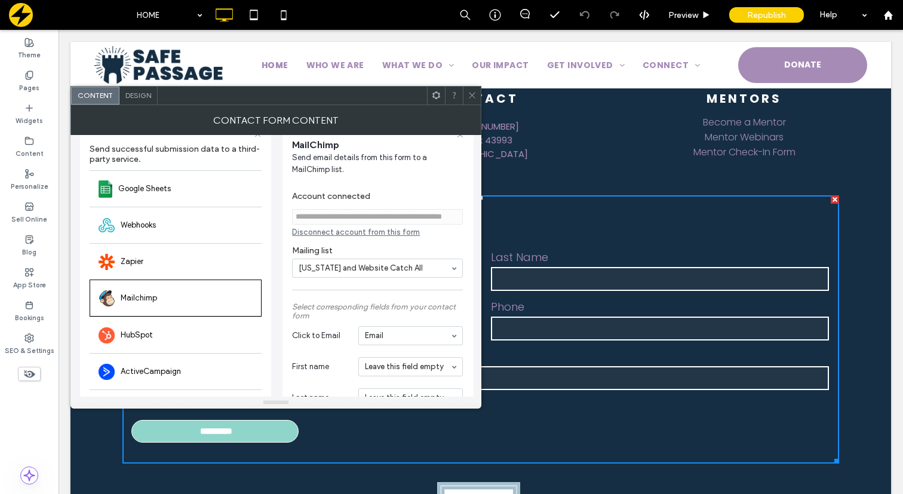
scroll to position [100, 0]
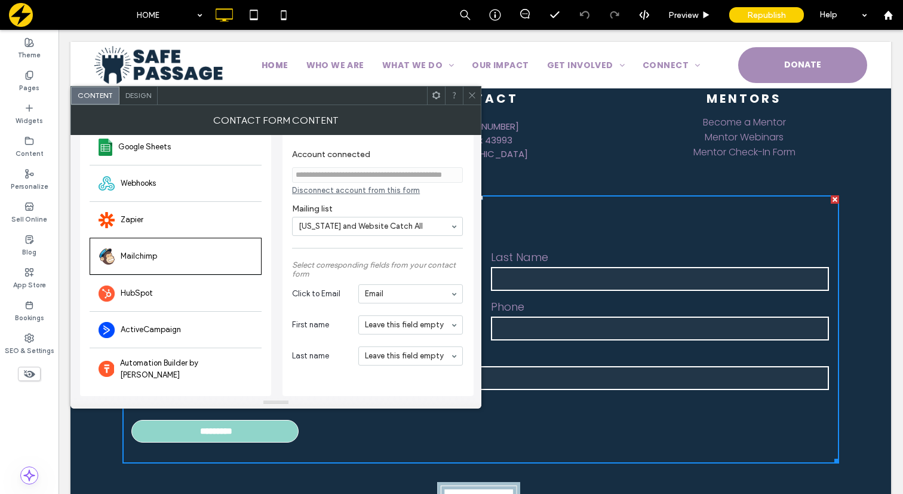
click at [362, 205] on label "Mailing list" at bounding box center [377, 204] width 171 height 19
click at [474, 96] on icon at bounding box center [472, 95] width 9 height 9
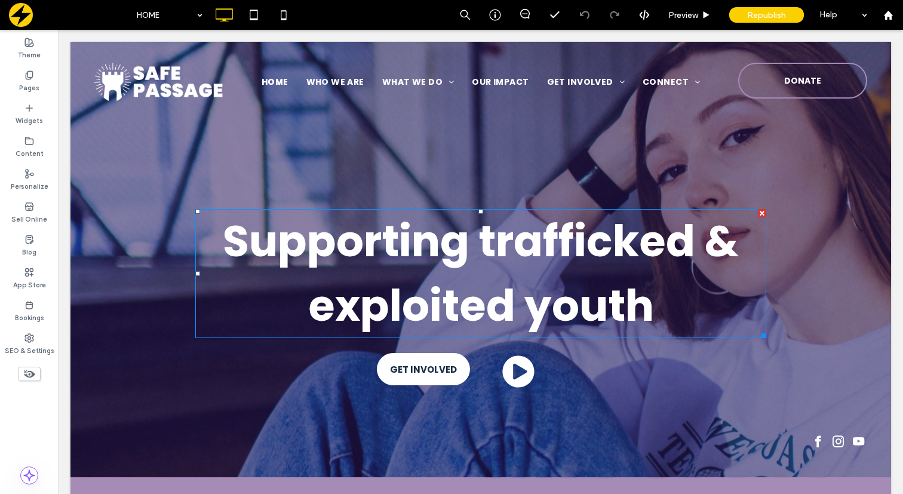
scroll to position [0, 0]
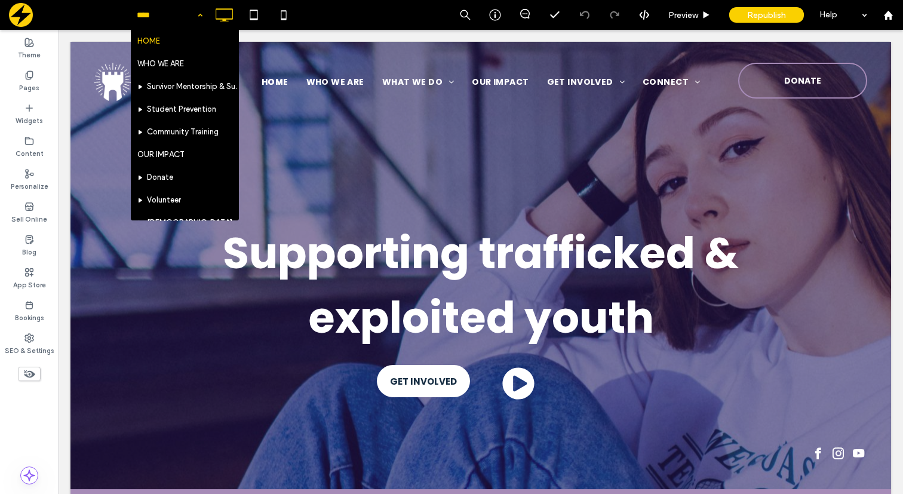
click at [195, 10] on div "HOME WHO WE ARE Survivor Mentorship & Support Student Prevention Community Trai…" at bounding box center [170, 15] width 78 height 30
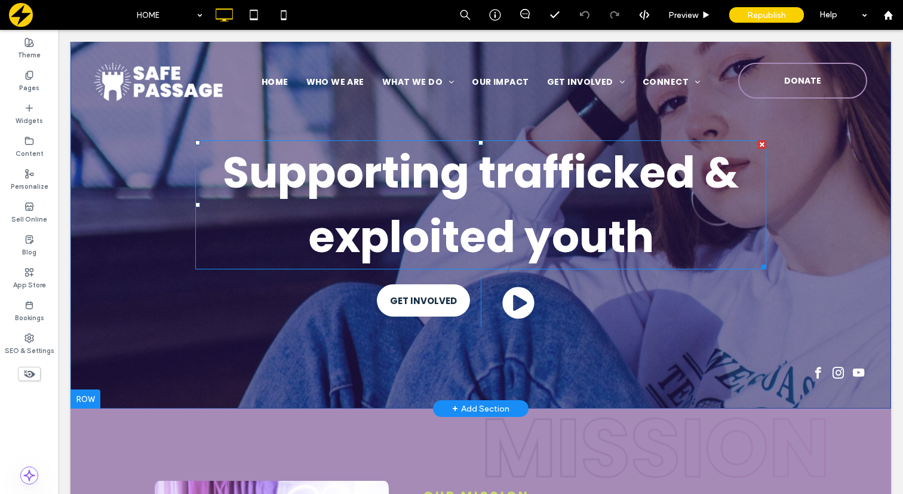
scroll to position [95, 0]
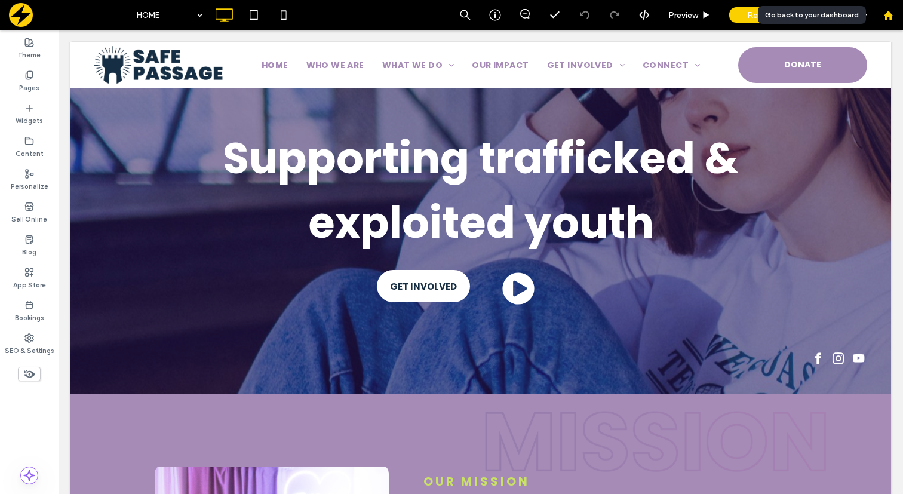
click at [887, 16] on use at bounding box center [887, 14] width 9 height 9
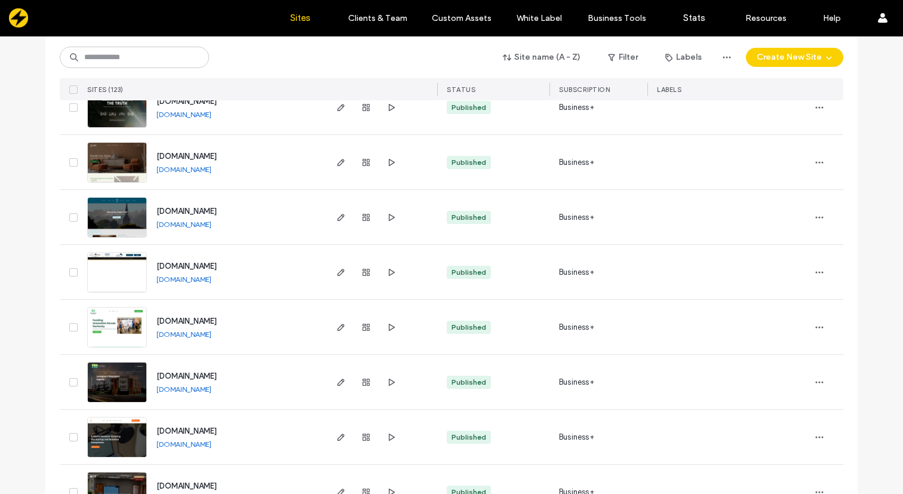
scroll to position [2365, 0]
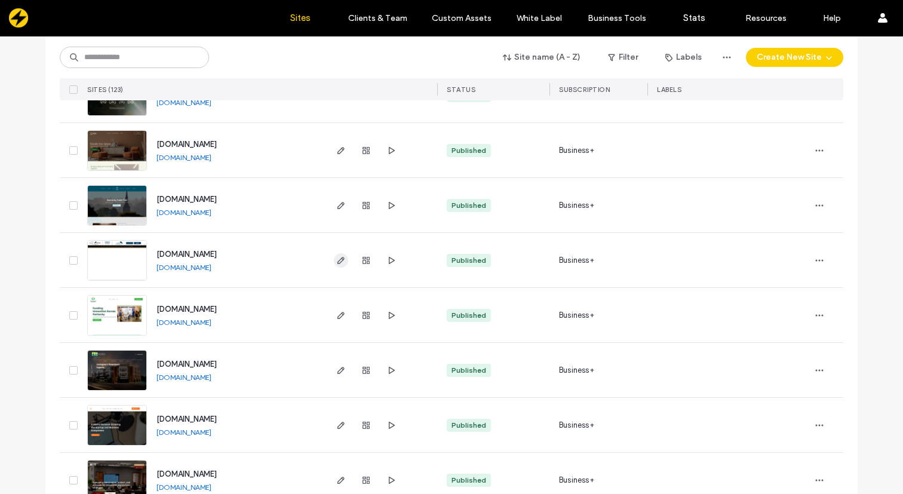
click at [338, 259] on use "button" at bounding box center [340, 260] width 7 height 7
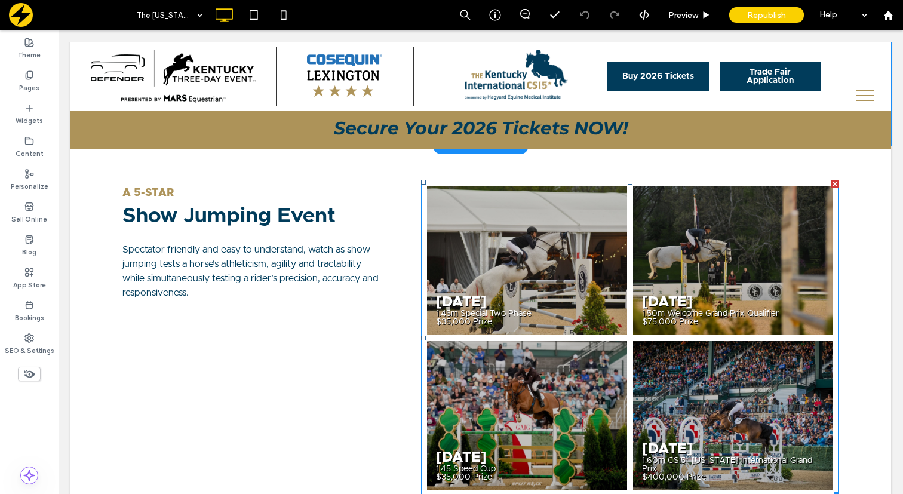
scroll to position [724, 0]
